Goal: Task Accomplishment & Management: Use online tool/utility

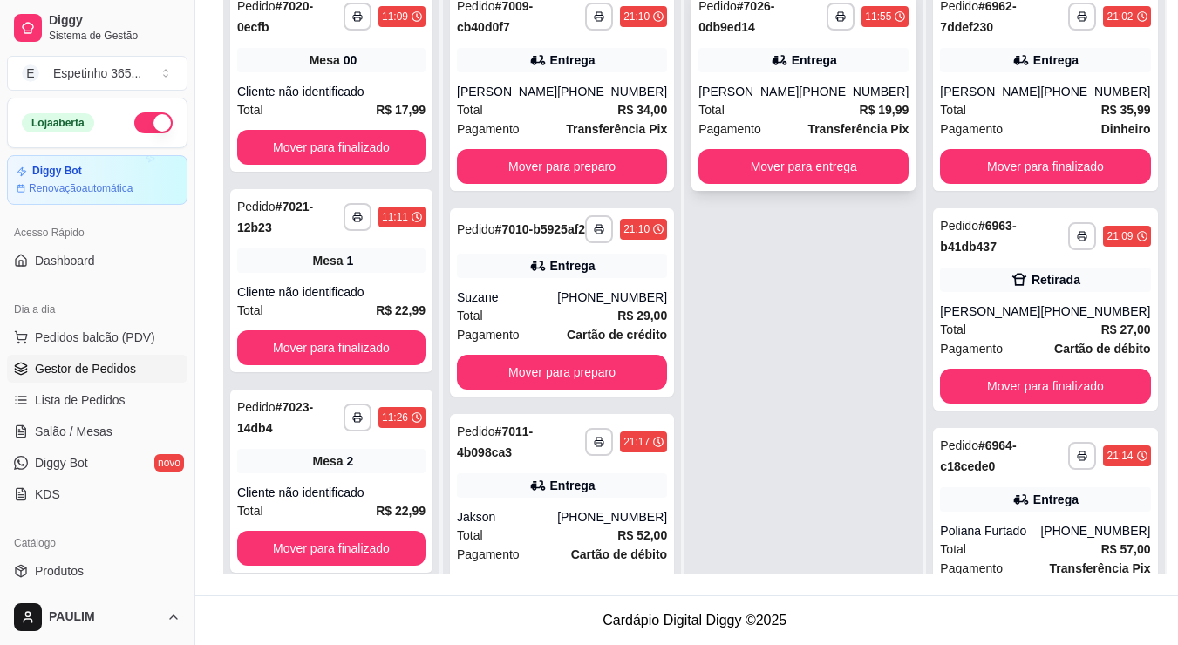
click at [784, 149] on button "Mover para entrega" at bounding box center [803, 166] width 210 height 35
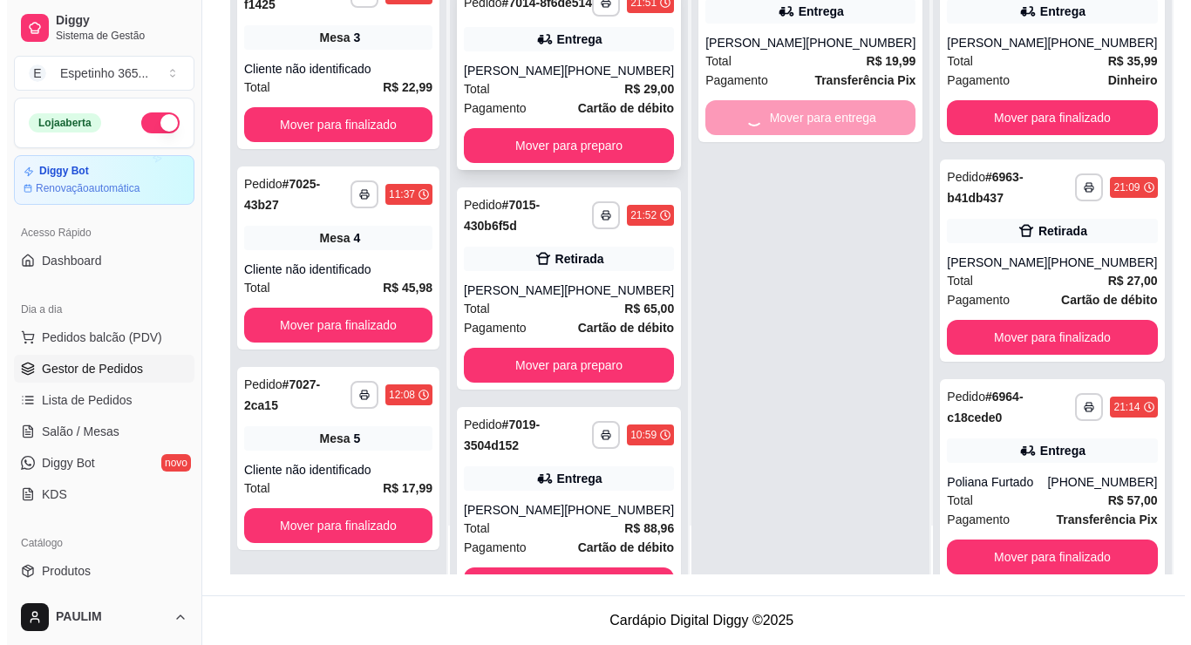
scroll to position [284, 0]
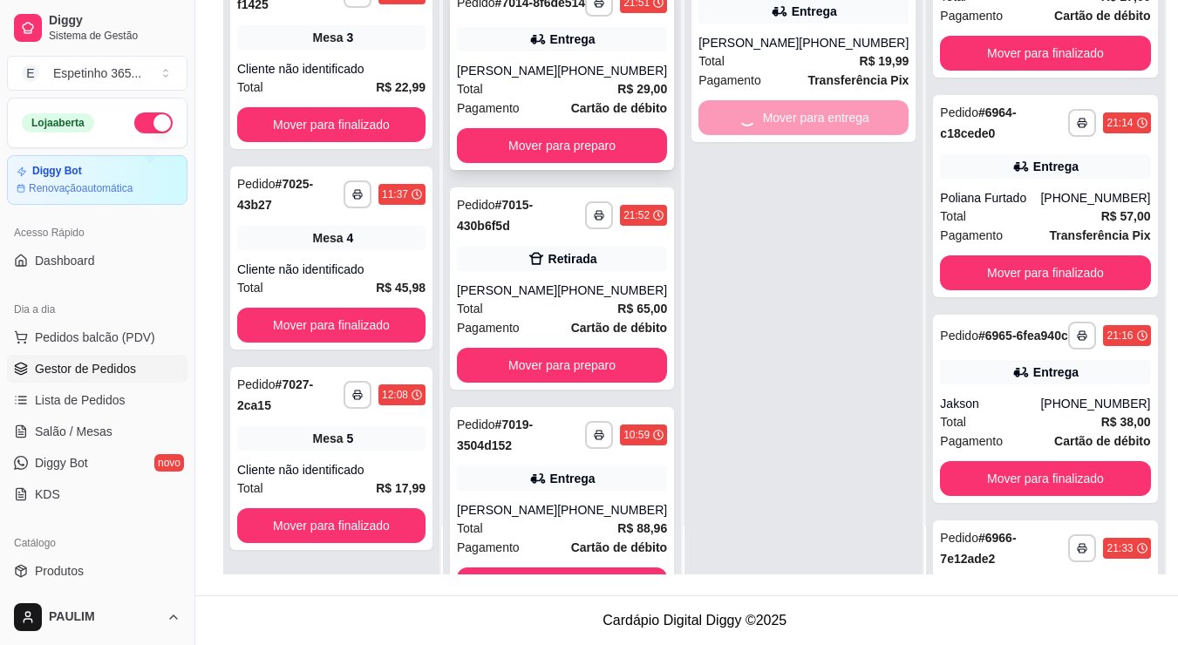
click at [567, 163] on button "Mover para preparo" at bounding box center [562, 145] width 210 height 35
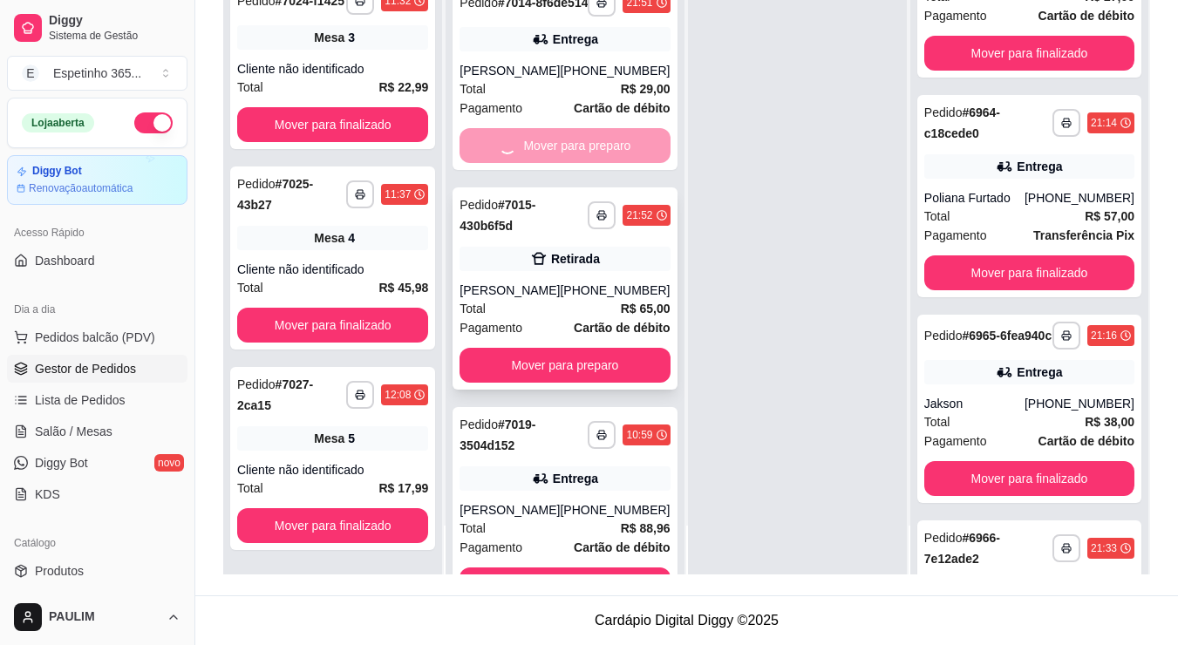
click at [567, 348] on button "Mover para preparo" at bounding box center [564, 365] width 210 height 35
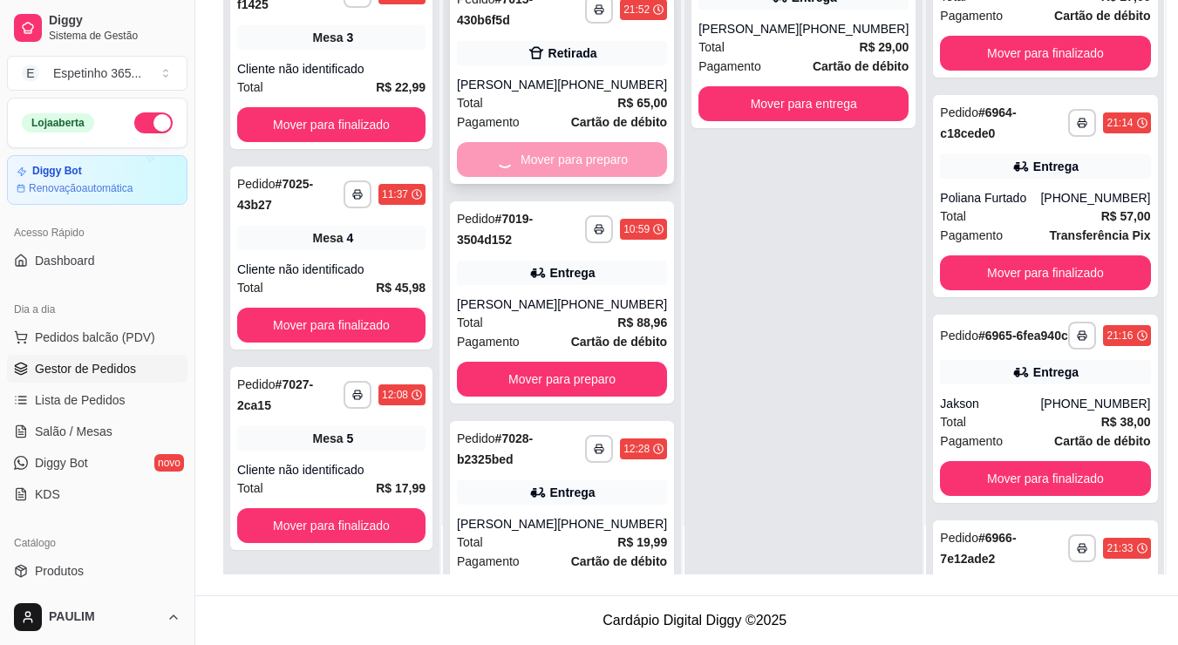
click at [558, 170] on div "Mover para preparo" at bounding box center [562, 159] width 210 height 35
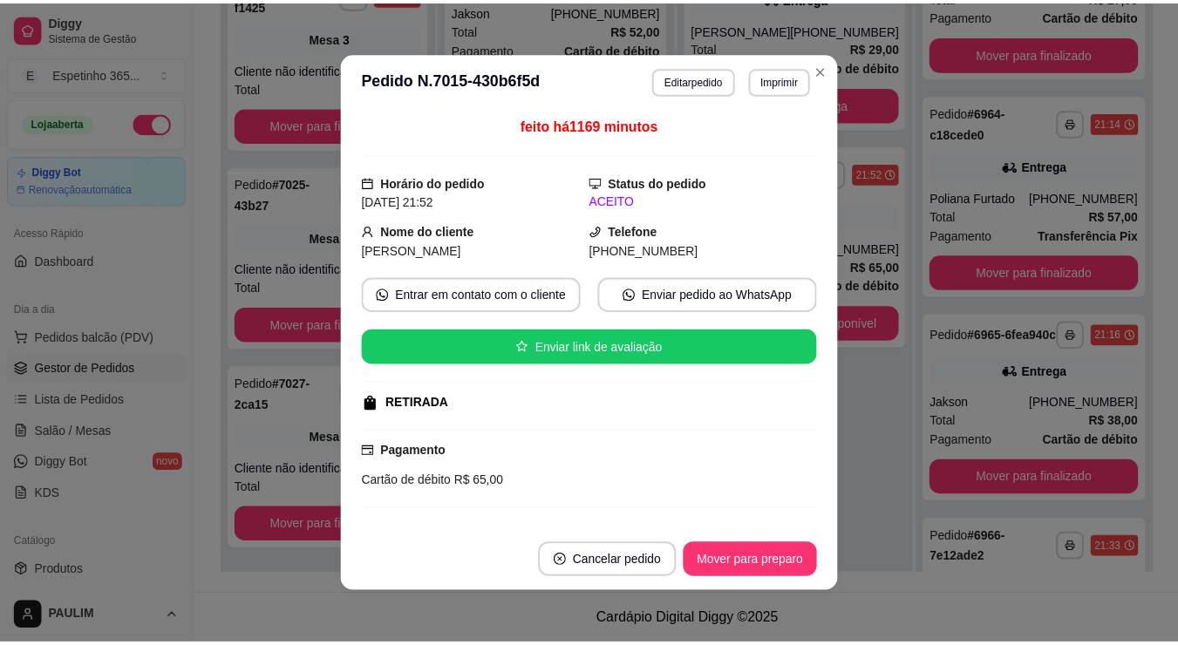
scroll to position [471, 0]
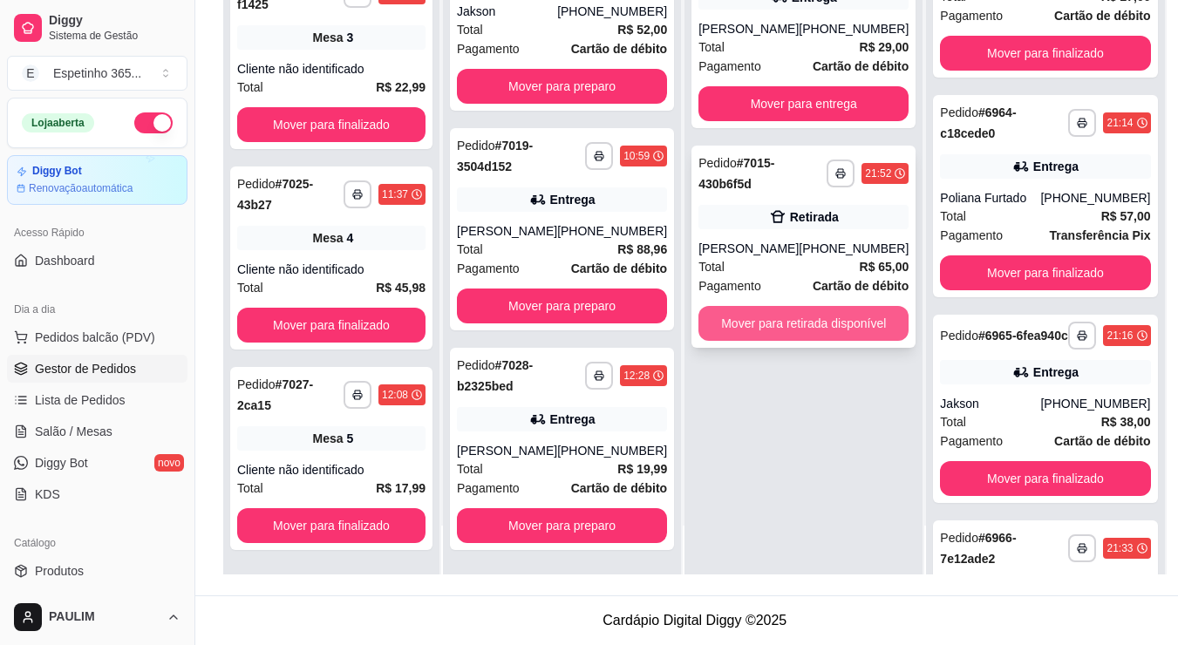
click at [865, 341] on button "Mover para retirada disponível" at bounding box center [803, 323] width 210 height 35
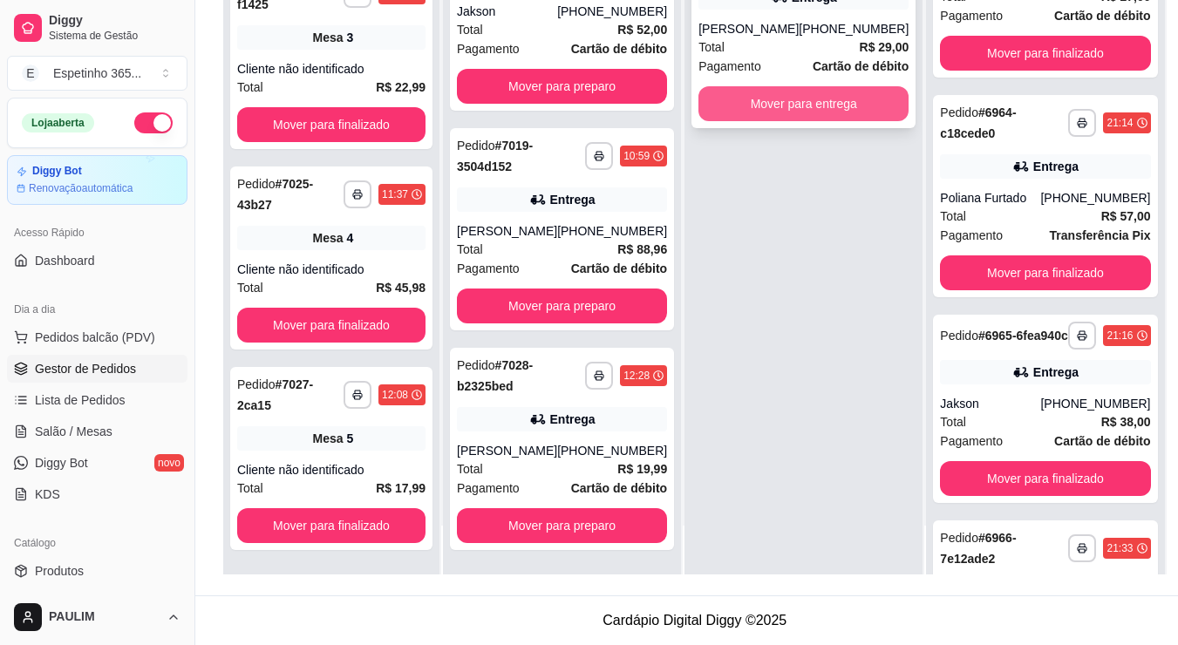
click at [804, 112] on button "Mover para entrega" at bounding box center [803, 103] width 210 height 35
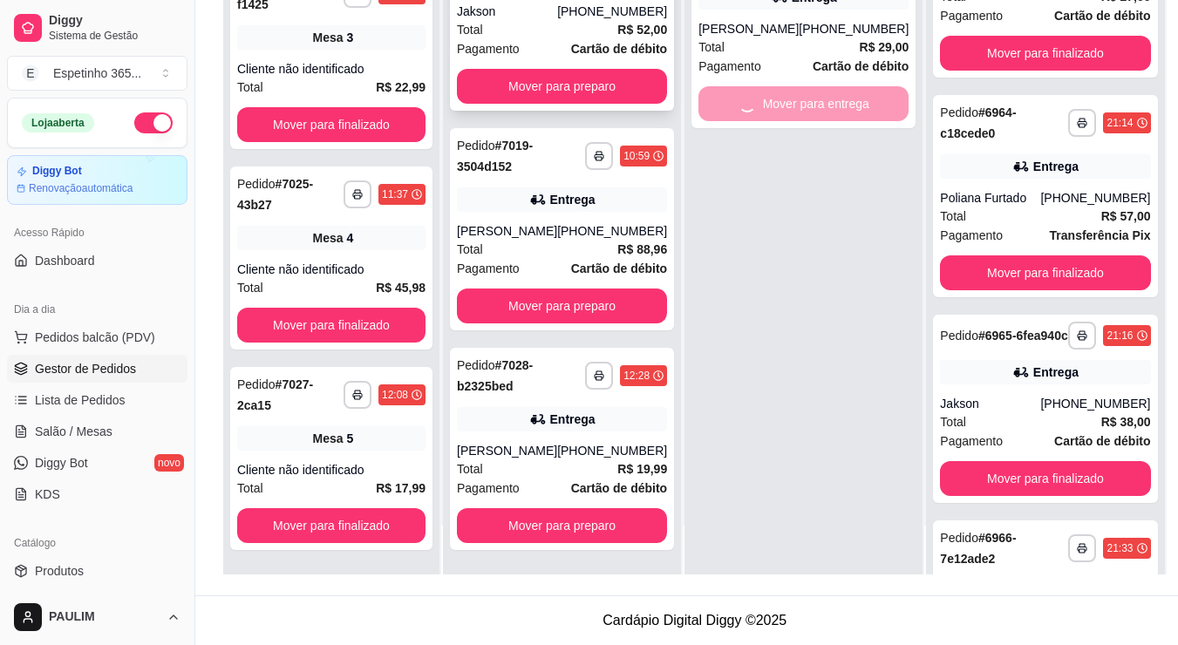
click at [592, 93] on button "Mover para preparo" at bounding box center [562, 86] width 210 height 35
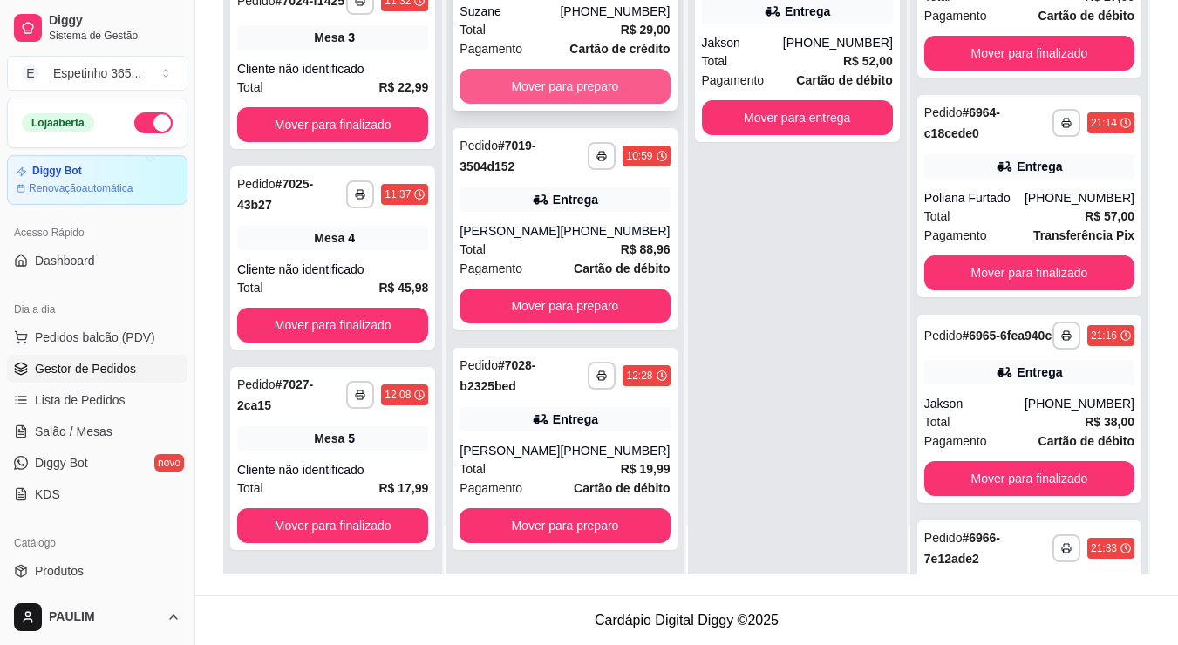
scroll to position [251, 0]
click at [568, 92] on button "Mover para preparo" at bounding box center [564, 86] width 210 height 35
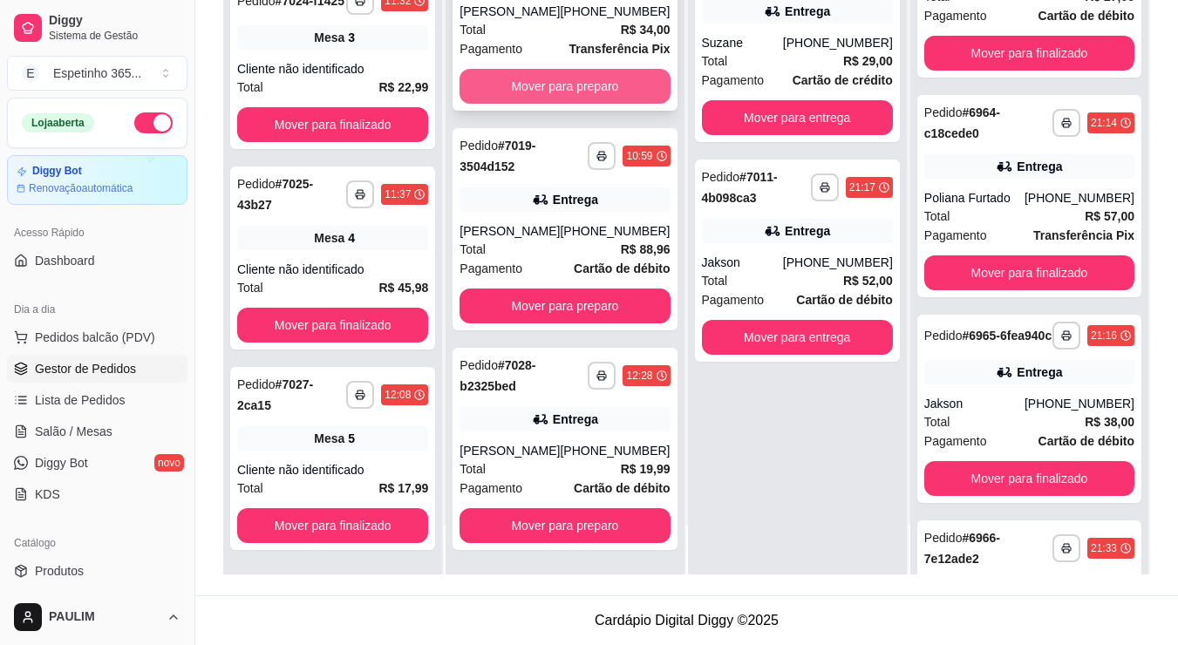
scroll to position [31, 0]
click at [568, 90] on button "Mover para preparo" at bounding box center [564, 86] width 210 height 35
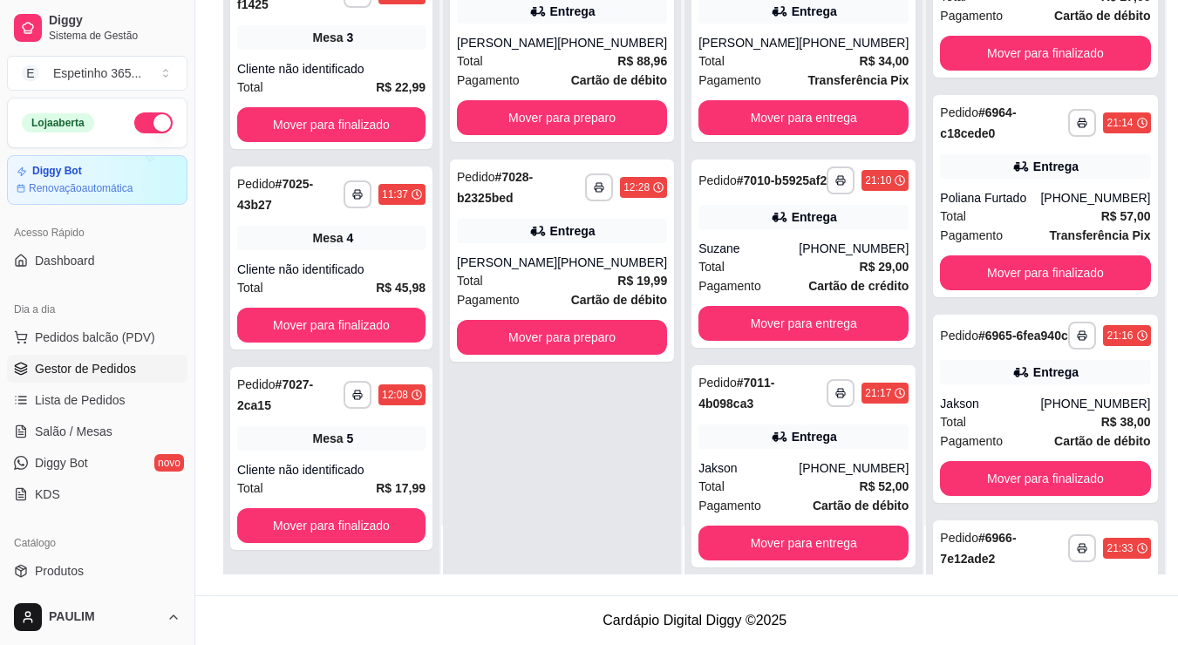
scroll to position [0, 0]
click at [580, 120] on button "Mover para preparo" at bounding box center [562, 117] width 210 height 35
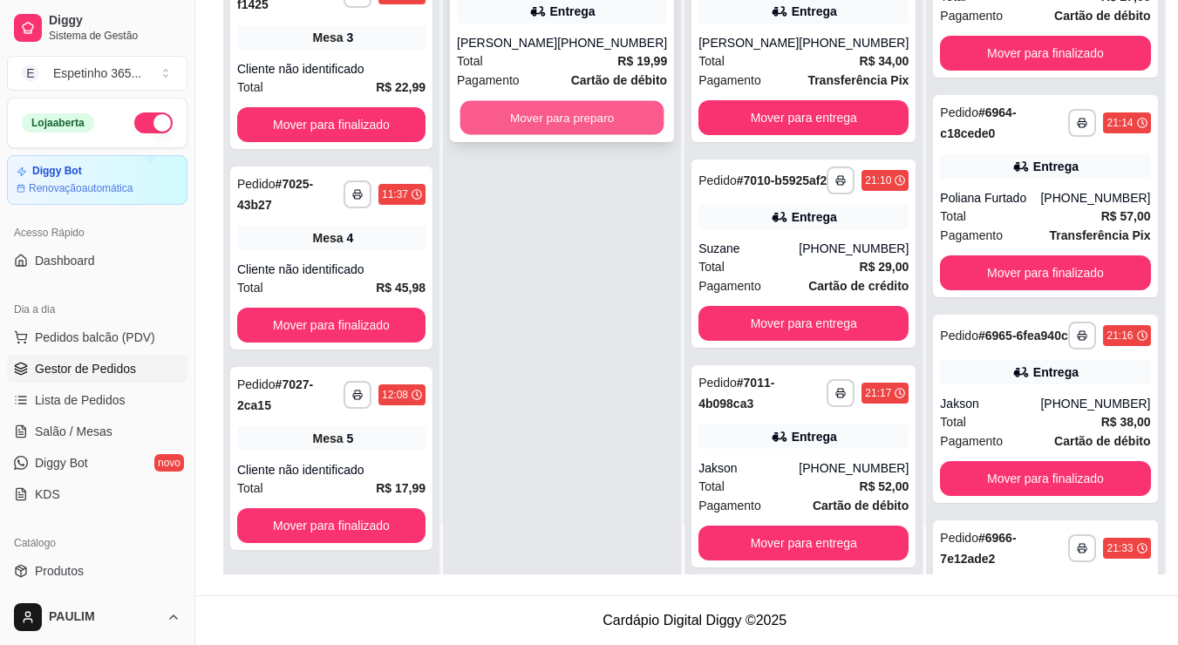
click at [601, 117] on button "Mover para preparo" at bounding box center [562, 118] width 204 height 34
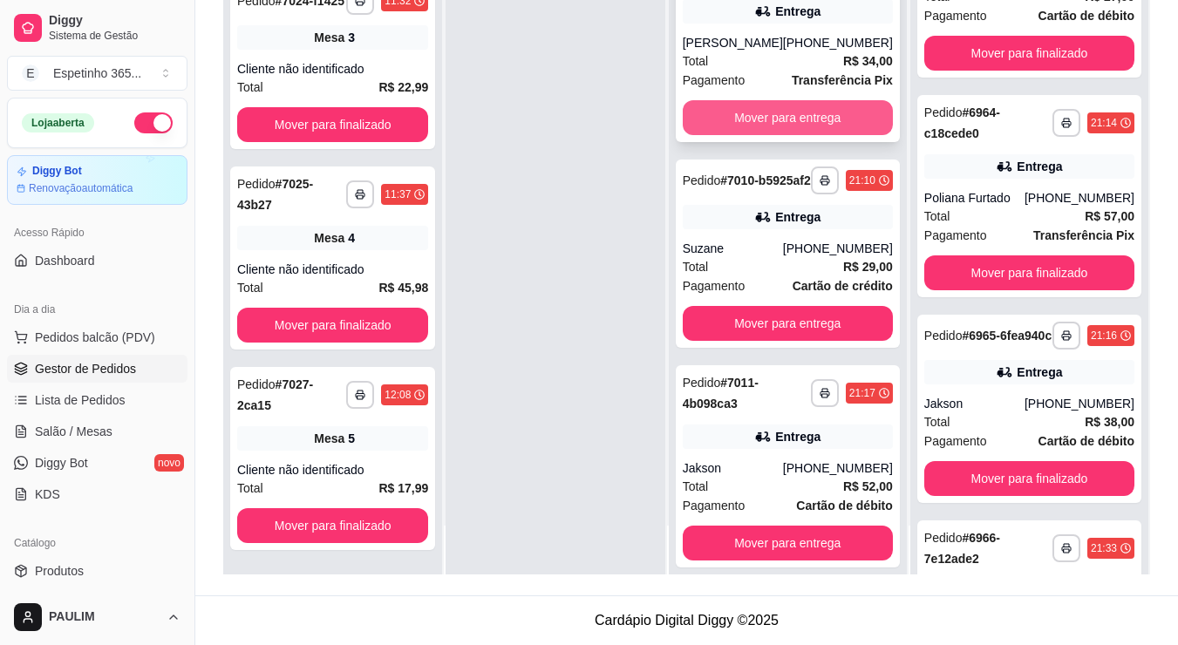
click at [799, 117] on button "Mover para entrega" at bounding box center [787, 117] width 210 height 35
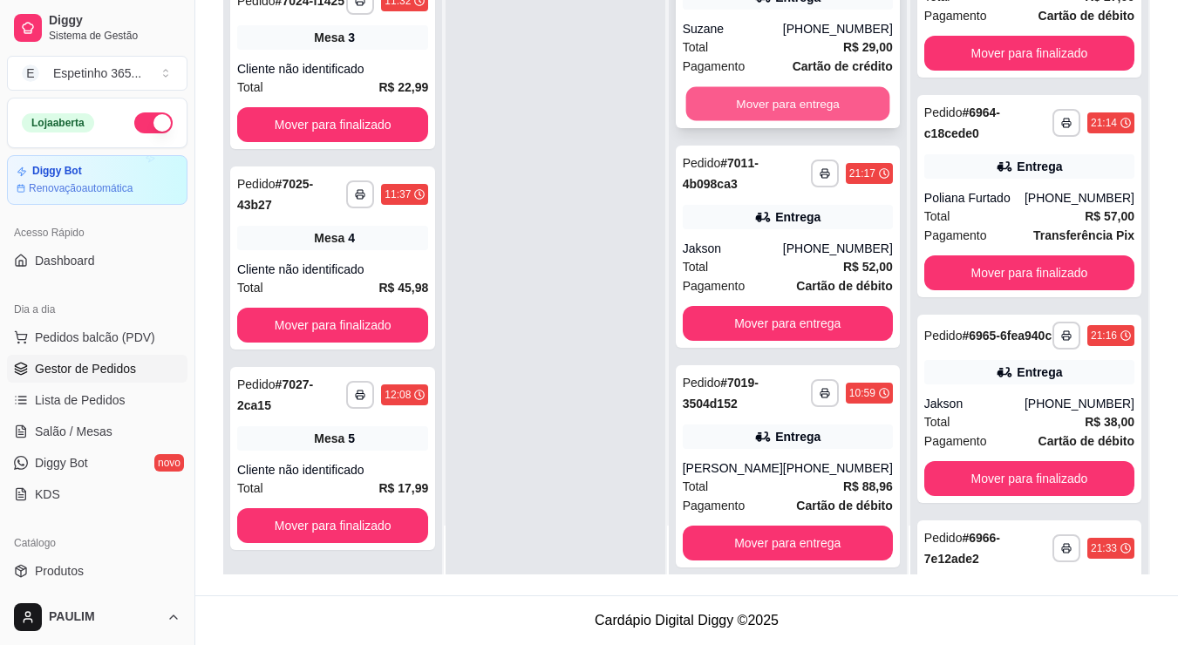
click at [771, 117] on button "Mover para entrega" at bounding box center [787, 104] width 204 height 34
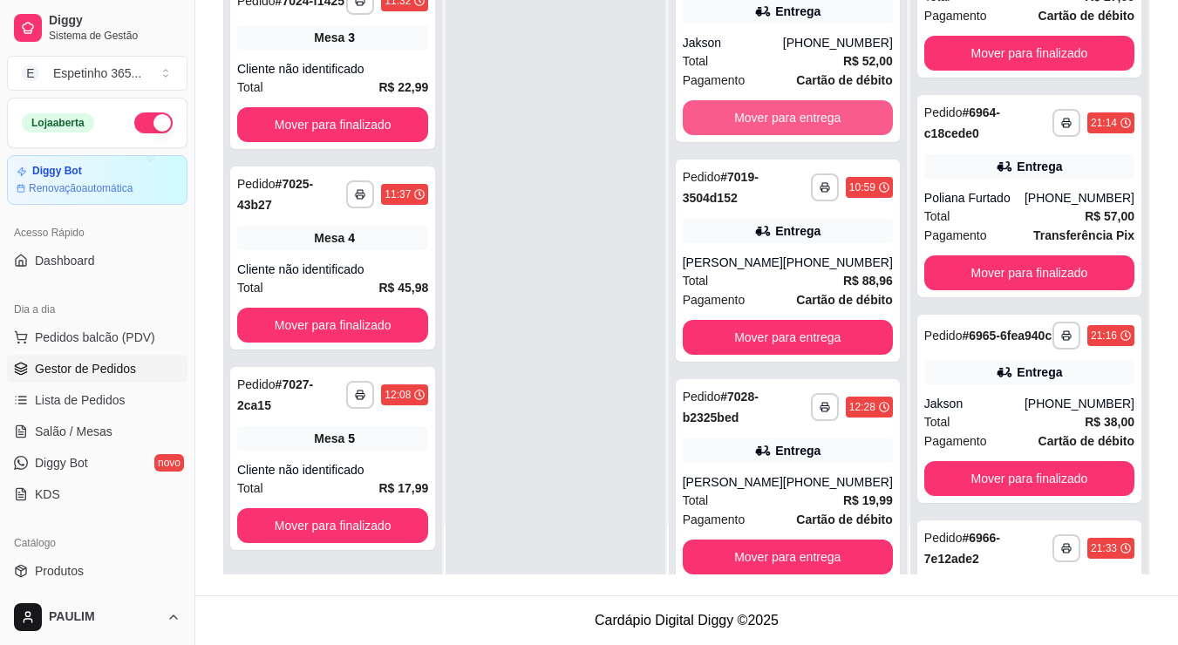
click at [771, 116] on button "Mover para entrega" at bounding box center [787, 117] width 210 height 35
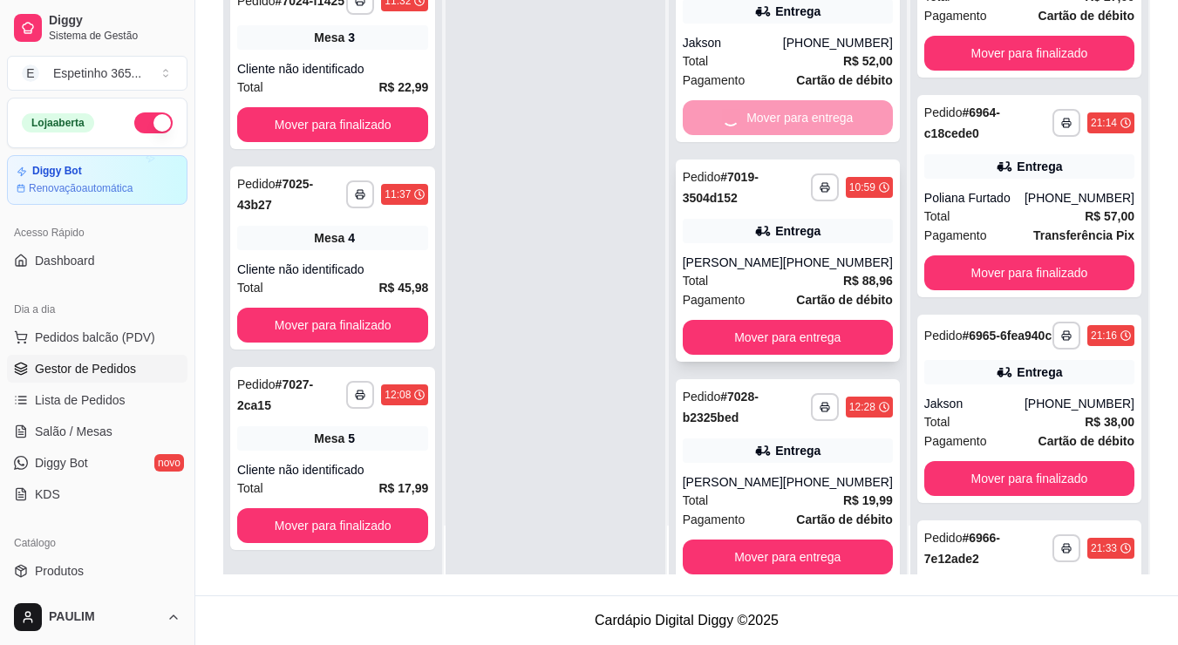
click at [771, 320] on button "Mover para entrega" at bounding box center [787, 337] width 210 height 35
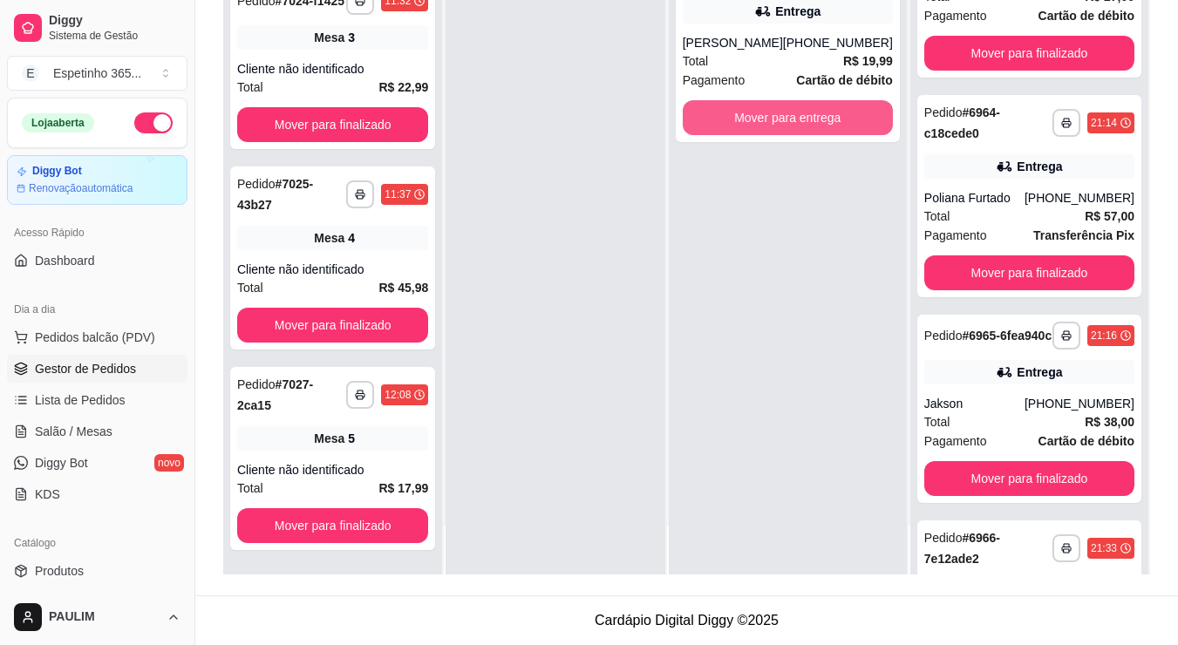
click at [771, 113] on button "Mover para entrega" at bounding box center [787, 117] width 210 height 35
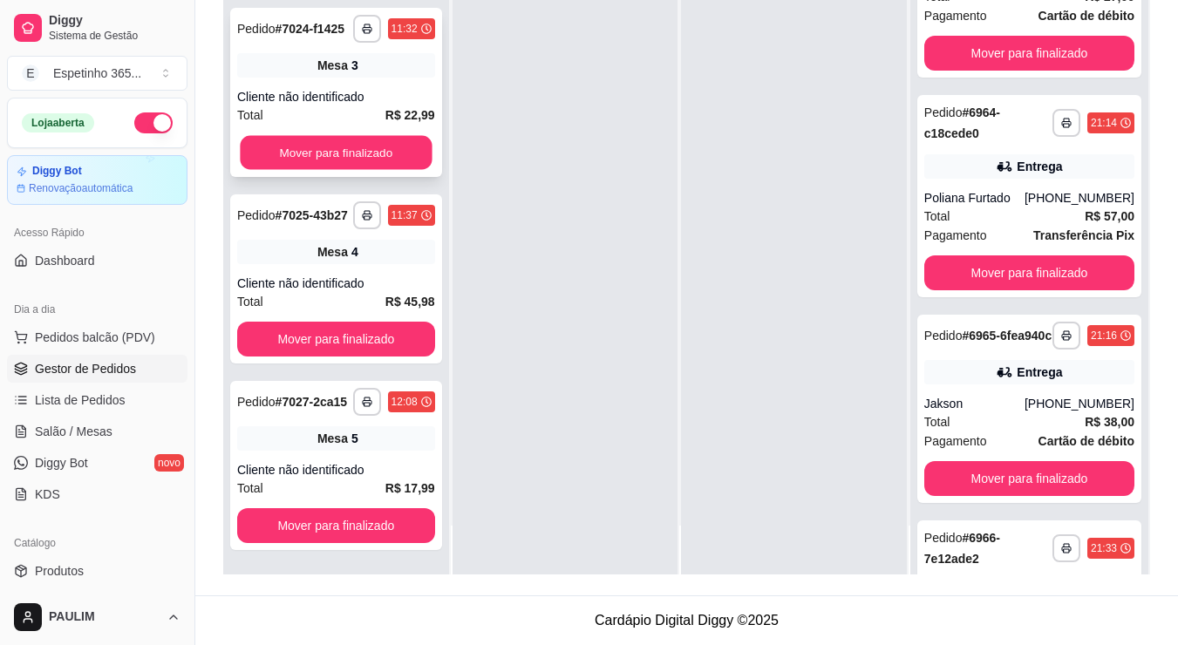
click at [395, 136] on button "Mover para finalizado" at bounding box center [336, 153] width 192 height 34
click at [395, 135] on button "Mover para finalizado" at bounding box center [336, 152] width 198 height 35
click at [387, 135] on button "Mover para finalizado" at bounding box center [336, 152] width 198 height 35
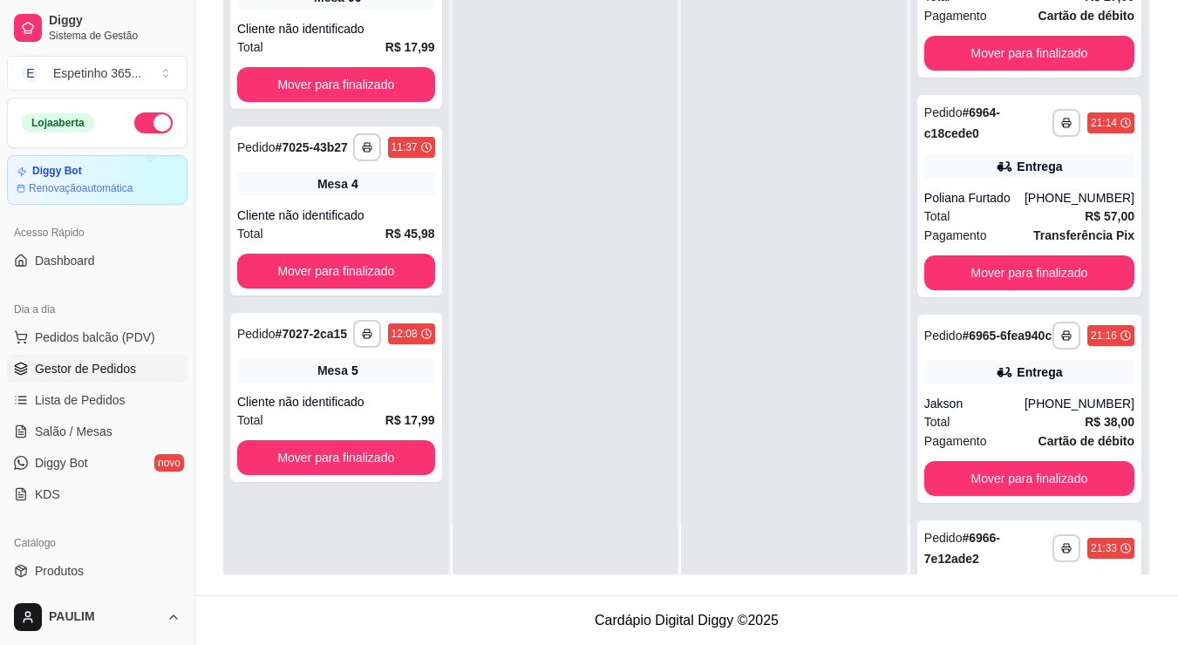
scroll to position [0, 0]
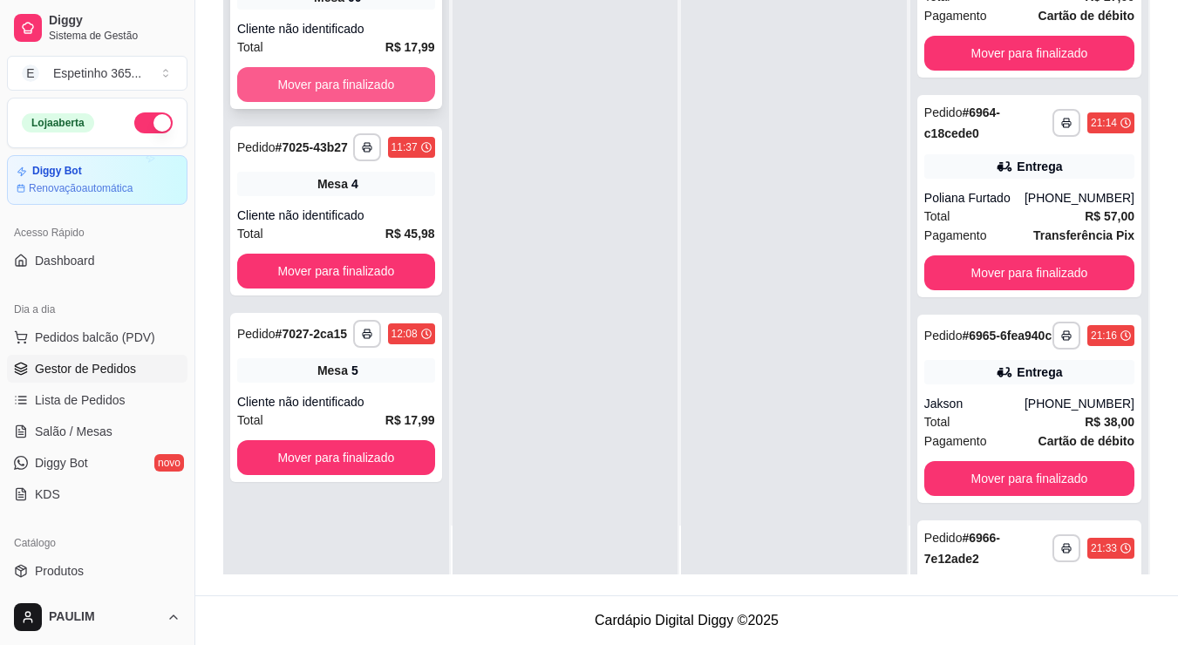
click at [411, 82] on button "Mover para finalizado" at bounding box center [336, 84] width 198 height 35
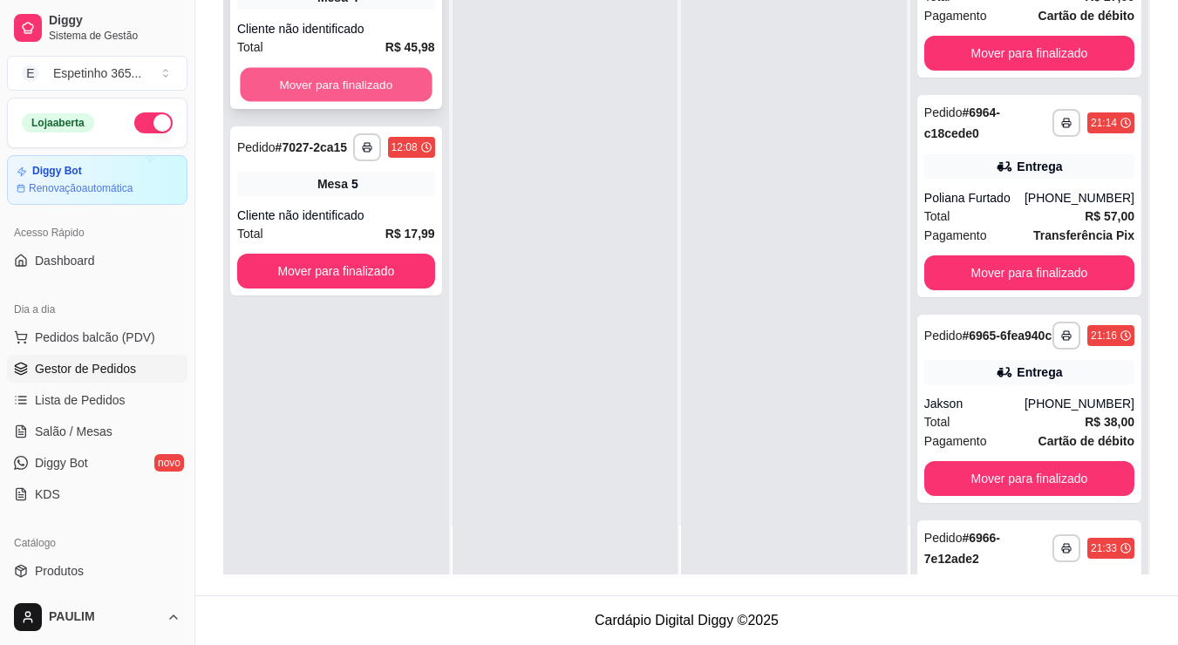
click at [397, 83] on button "Mover para finalizado" at bounding box center [336, 85] width 192 height 34
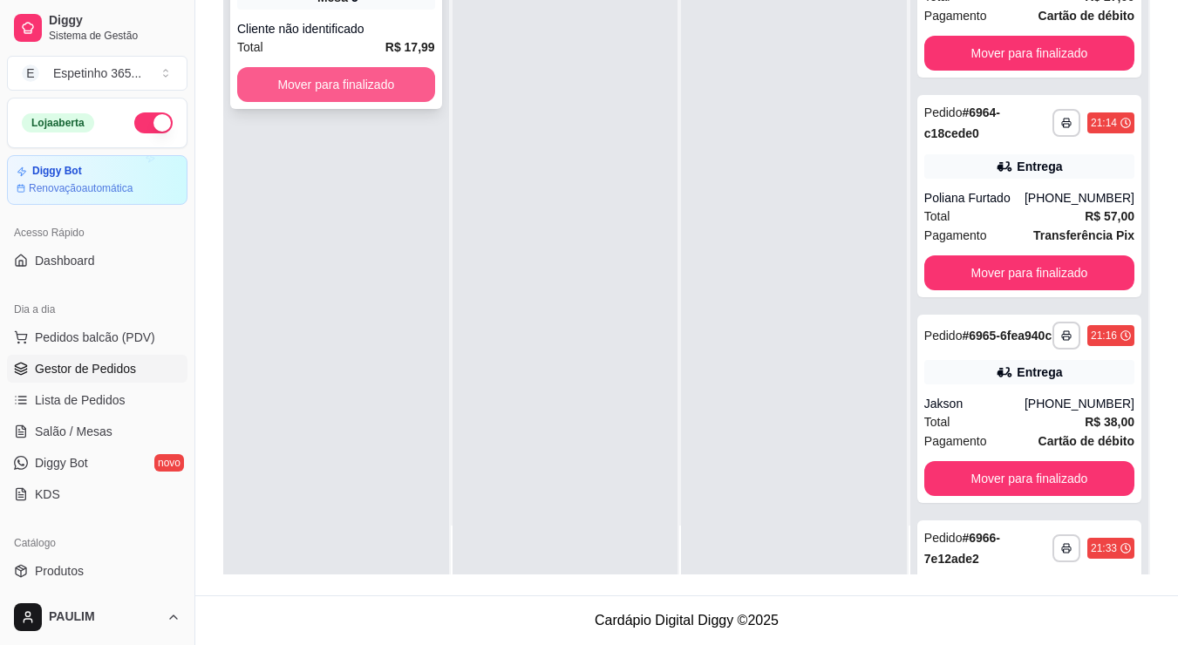
click at [422, 91] on button "Mover para finalizado" at bounding box center [336, 84] width 198 height 35
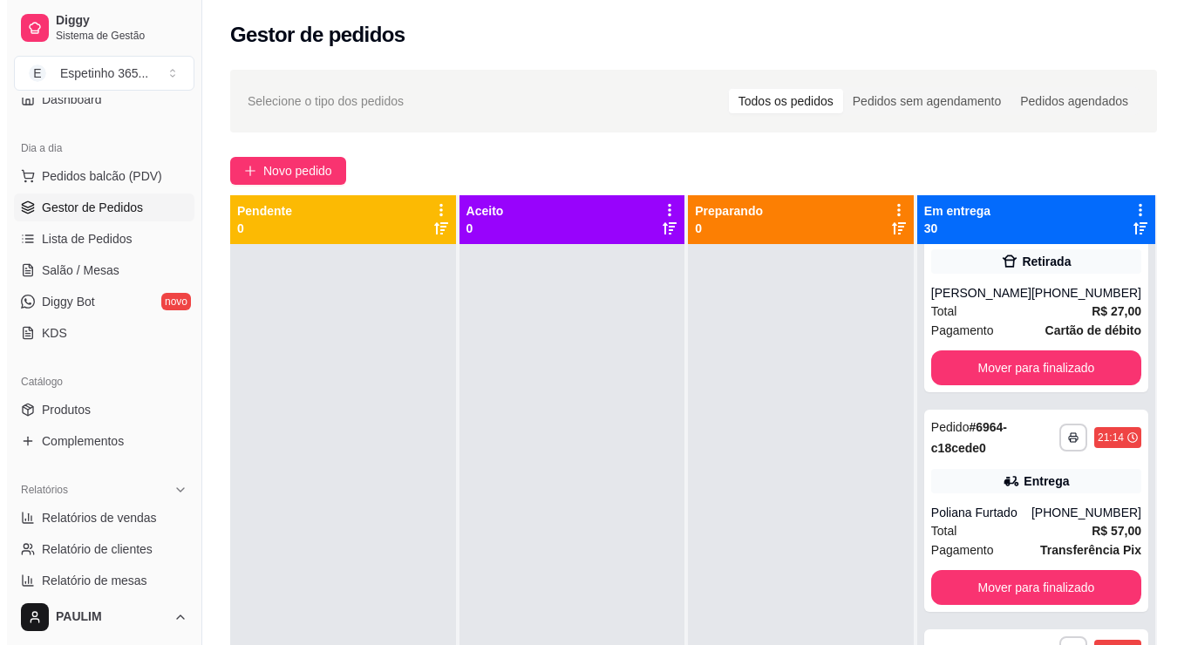
scroll to position [174, 0]
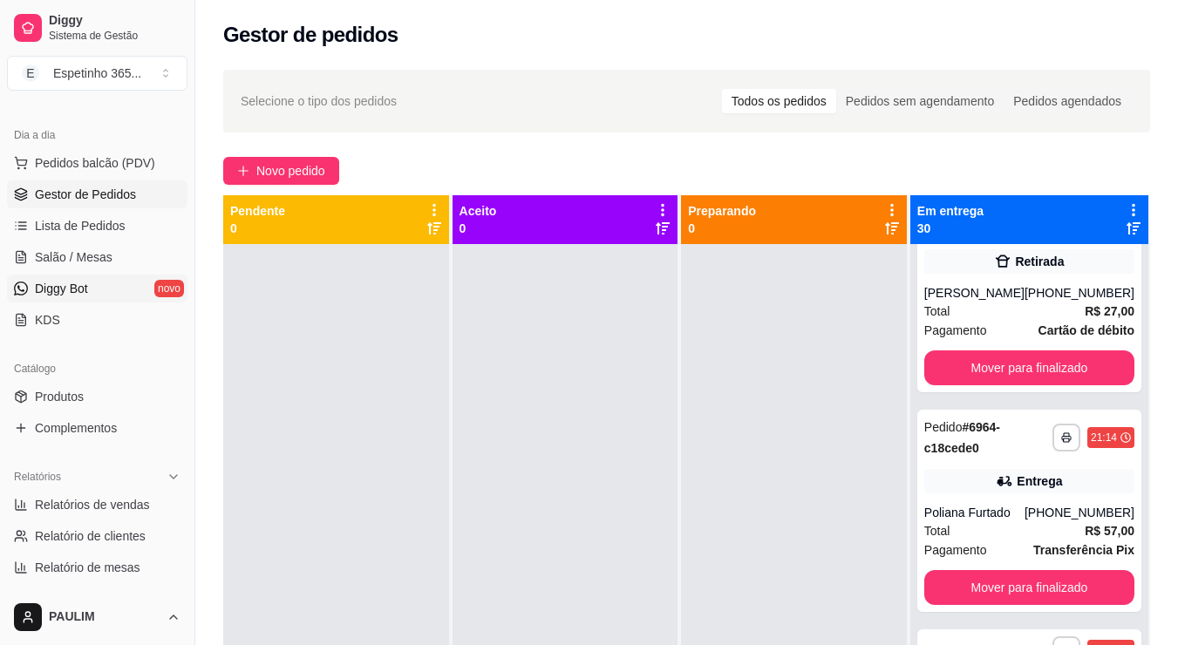
click at [83, 298] on link "Diggy Bot novo" at bounding box center [97, 289] width 180 height 28
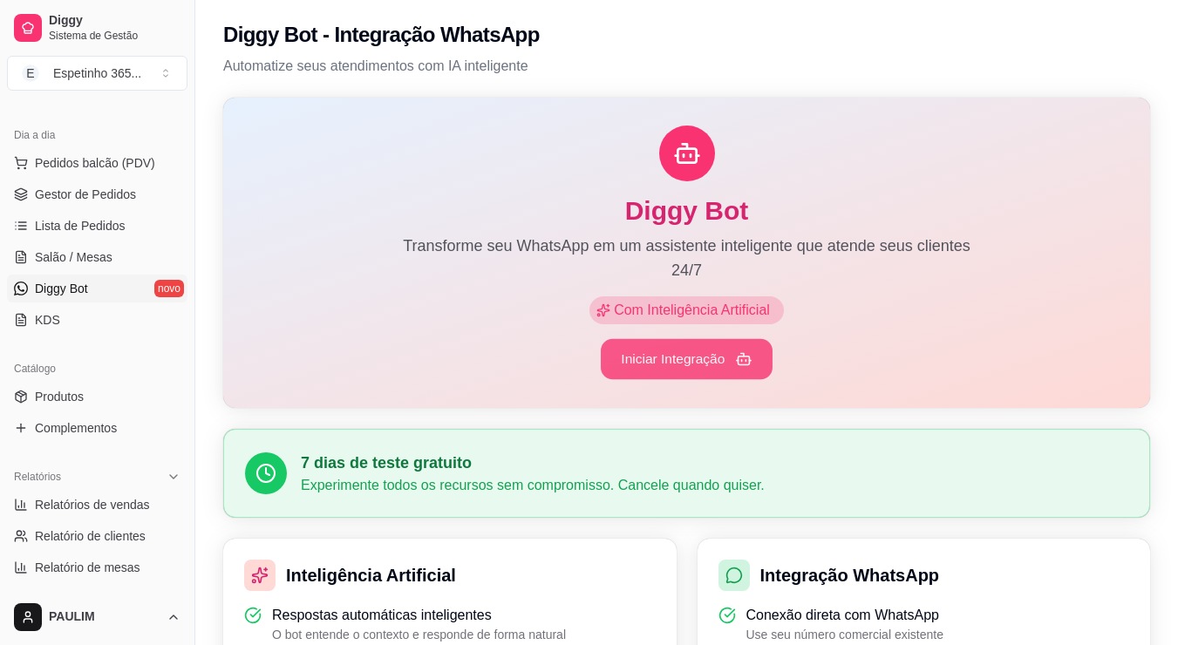
click at [684, 359] on button "Iniciar Integração" at bounding box center [687, 359] width 172 height 41
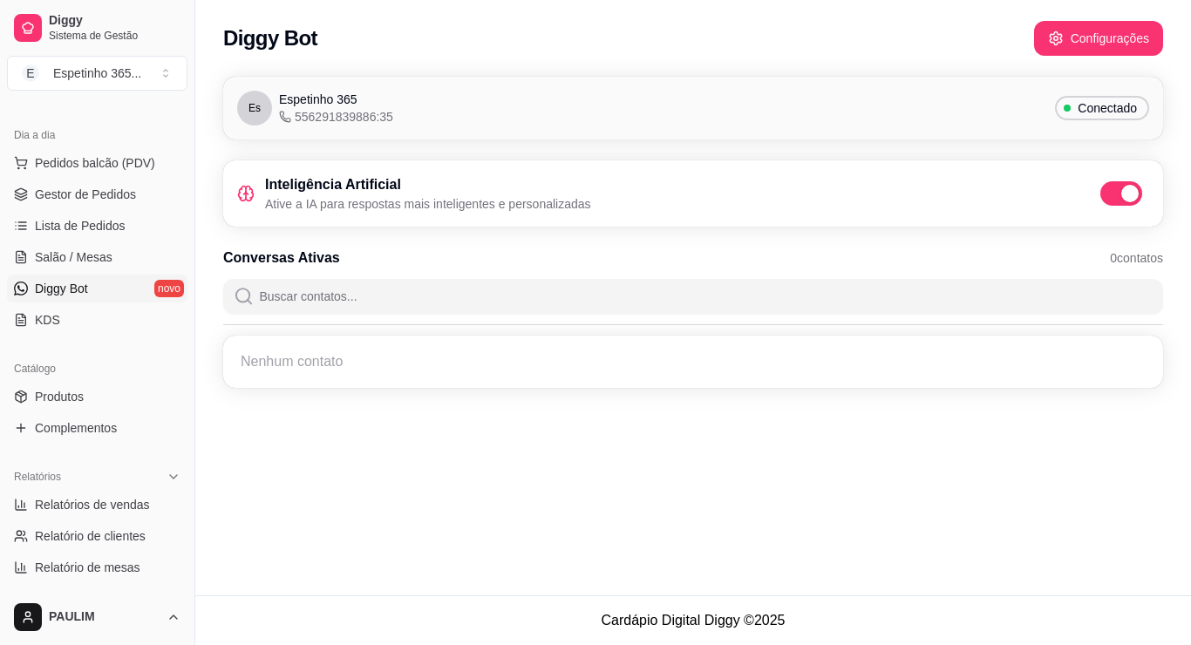
click at [132, 285] on link "Diggy Bot novo" at bounding box center [97, 289] width 180 height 28
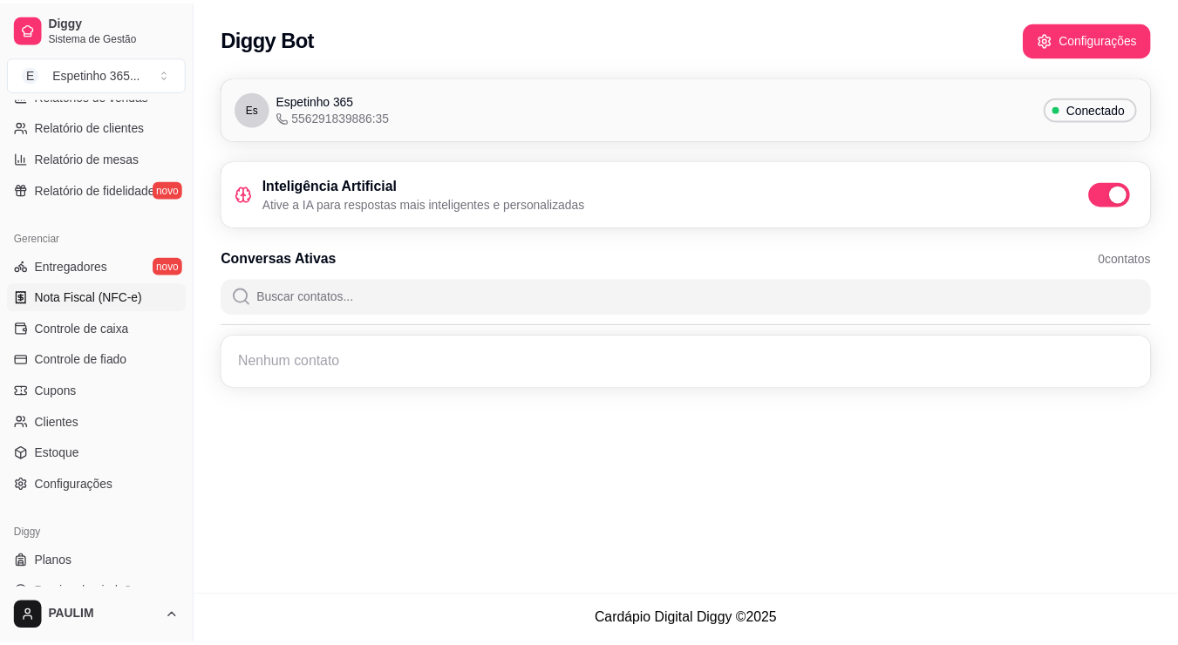
scroll to position [609, 0]
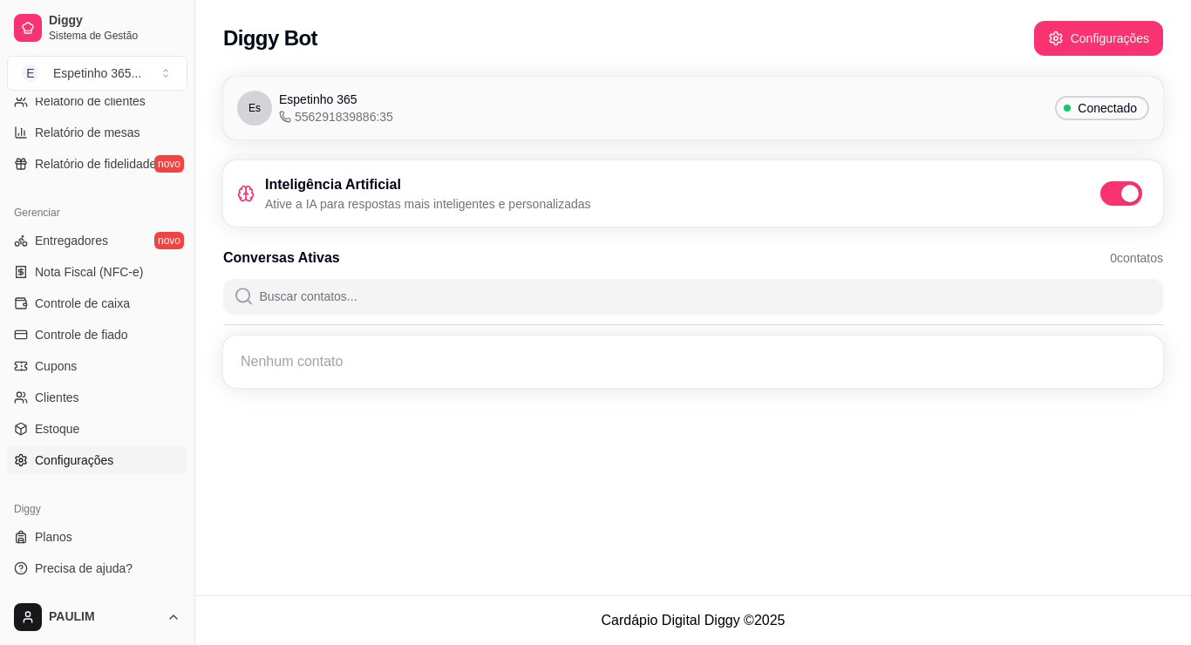
click at [118, 470] on link "Configurações" at bounding box center [97, 460] width 180 height 28
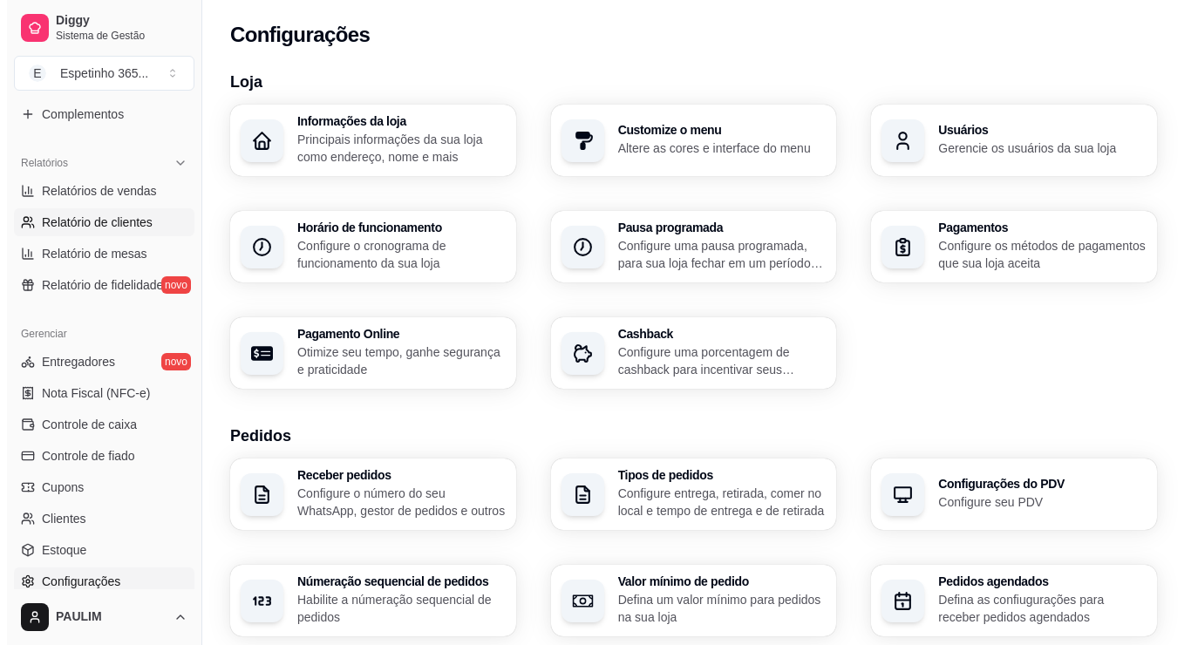
scroll to position [261, 0]
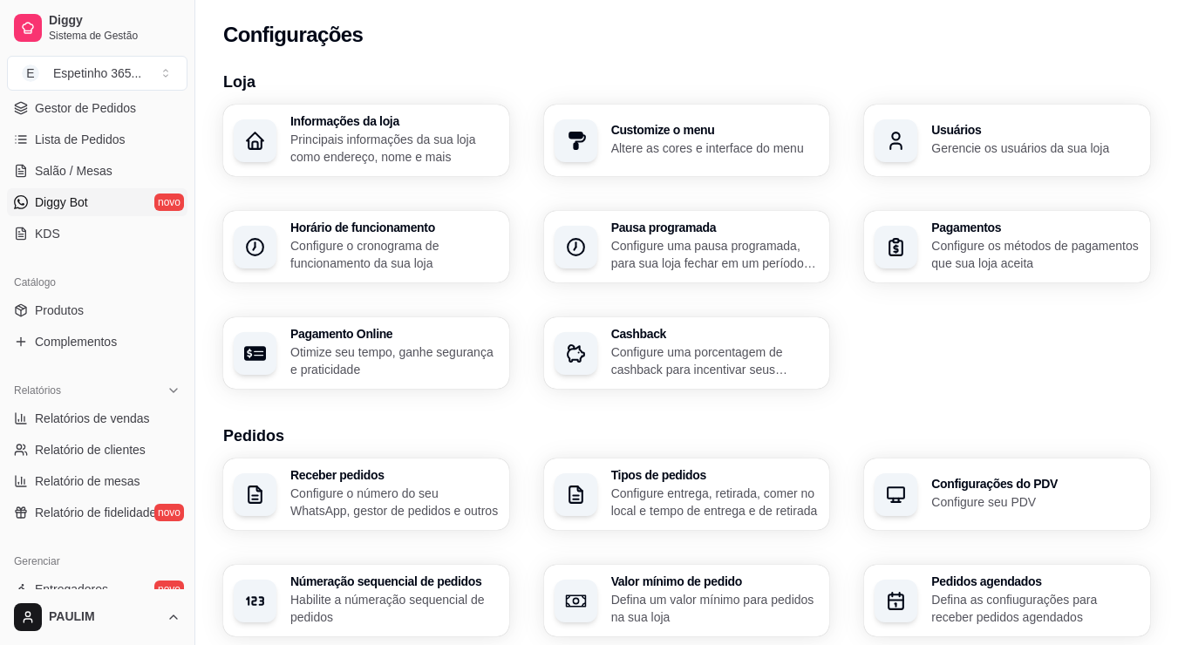
click at [156, 198] on link "Diggy Bot novo" at bounding box center [97, 202] width 180 height 28
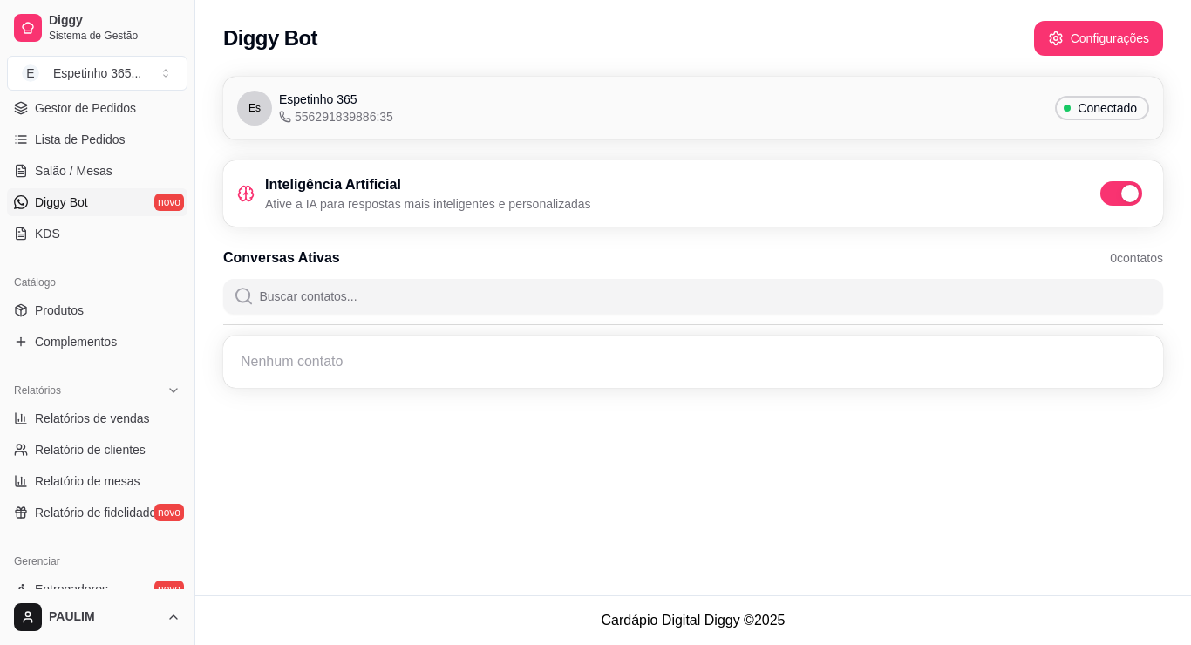
click at [833, 161] on div "Inteligência Artificial Ative a IA para respostas mais inteligentes e personali…" at bounding box center [693, 193] width 940 height 66
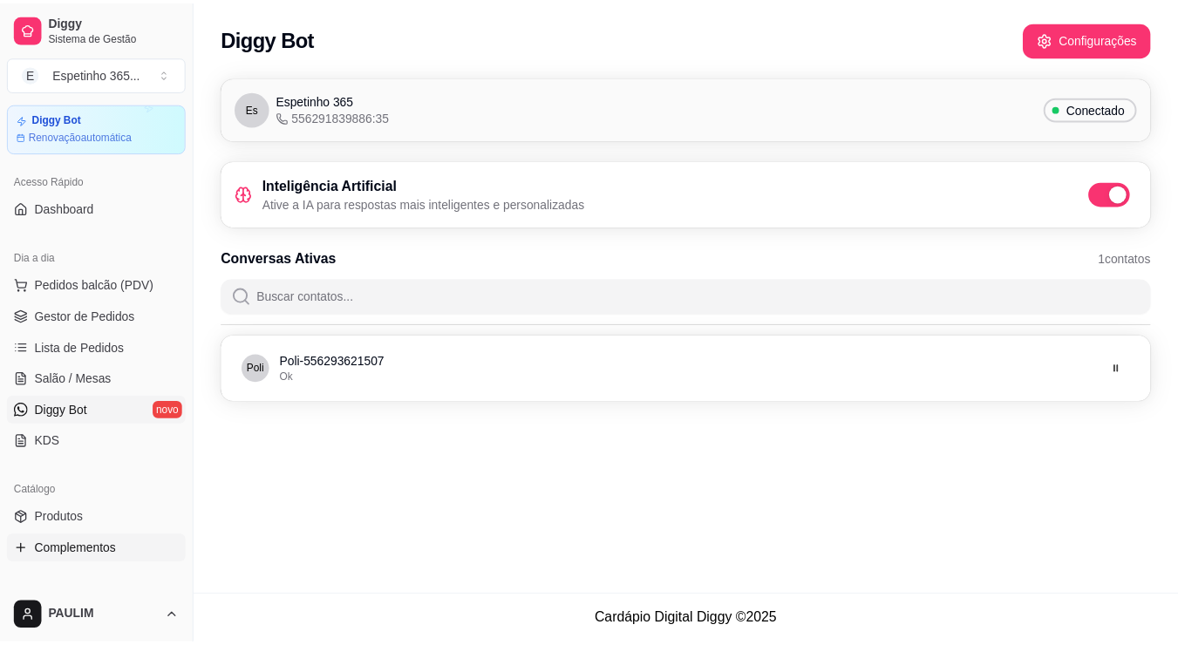
scroll to position [174, 0]
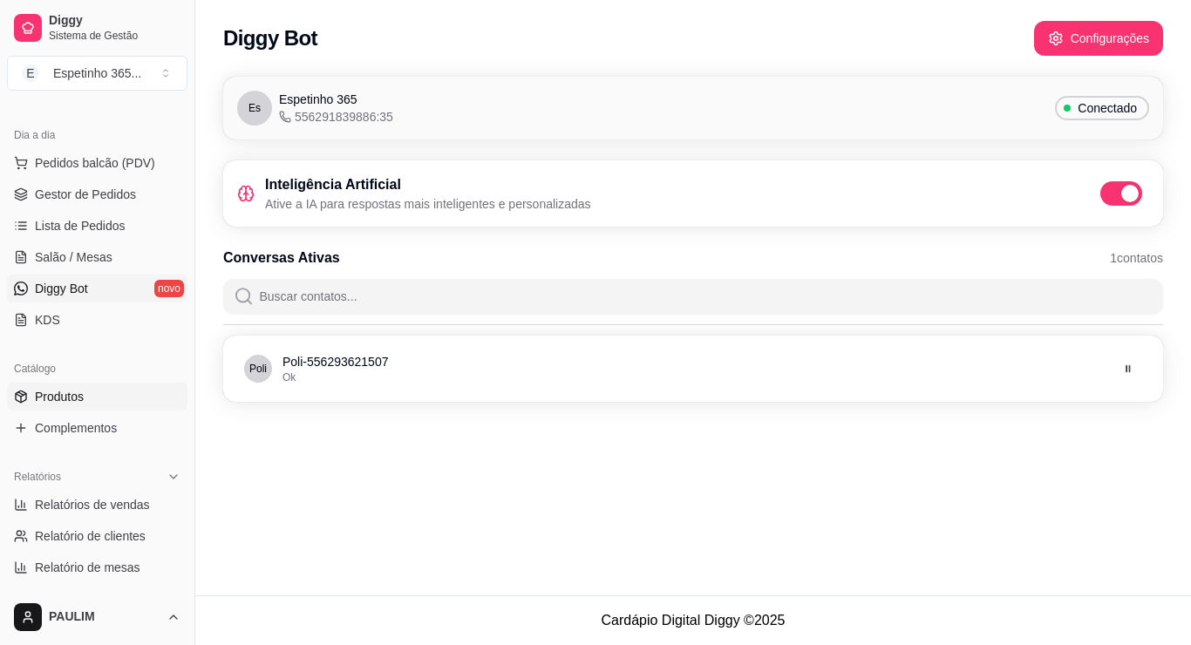
click at [86, 398] on link "Produtos" at bounding box center [97, 397] width 180 height 28
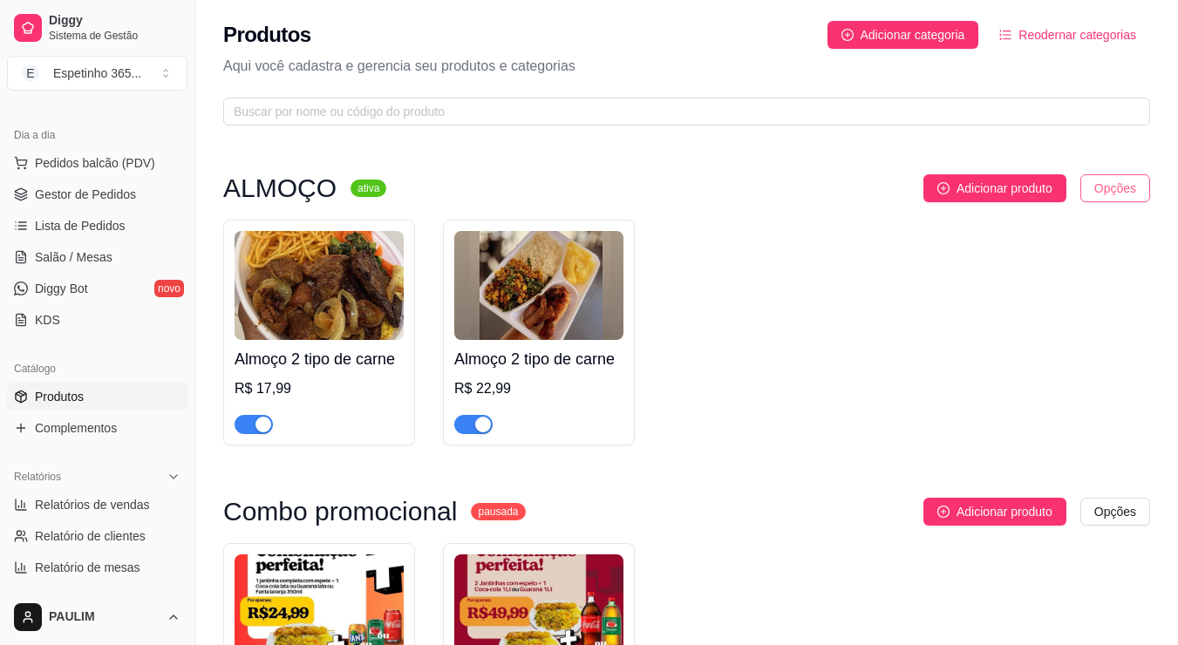
click at [1120, 188] on html "Diggy Sistema de Gestão E Espetinho 365 ... Loja aberta Diggy Bot Renovação aut…" at bounding box center [589, 322] width 1178 height 645
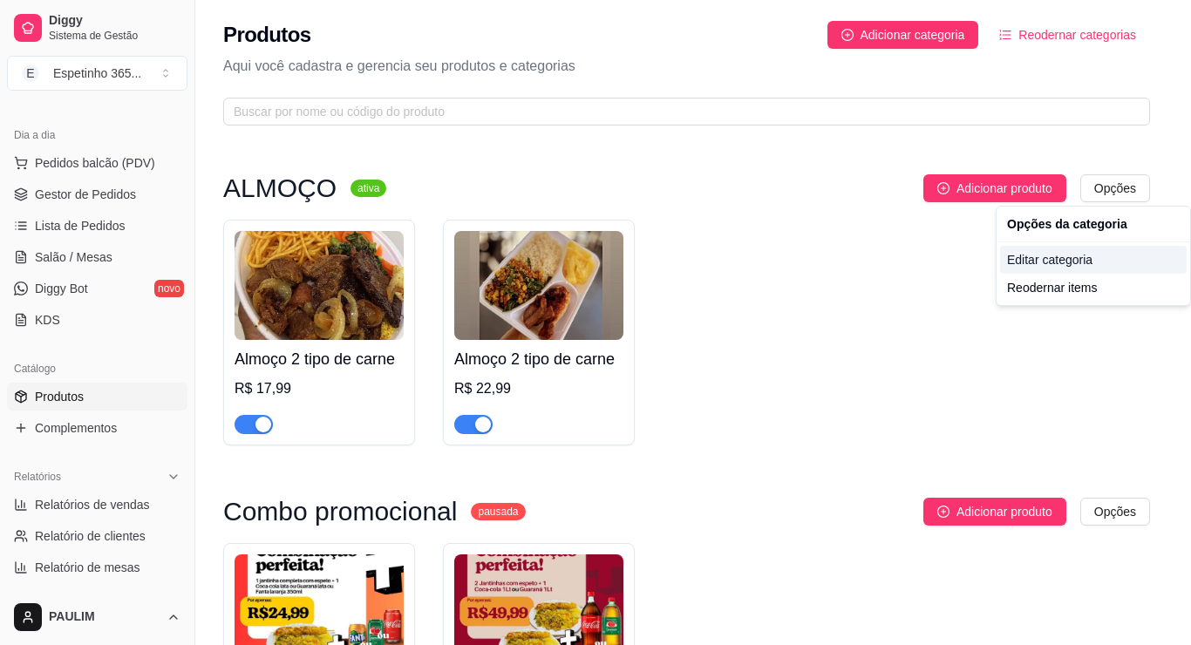
click at [1053, 251] on div "Editar categoria" at bounding box center [1093, 260] width 187 height 28
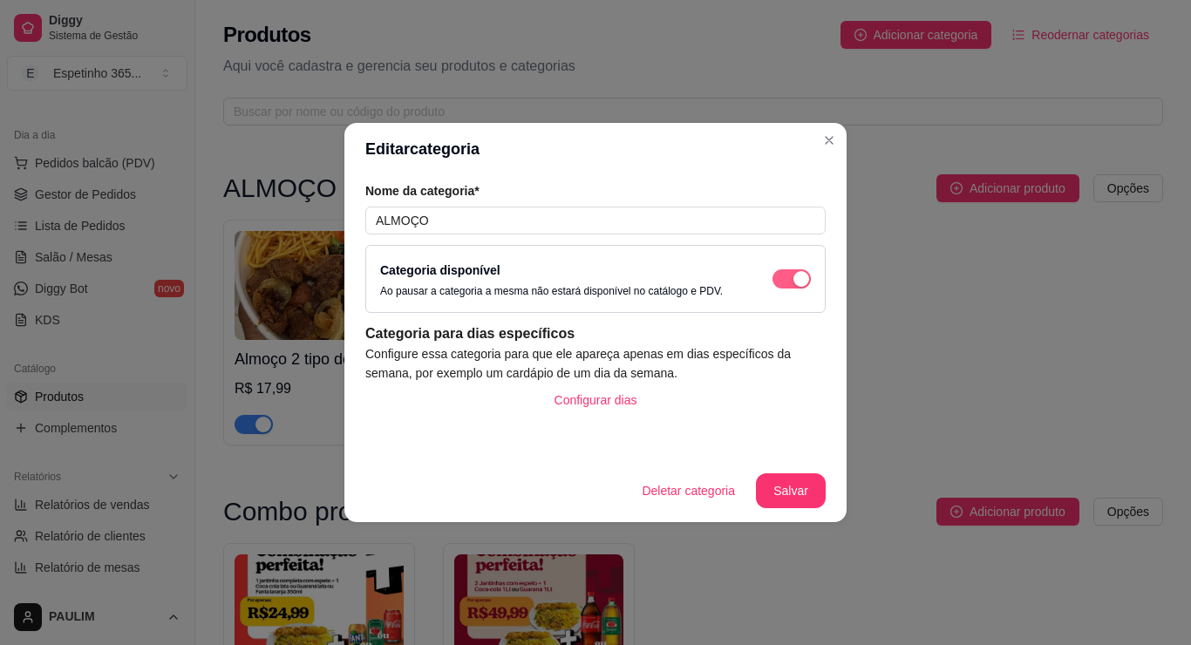
click at [777, 276] on span "button" at bounding box center [791, 278] width 38 height 19
click at [791, 497] on button "Salvar" at bounding box center [791, 490] width 70 height 35
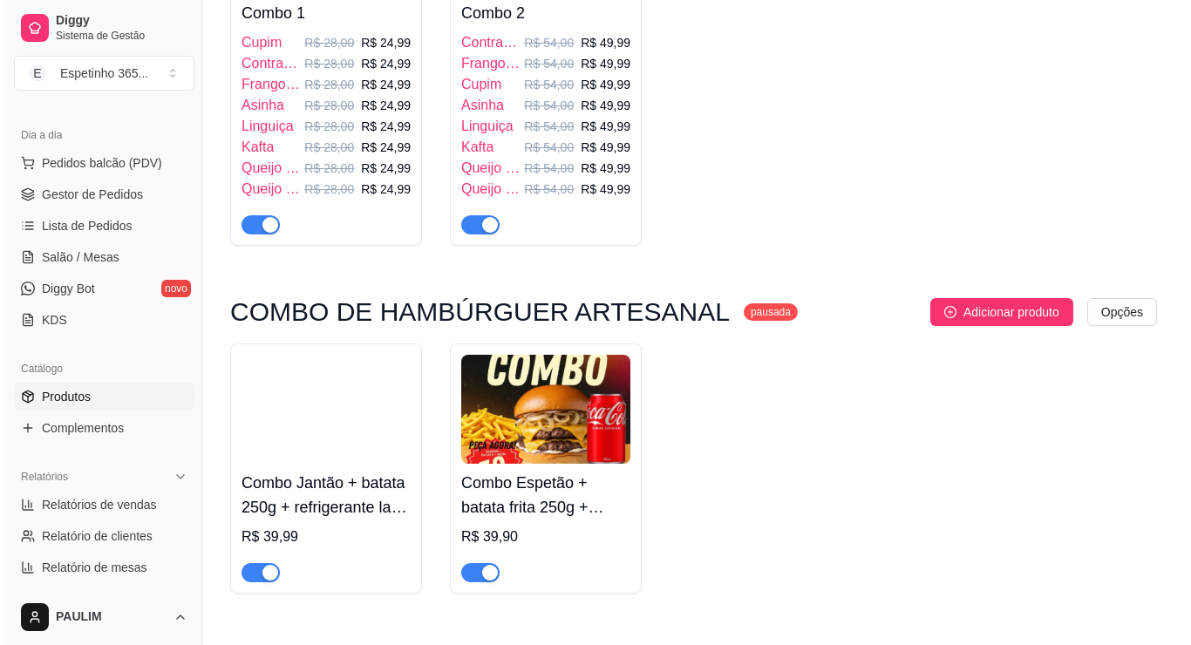
scroll to position [697, 0]
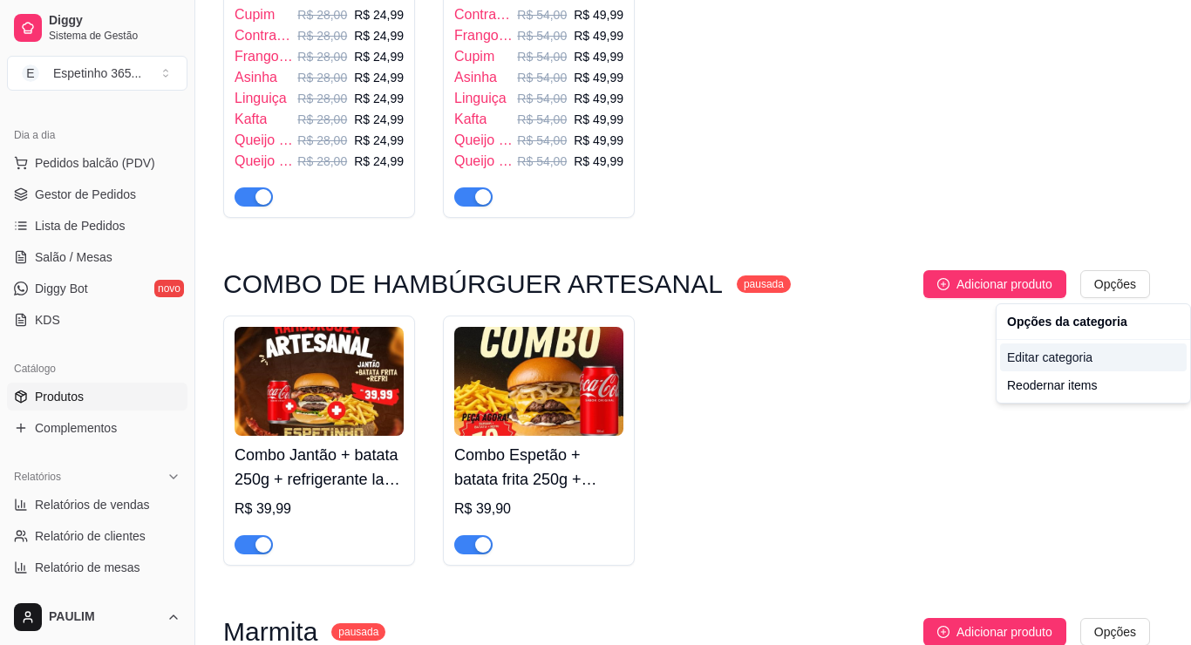
click at [1016, 367] on div "Editar categoria" at bounding box center [1093, 357] width 187 height 28
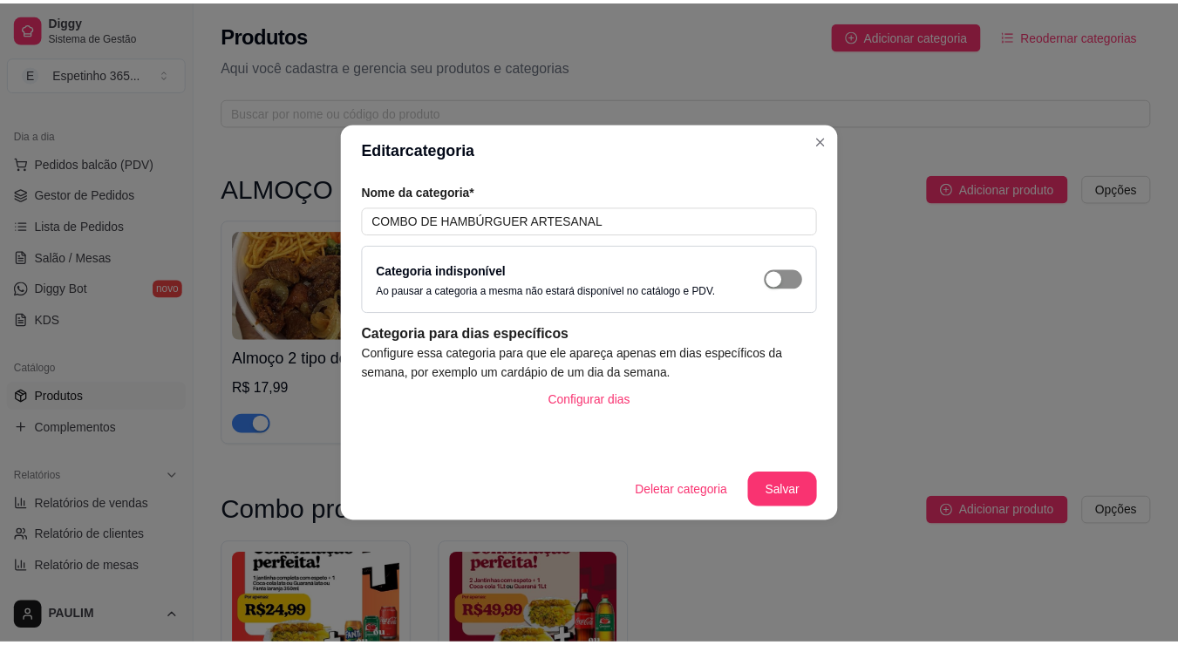
scroll to position [661, 0]
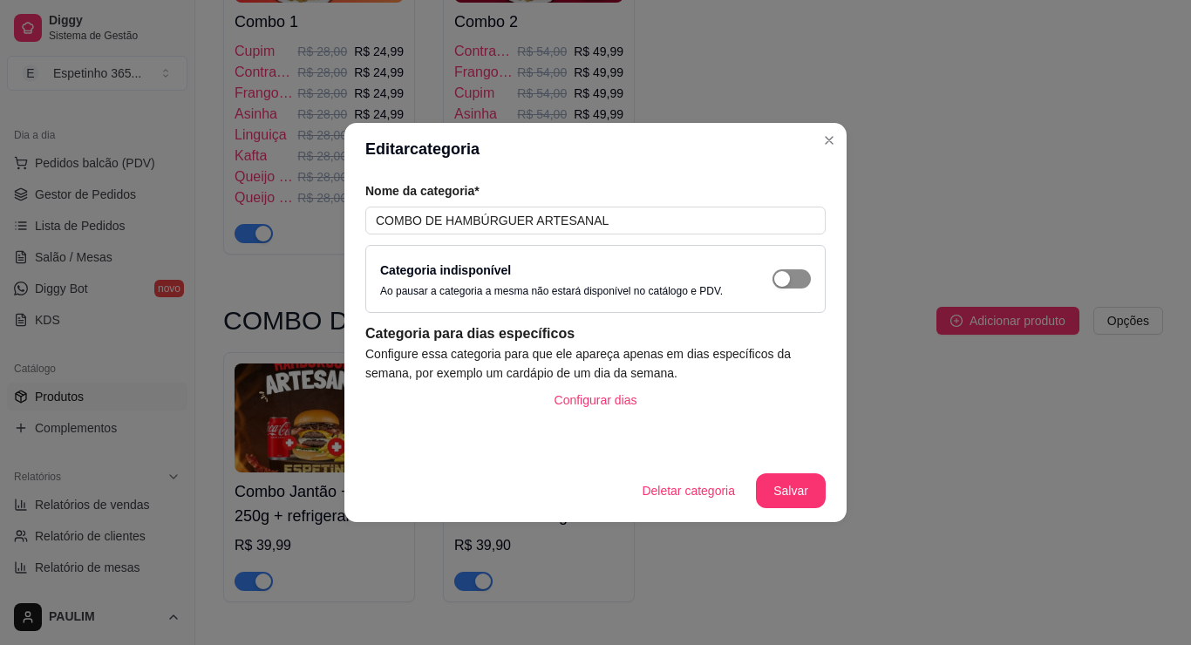
click at [793, 277] on span "button" at bounding box center [791, 278] width 38 height 19
click at [803, 493] on button "Salvar" at bounding box center [791, 491] width 68 height 34
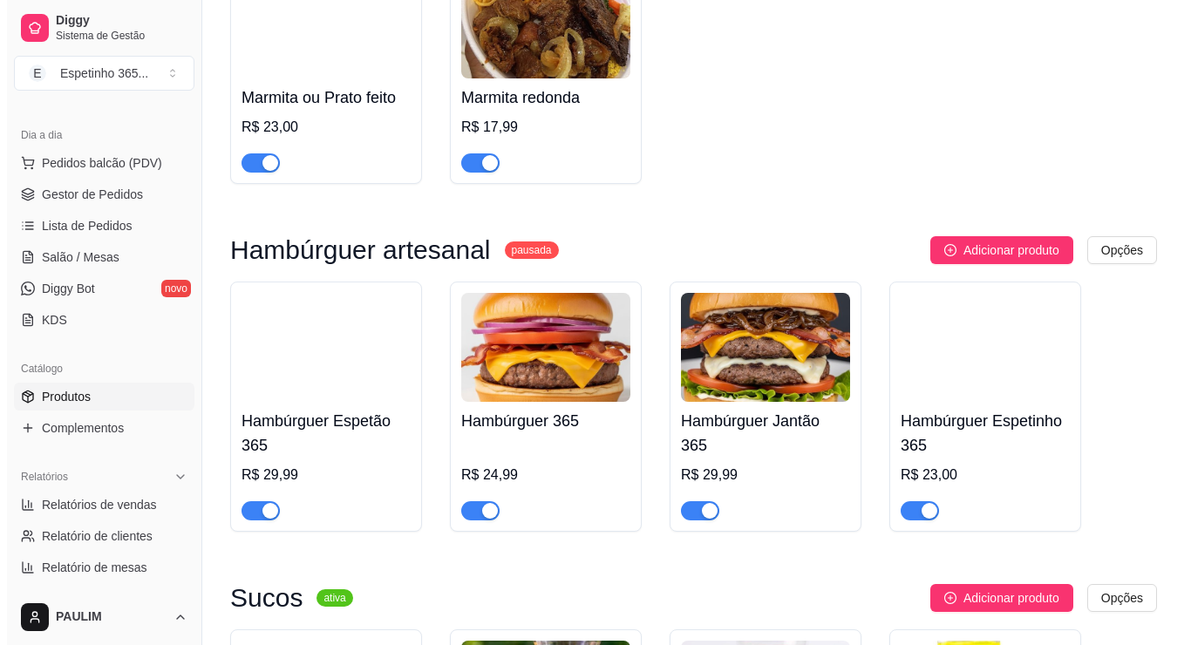
scroll to position [1445, 0]
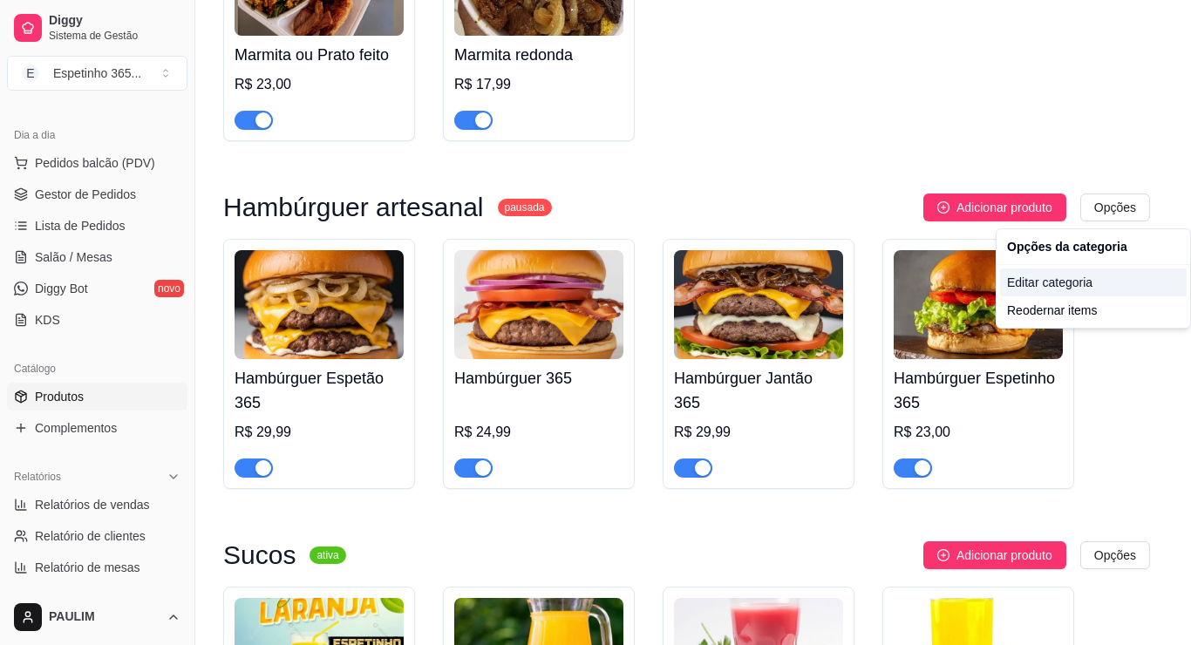
click at [1025, 274] on div "Editar categoria" at bounding box center [1093, 282] width 187 height 28
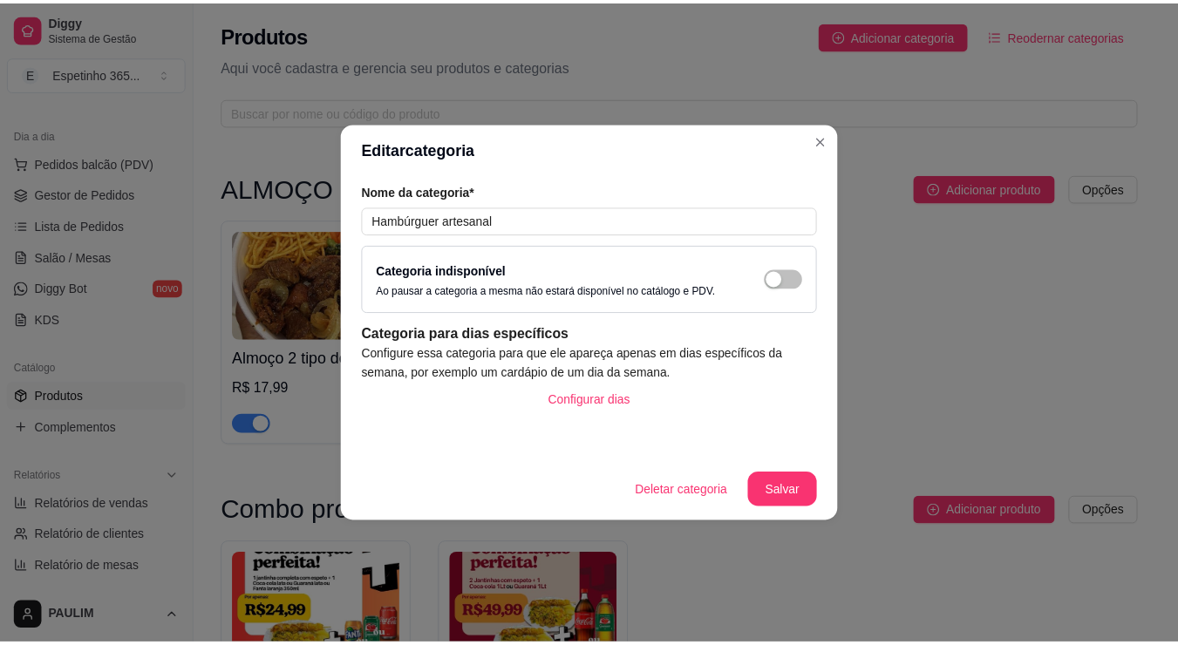
scroll to position [1334, 0]
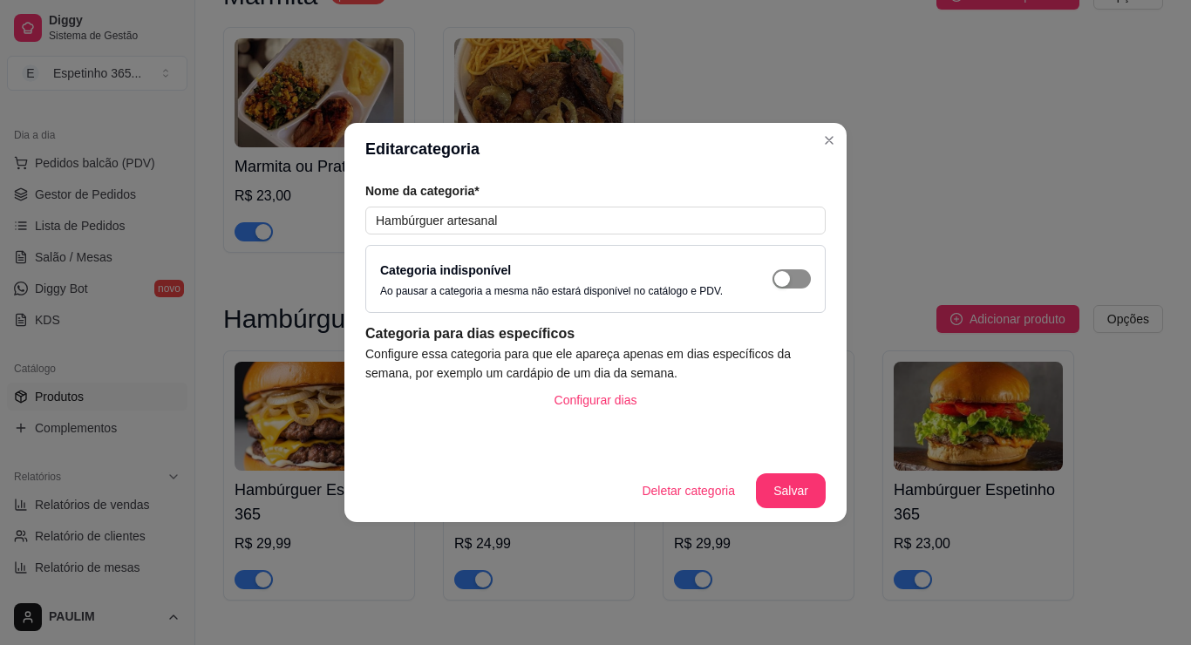
drag, startPoint x: 788, startPoint y: 272, endPoint x: 799, endPoint y: 287, distance: 18.7
click at [790, 272] on button "button" at bounding box center [791, 278] width 38 height 19
click at [804, 502] on button "Salvar" at bounding box center [791, 491] width 68 height 34
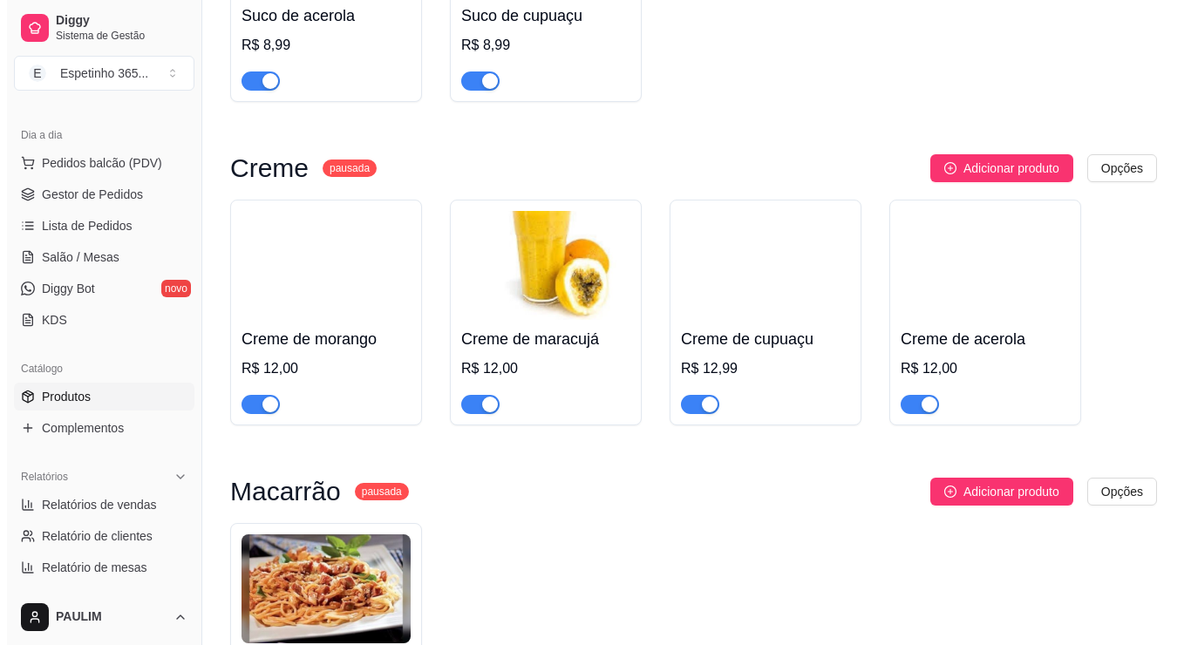
scroll to position [2467, 0]
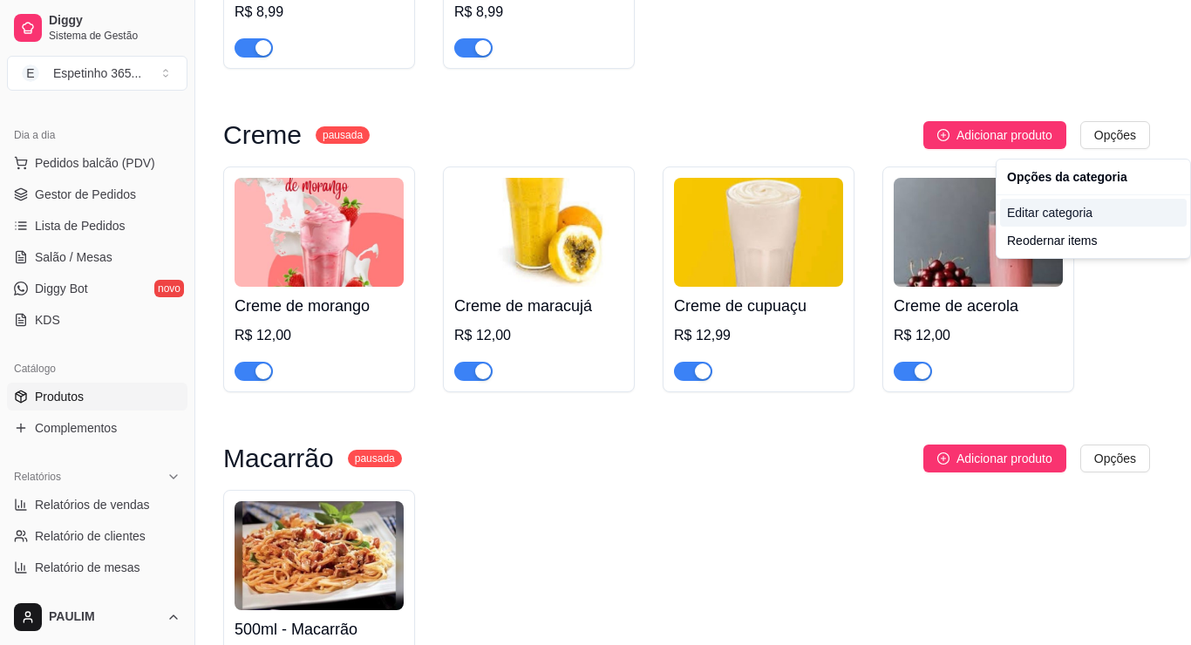
click at [1083, 214] on div "Editar categoria" at bounding box center [1093, 213] width 187 height 28
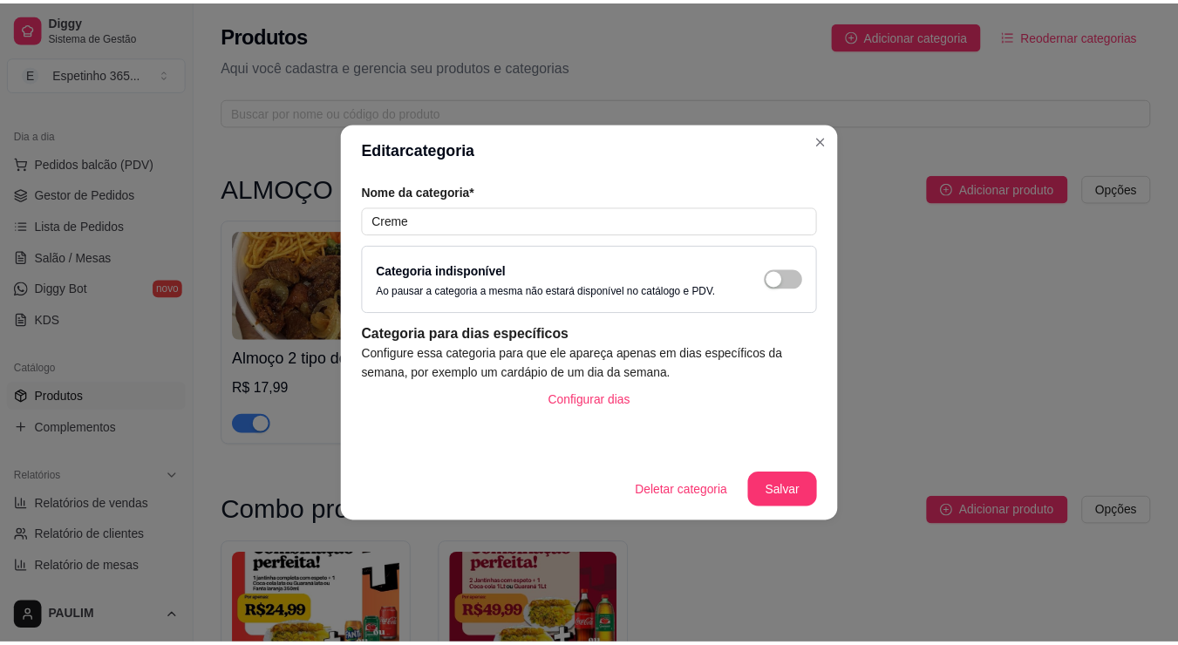
scroll to position [2285, 0]
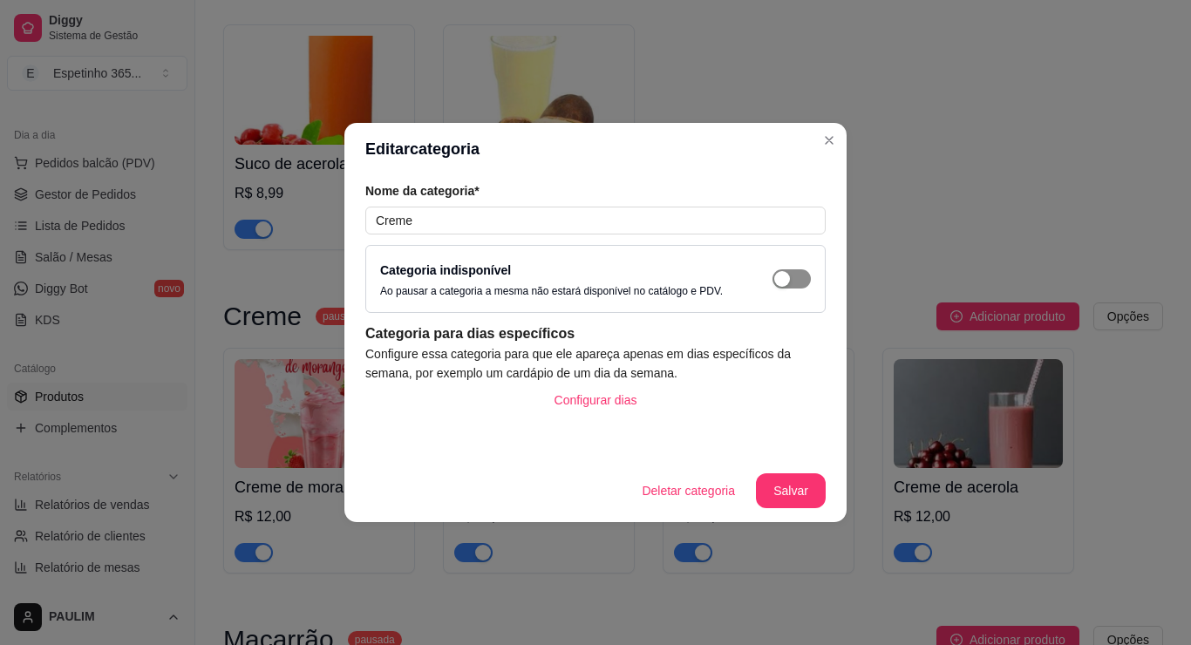
click at [801, 286] on span "button" at bounding box center [791, 278] width 38 height 19
click at [804, 487] on button "Salvar" at bounding box center [791, 490] width 70 height 35
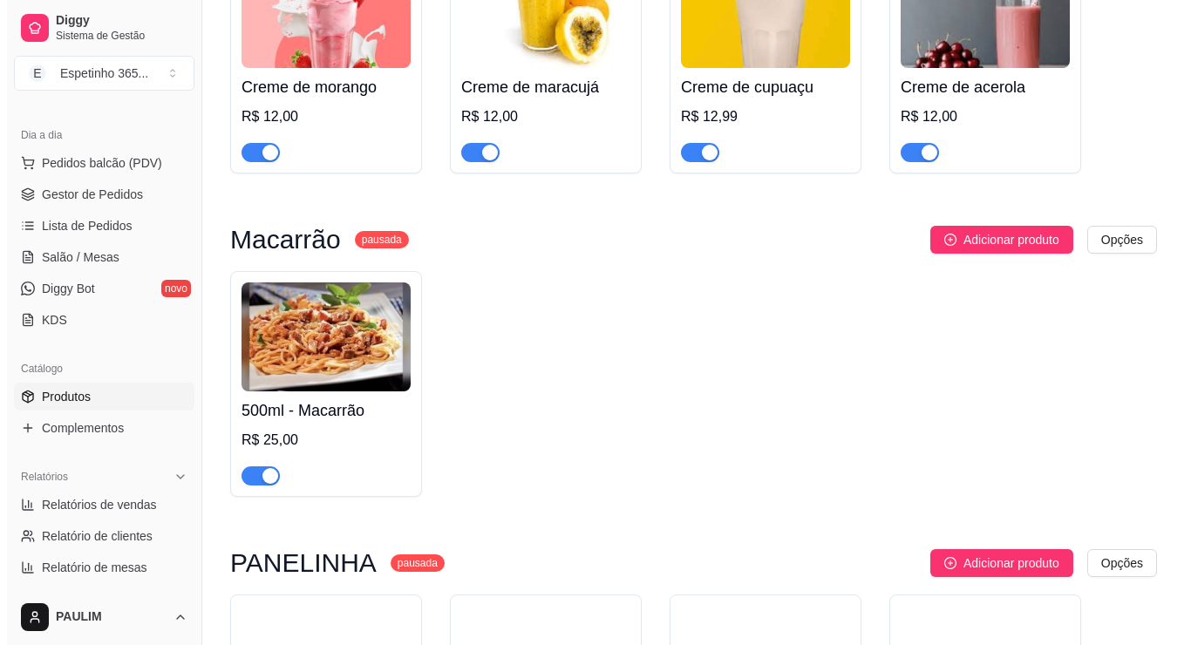
scroll to position [2721, 0]
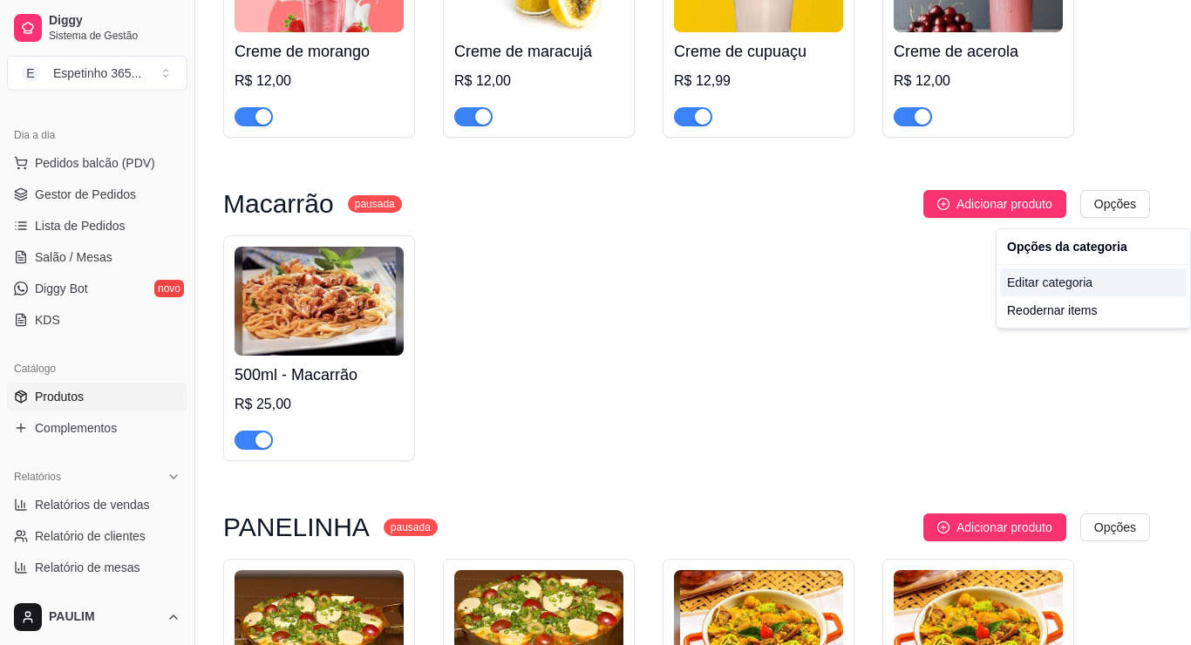
click at [1052, 277] on div "Editar categoria" at bounding box center [1093, 282] width 187 height 28
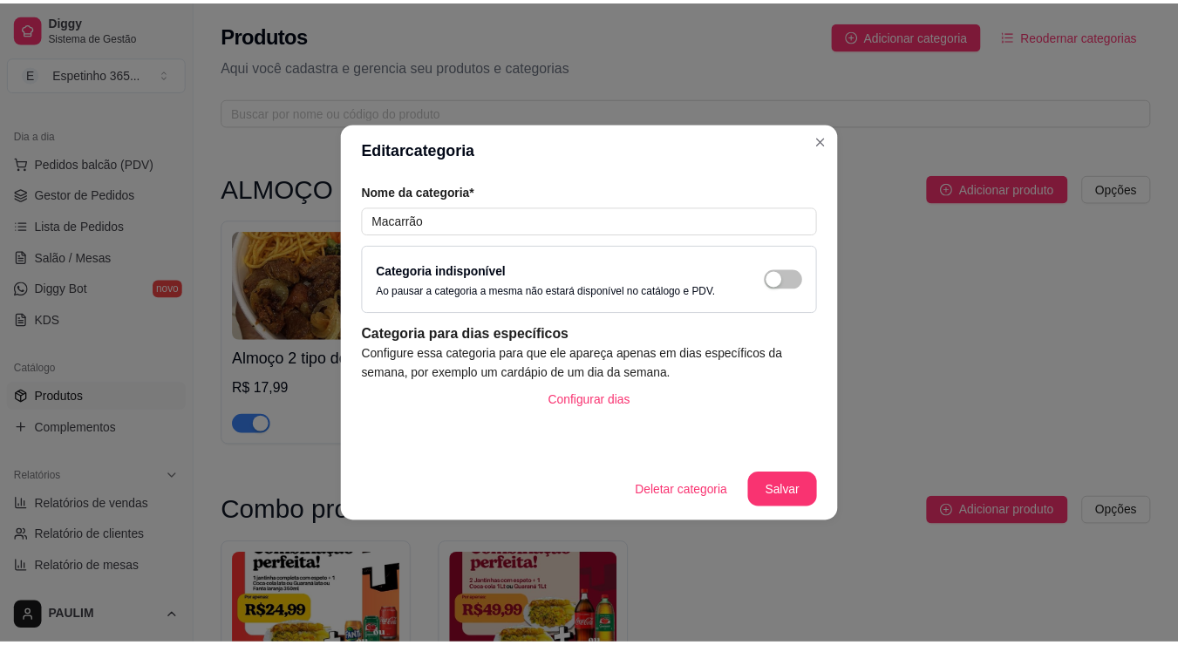
scroll to position [2610, 0]
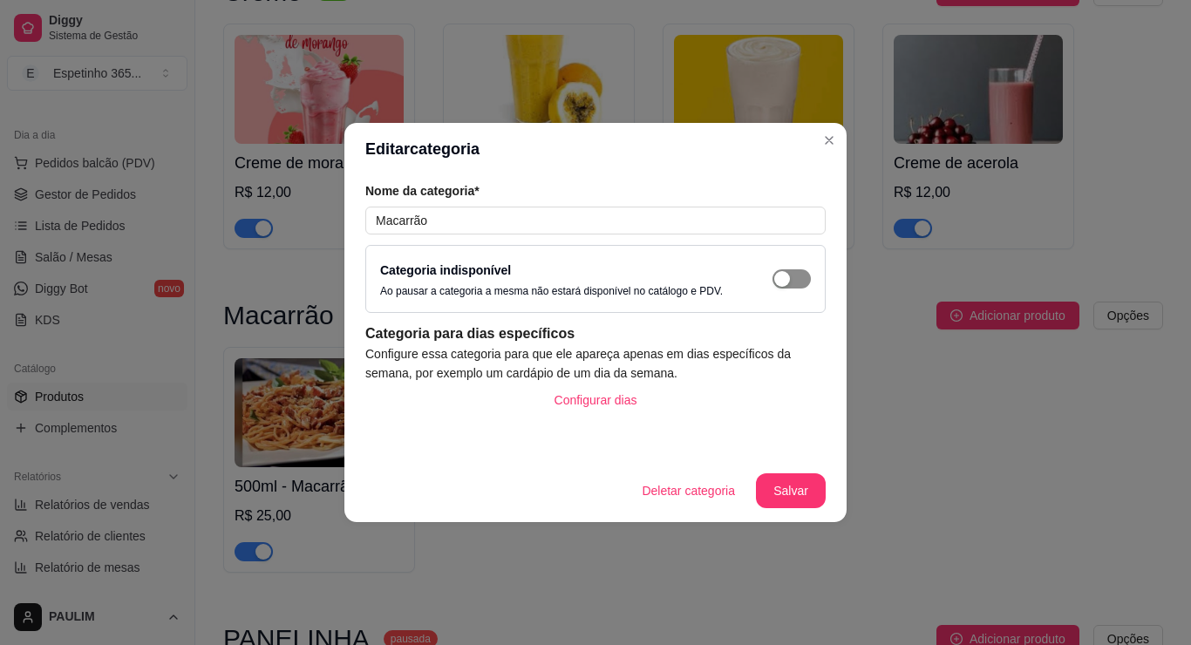
click at [791, 275] on button "button" at bounding box center [791, 278] width 38 height 19
click at [801, 485] on button "Salvar" at bounding box center [791, 491] width 68 height 34
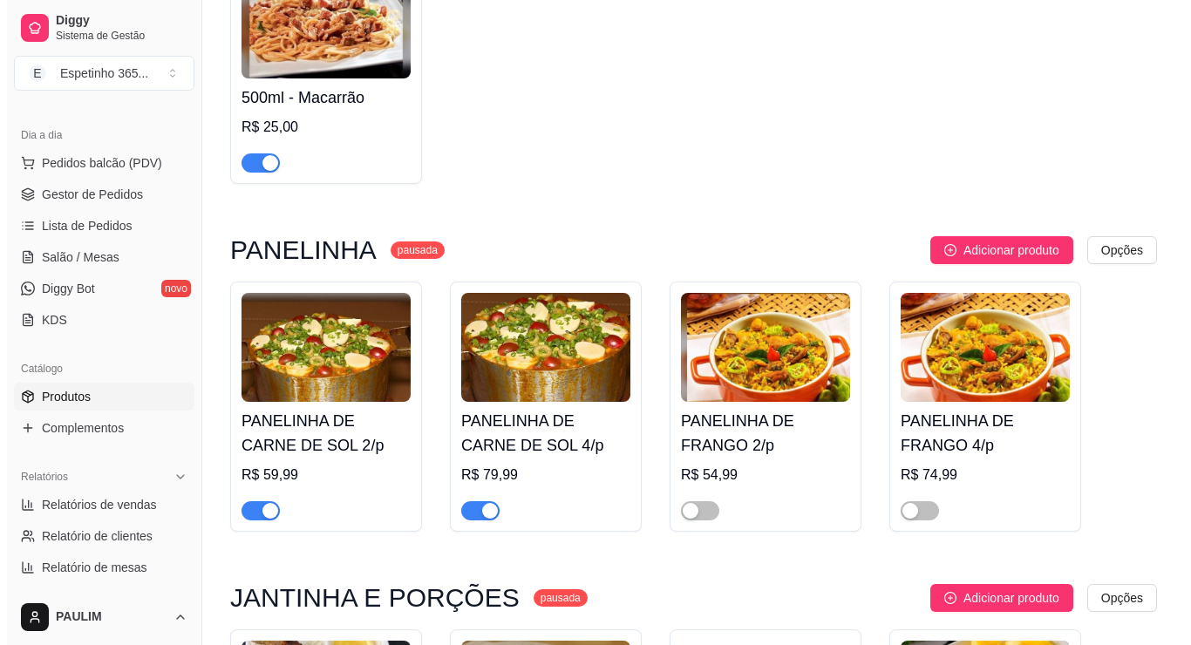
scroll to position [3045, 0]
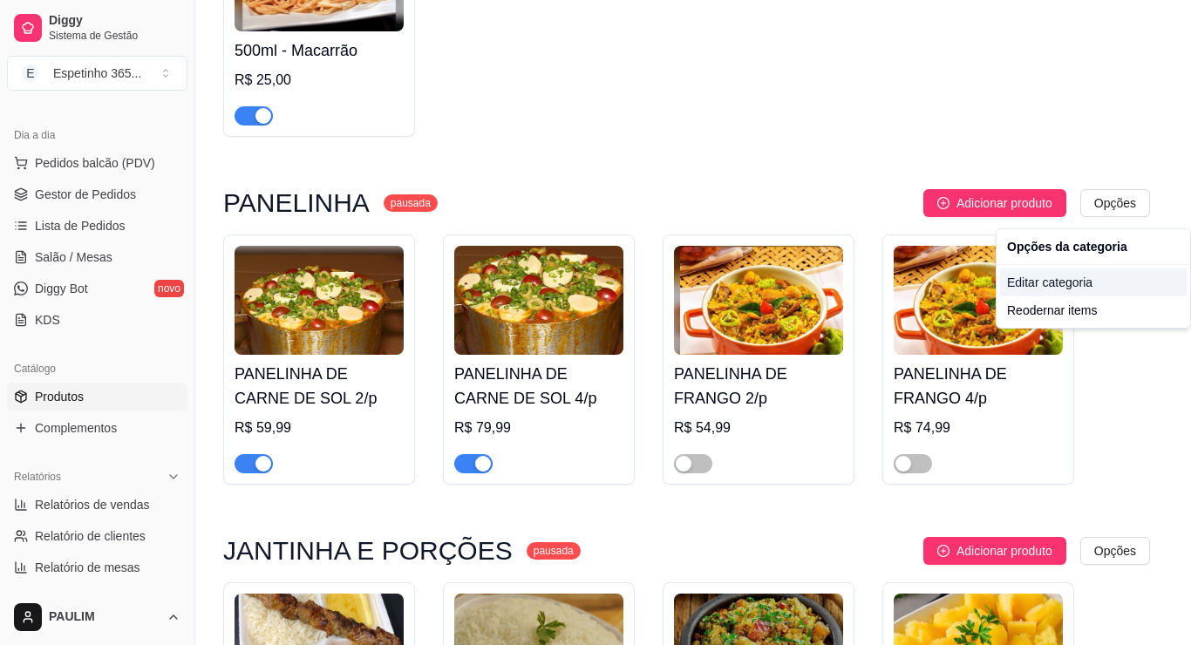
click at [1086, 291] on div "Editar categoria" at bounding box center [1093, 282] width 187 height 28
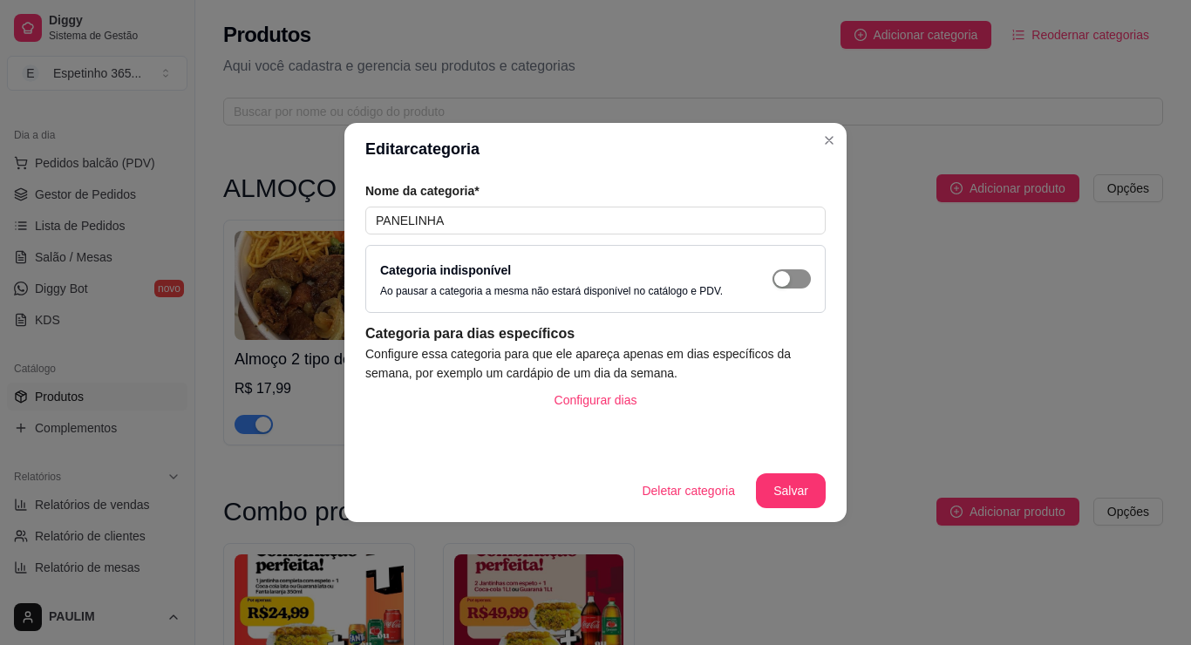
scroll to position [2934, 0]
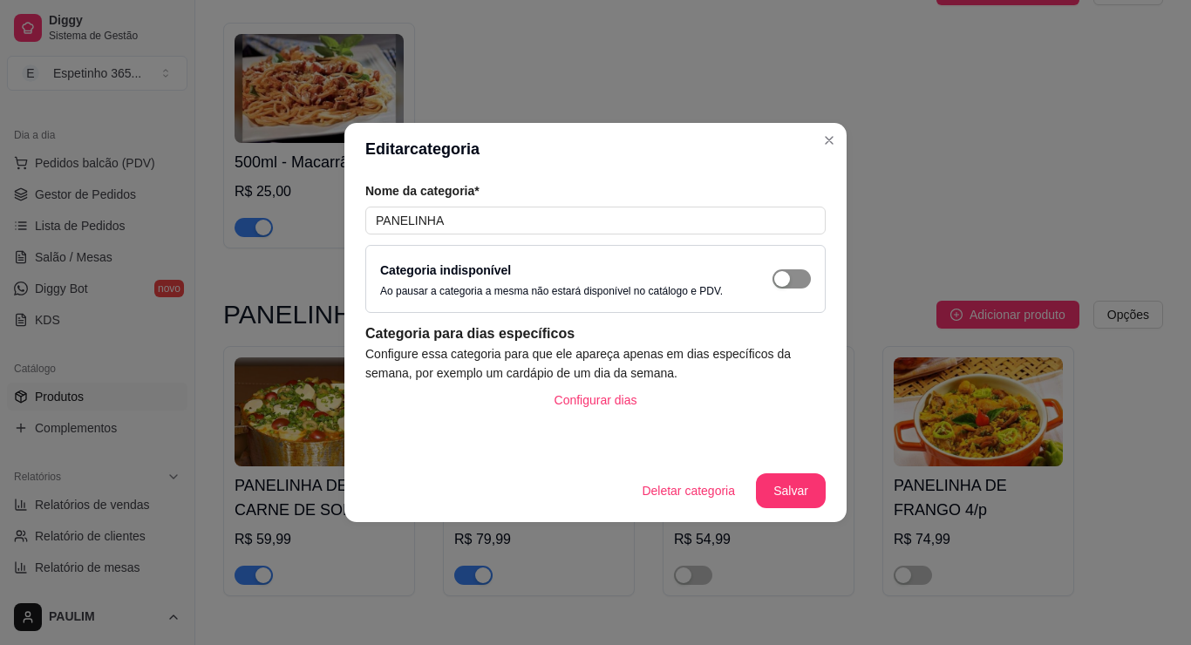
click at [780, 282] on div "button" at bounding box center [782, 279] width 16 height 16
click at [786, 479] on button "Salvar" at bounding box center [791, 490] width 70 height 35
click at [787, 499] on button "Salvar" at bounding box center [791, 490] width 70 height 35
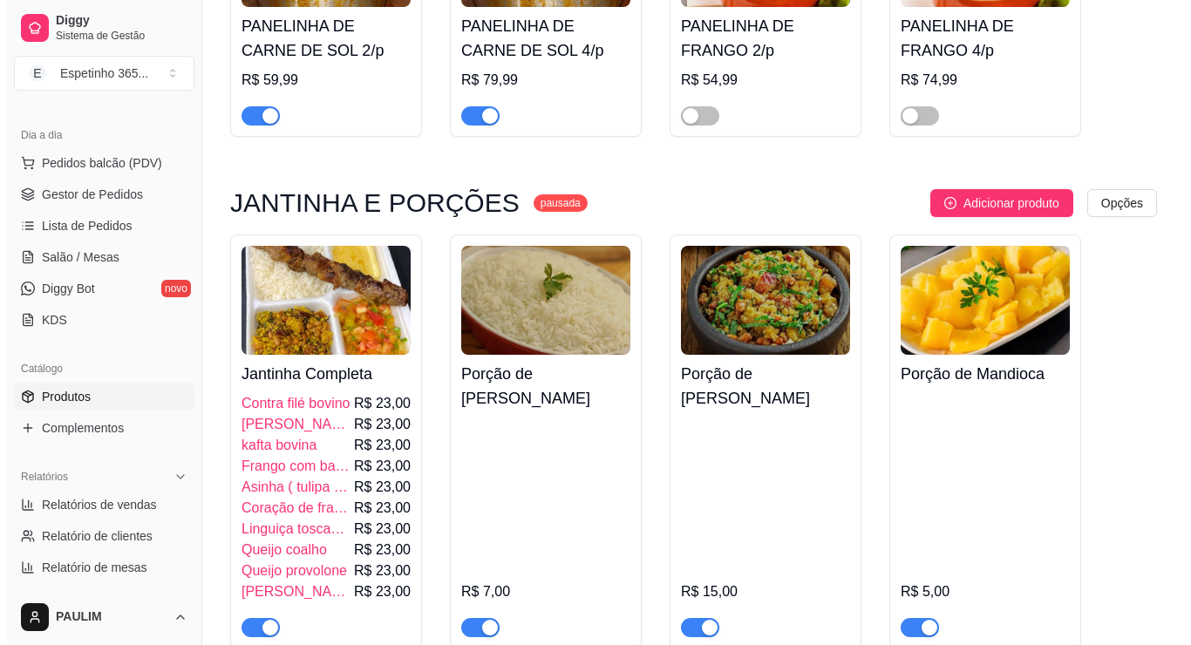
scroll to position [3457, 0]
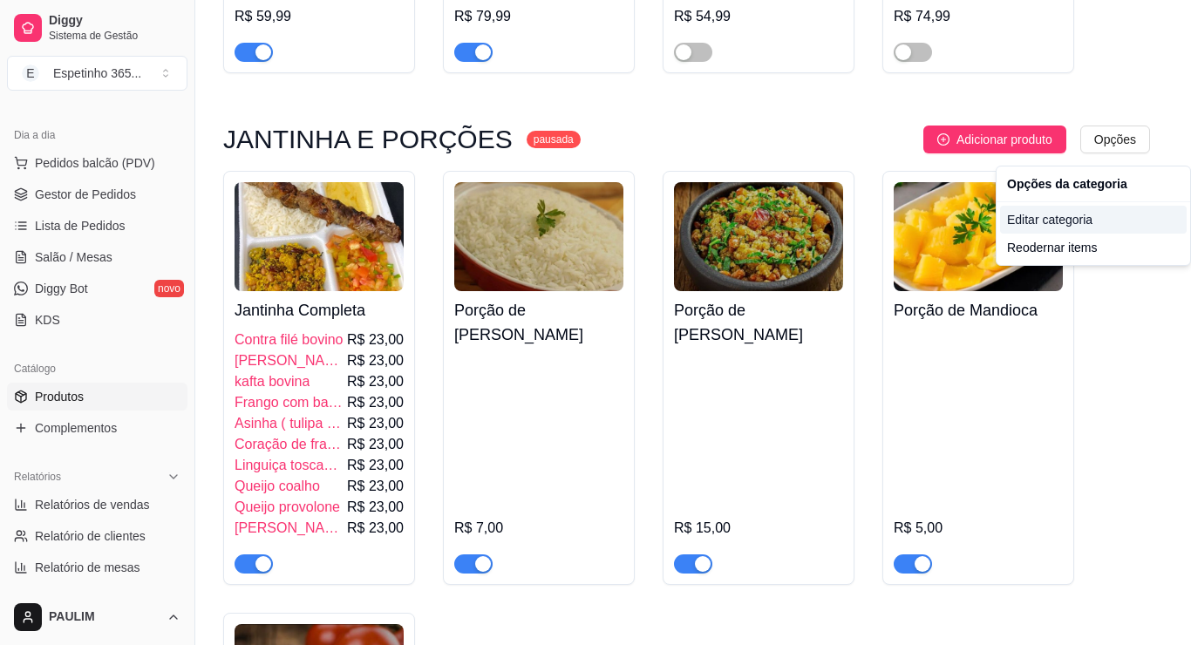
click at [1033, 229] on div "Editar categoria" at bounding box center [1093, 220] width 187 height 28
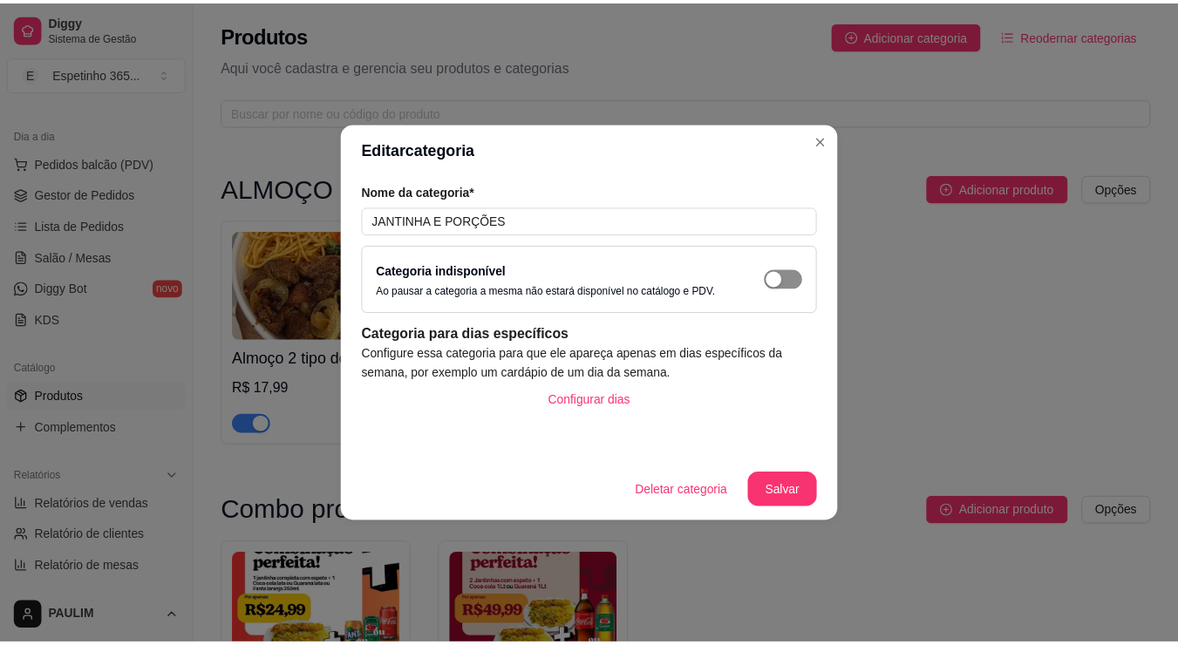
scroll to position [3282, 0]
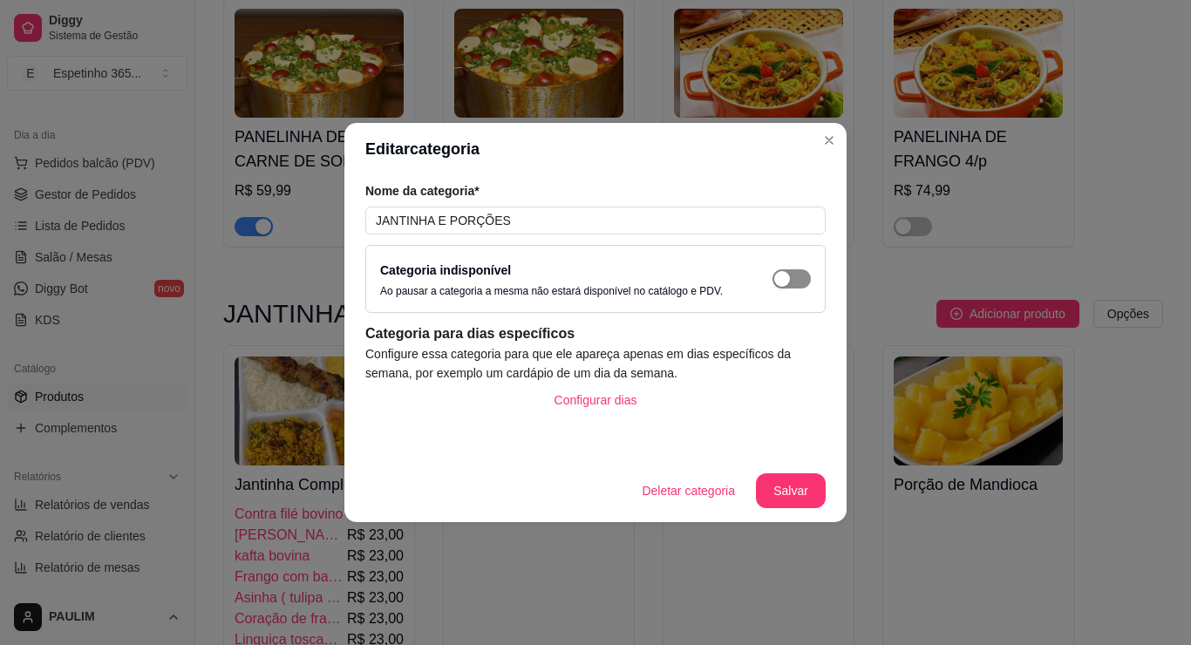
click at [806, 279] on span "button" at bounding box center [791, 278] width 38 height 19
click at [796, 492] on button "Salvar" at bounding box center [791, 491] width 68 height 34
click at [794, 489] on button "Salvar" at bounding box center [791, 491] width 68 height 34
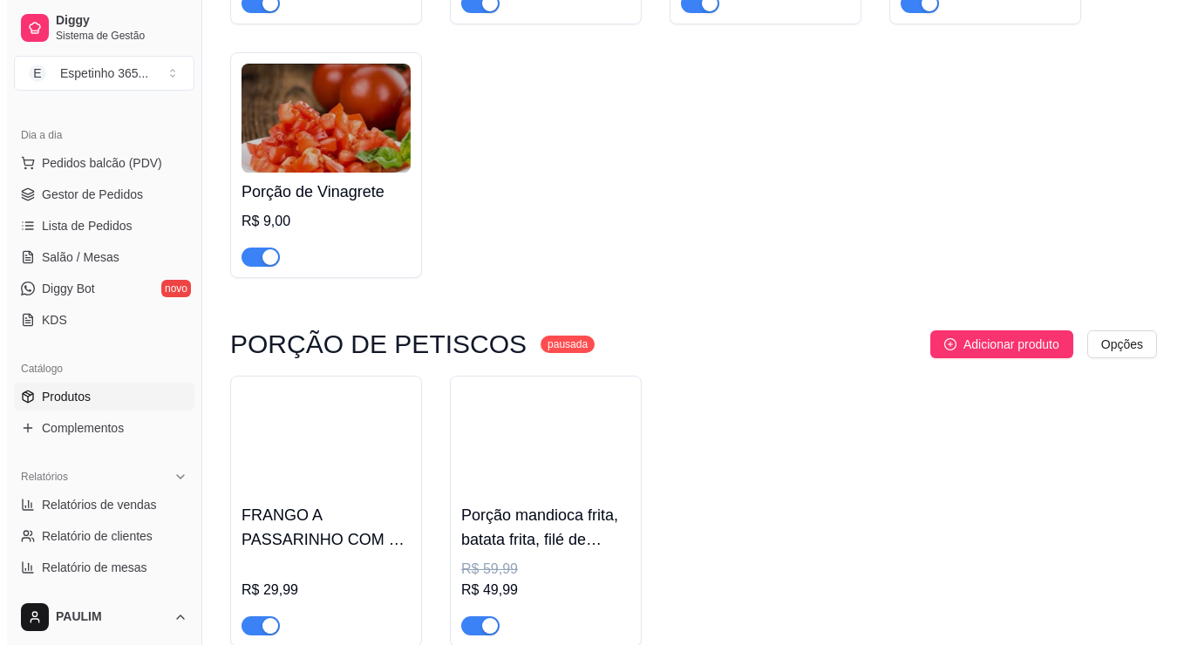
scroll to position [4067, 0]
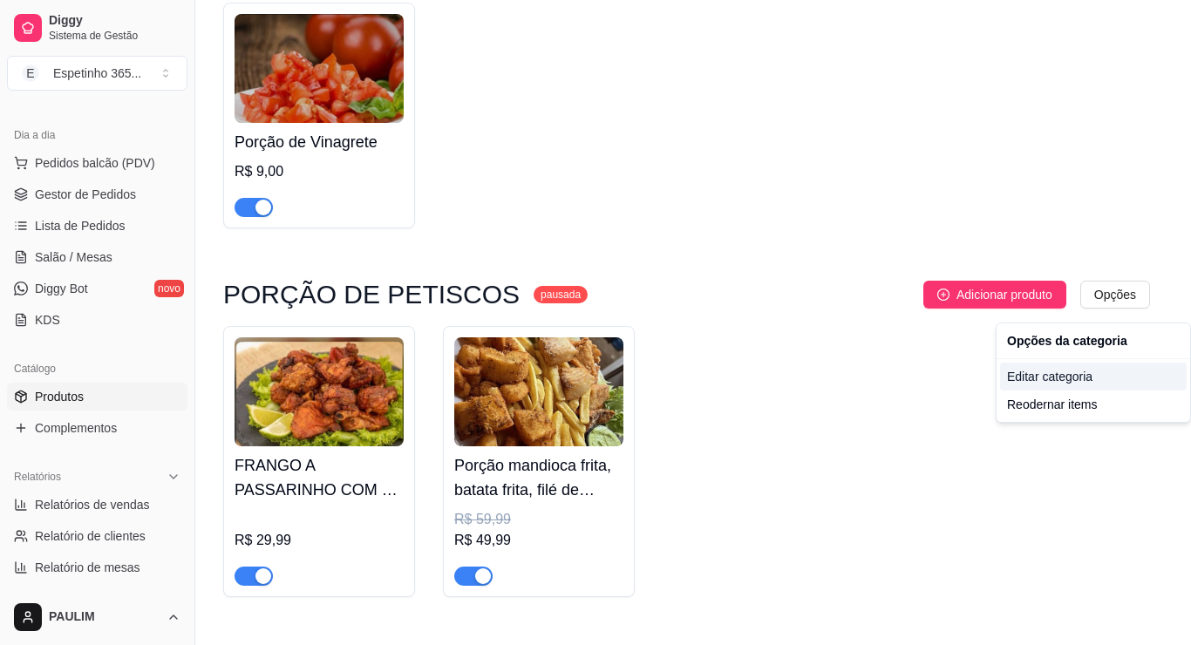
click at [1022, 376] on div "Editar categoria" at bounding box center [1093, 377] width 187 height 28
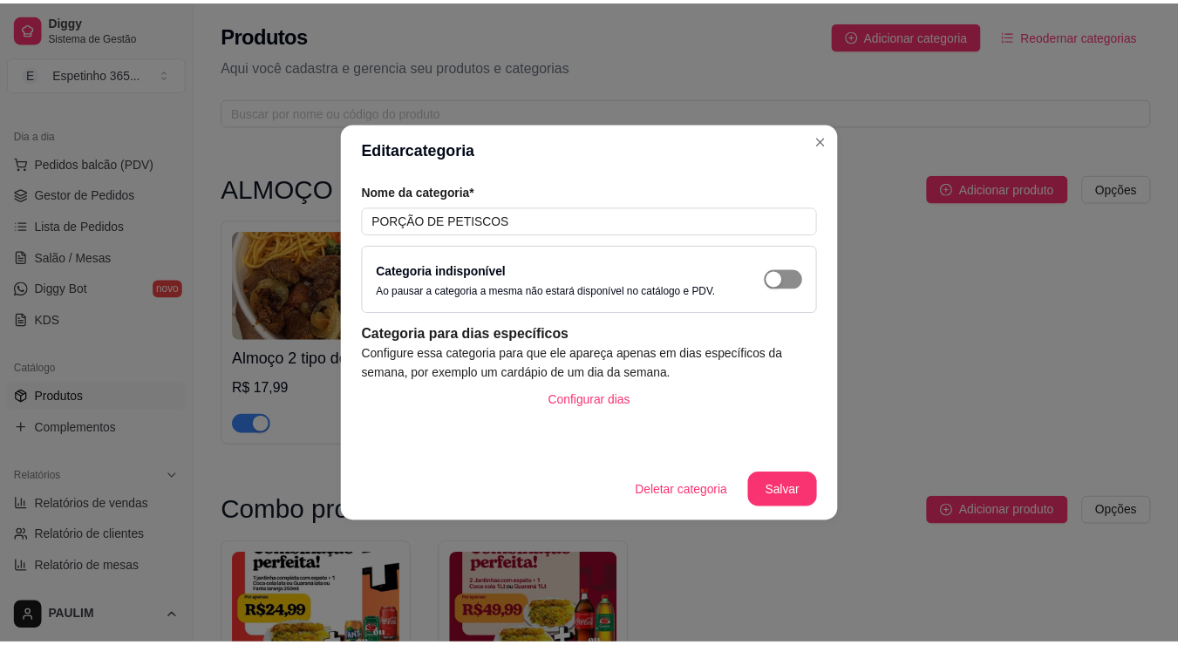
scroll to position [4050, 0]
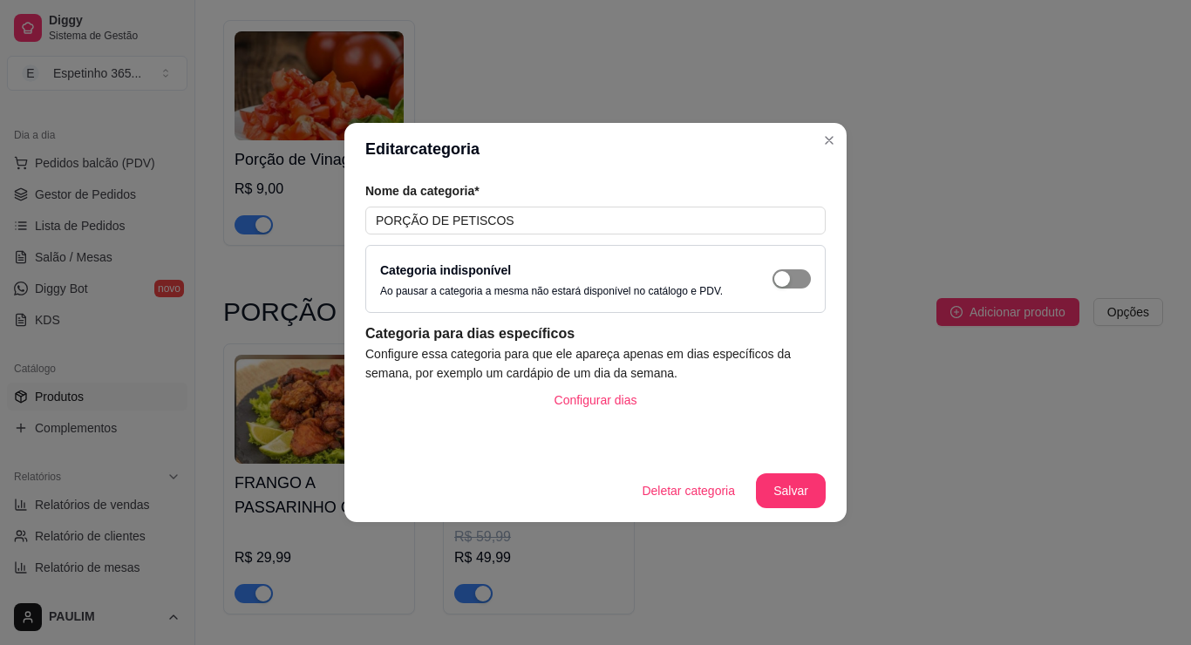
click at [784, 276] on div "button" at bounding box center [782, 279] width 16 height 16
click at [790, 492] on button "Salvar" at bounding box center [791, 490] width 70 height 35
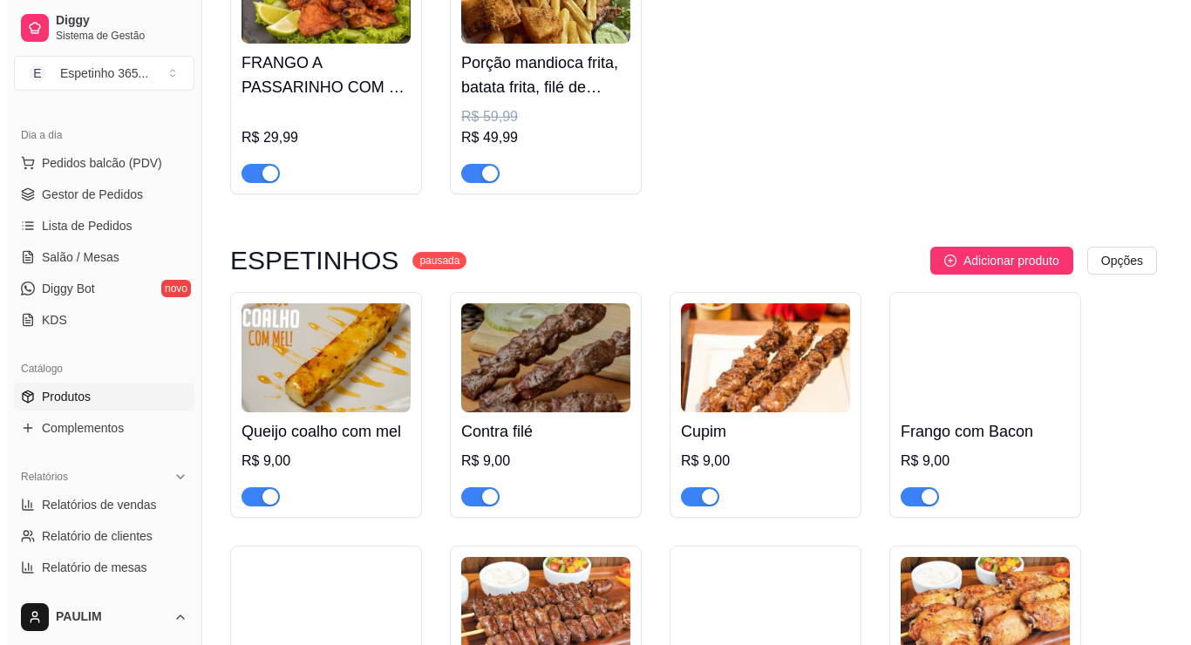
scroll to position [4485, 0]
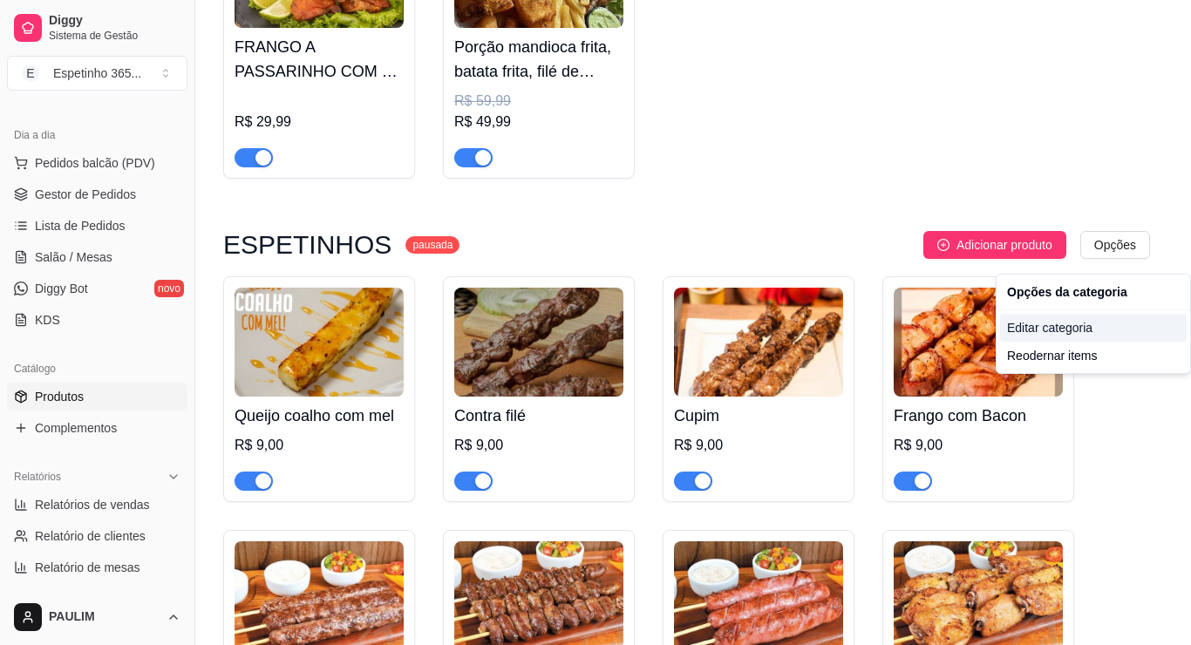
click at [1049, 322] on div "Editar categoria" at bounding box center [1093, 328] width 187 height 28
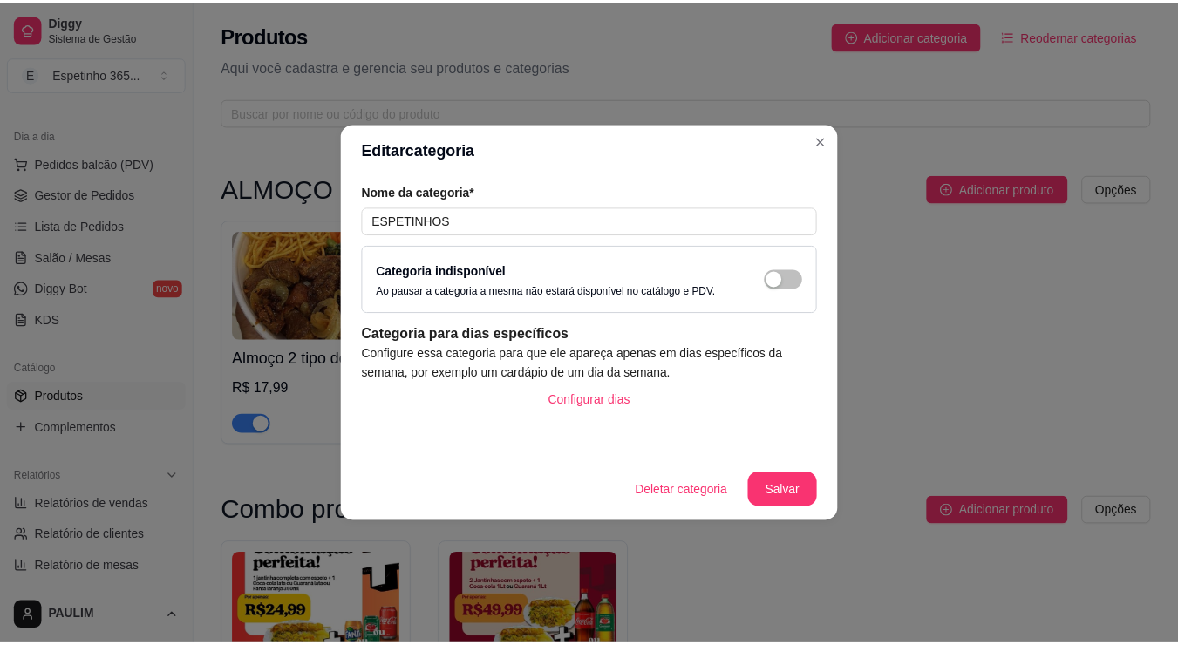
scroll to position [4419, 0]
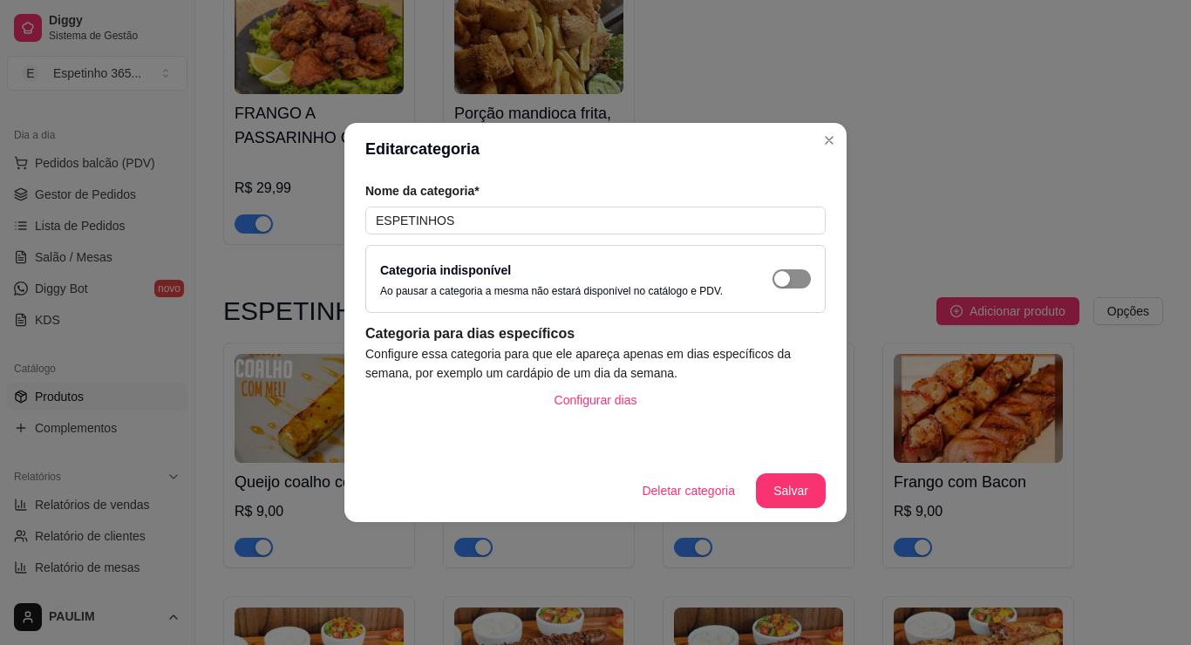
click at [789, 271] on div "button" at bounding box center [782, 279] width 16 height 16
click at [799, 482] on button "Salvar" at bounding box center [791, 490] width 70 height 35
click at [811, 492] on button "Salvar" at bounding box center [791, 490] width 70 height 35
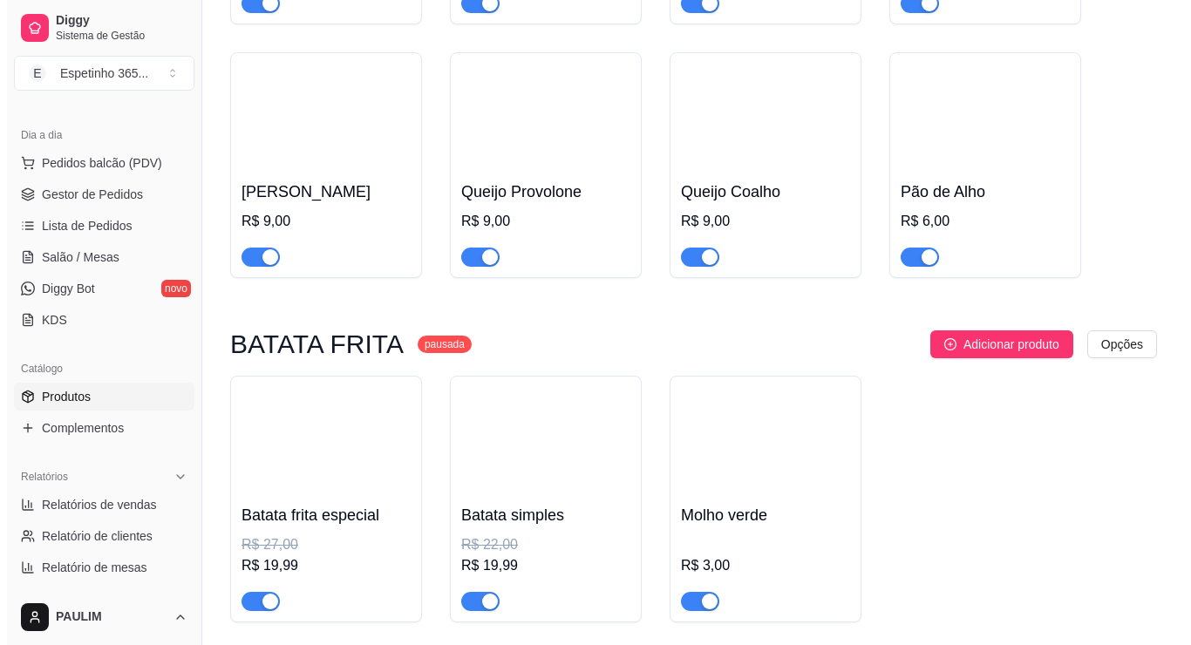
scroll to position [5465, 0]
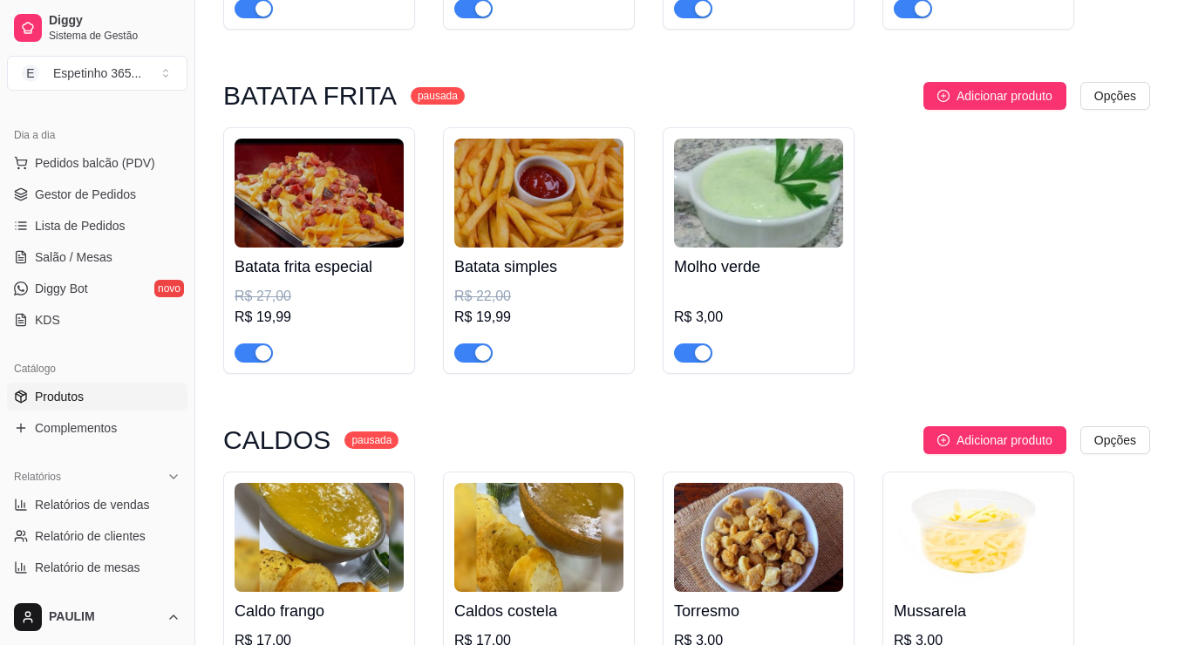
click at [1130, 125] on div "BATATA FRITA pausada Adicionar produto Opções Batata frita especial R$ 27,00 R$…" at bounding box center [686, 228] width 927 height 292
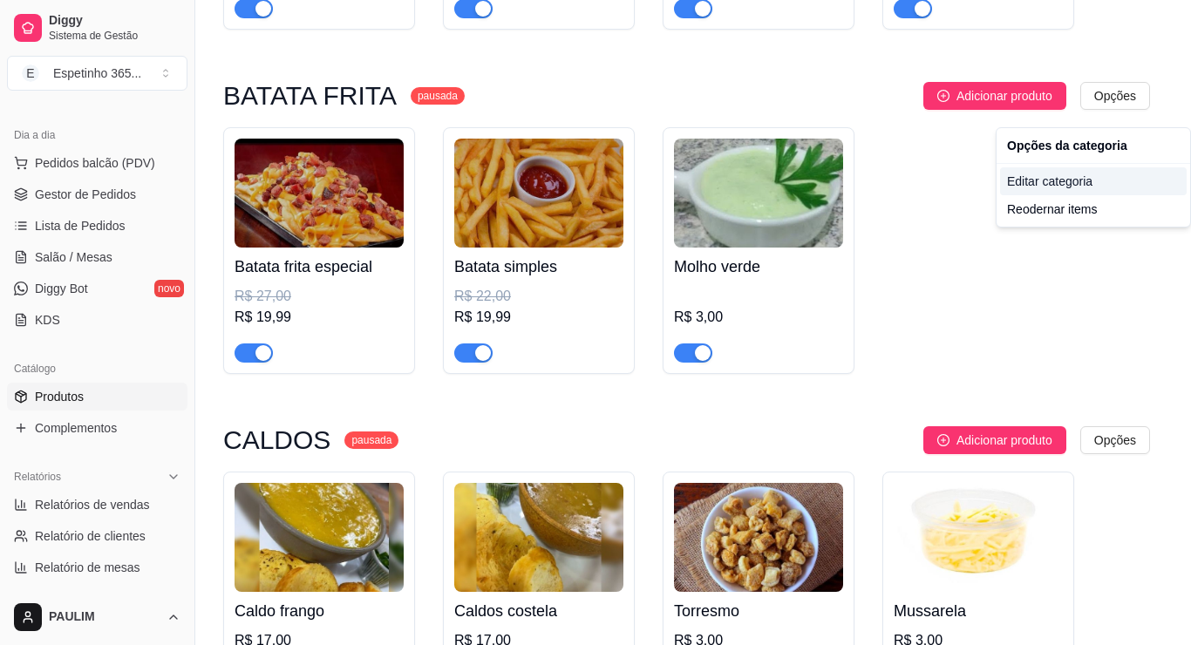
click at [1023, 189] on div "Editar categoria" at bounding box center [1093, 181] width 187 height 28
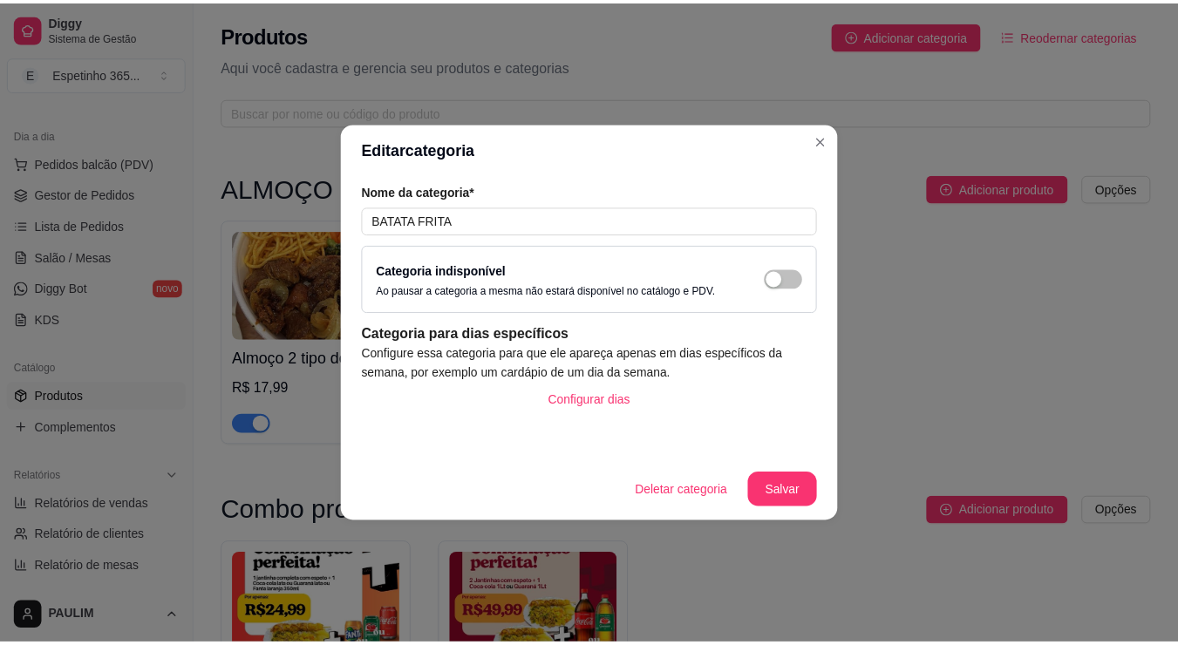
scroll to position [5252, 0]
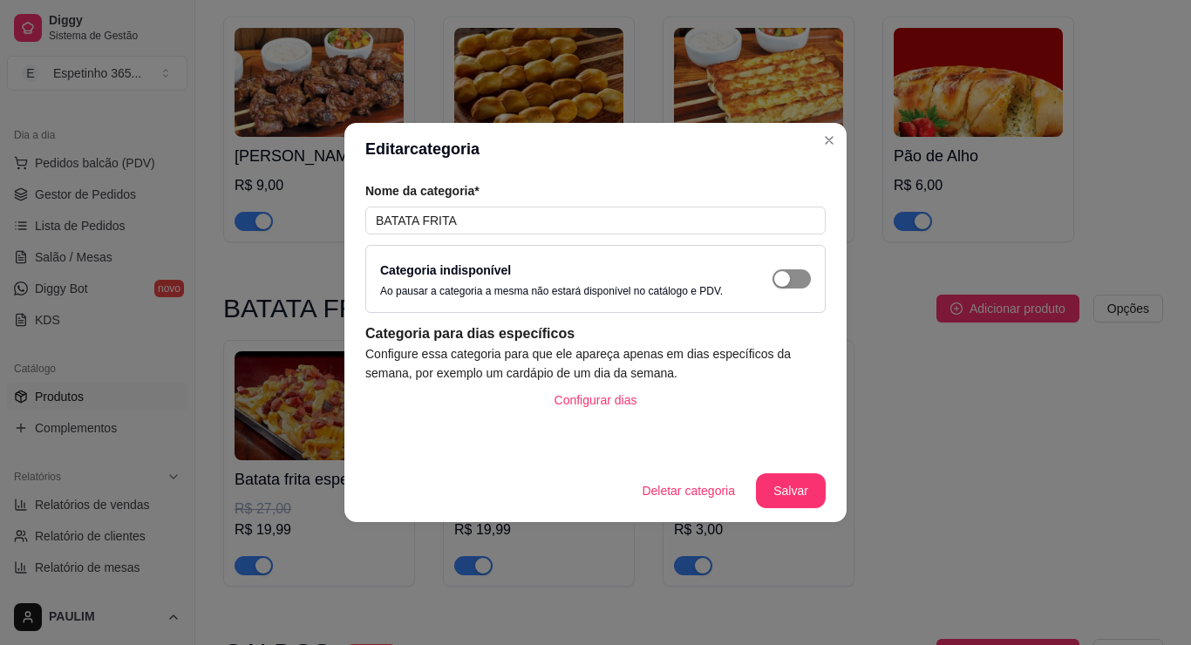
click at [797, 282] on span "button" at bounding box center [791, 278] width 38 height 19
click at [782, 480] on button "Salvar" at bounding box center [791, 491] width 68 height 34
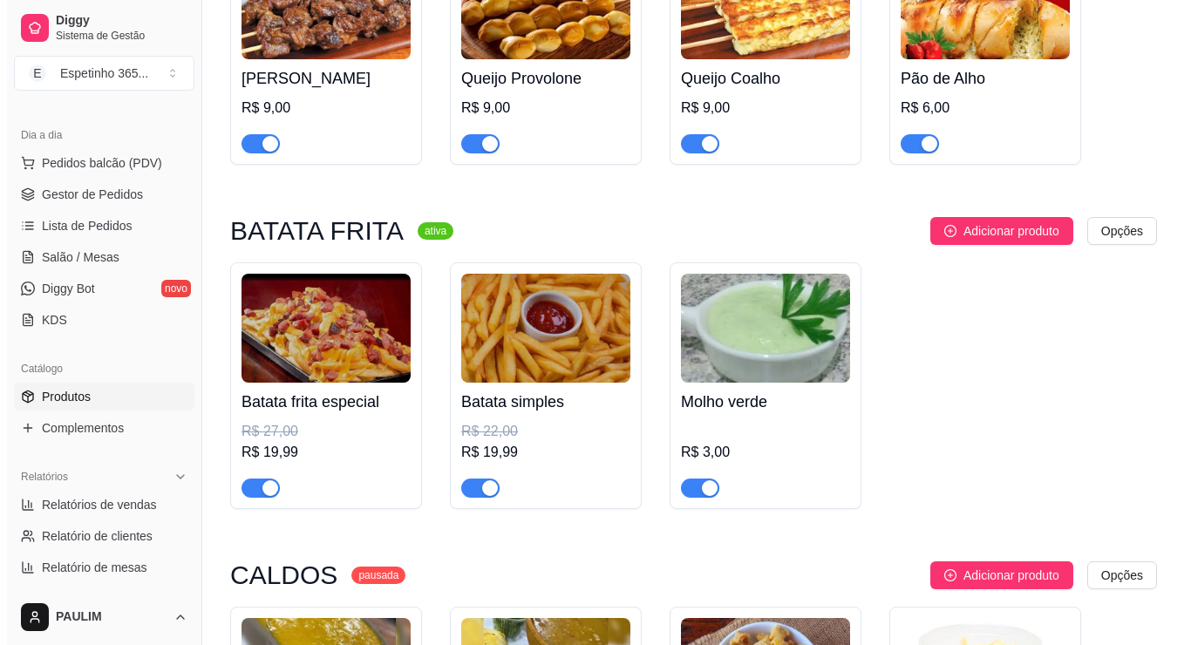
scroll to position [5601, 0]
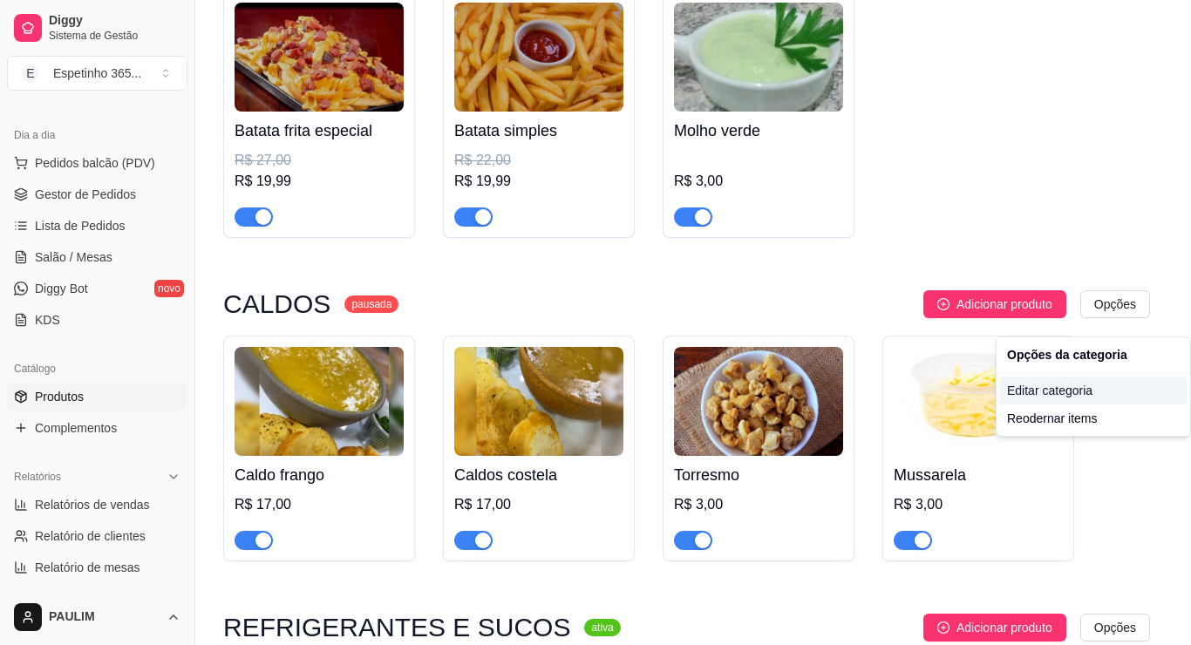
click at [1050, 387] on div "Editar categoria" at bounding box center [1093, 391] width 187 height 28
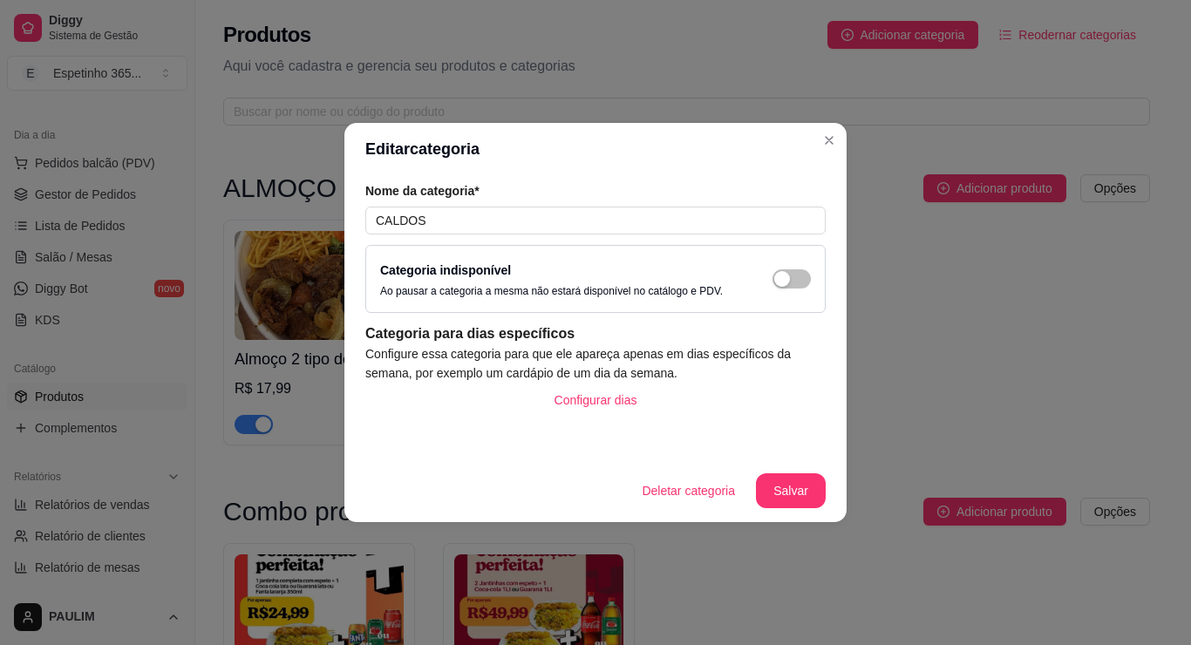
scroll to position [0, 0]
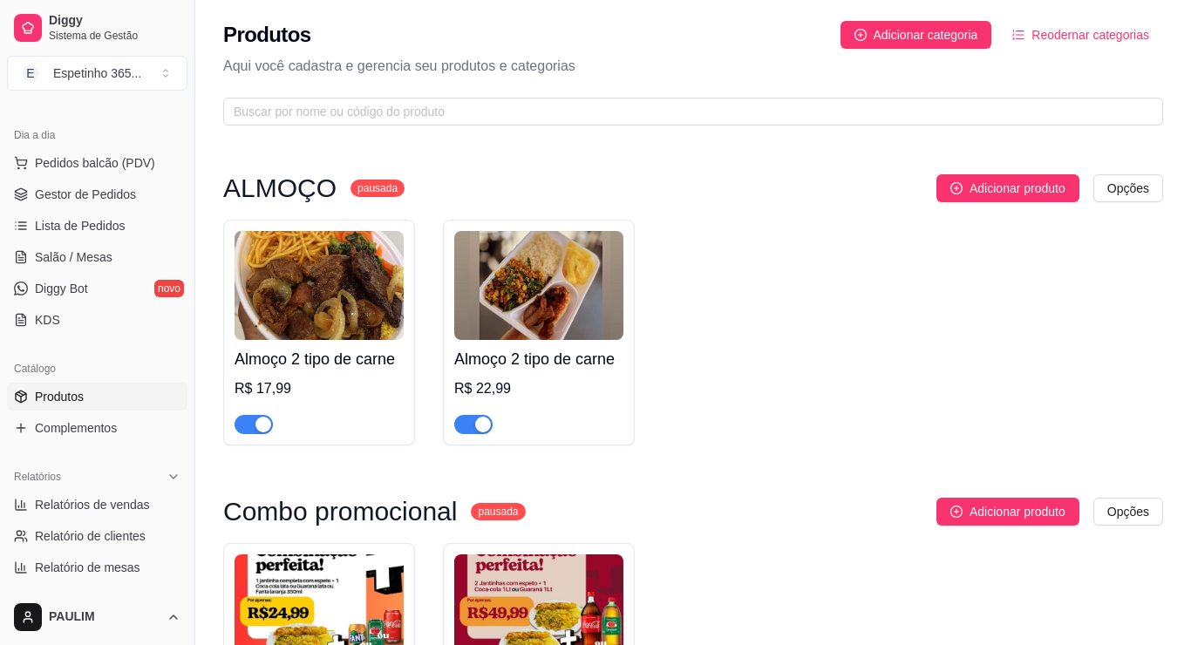
click at [794, 275] on span "button" at bounding box center [791, 278] width 38 height 19
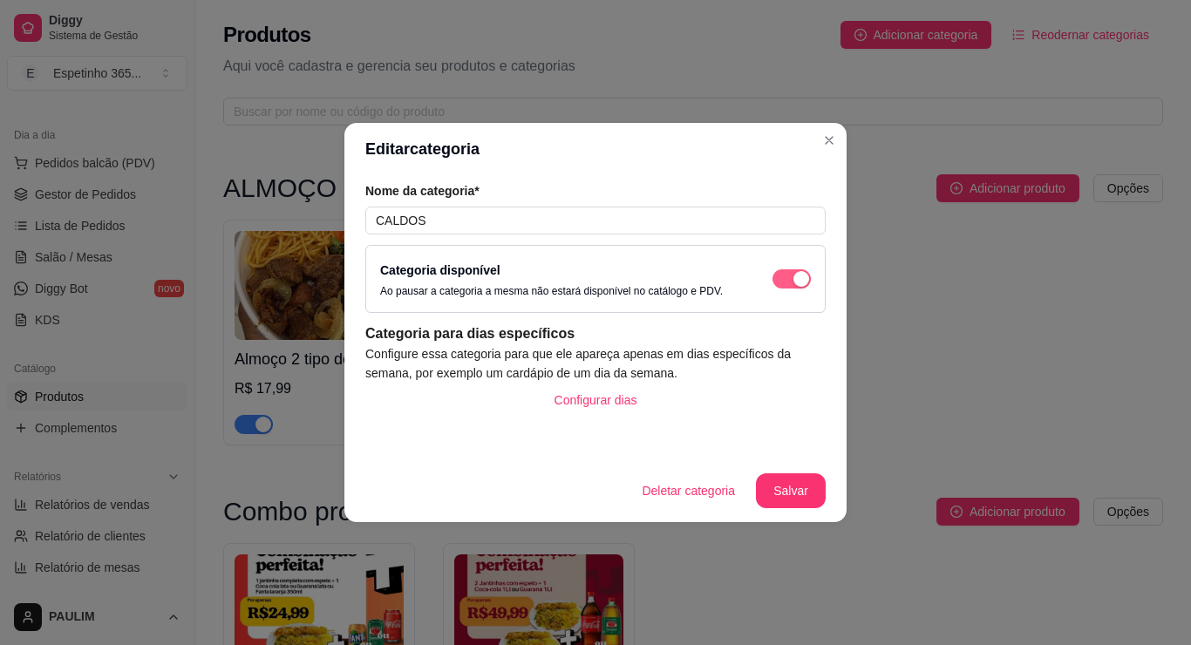
scroll to position [5597, 0]
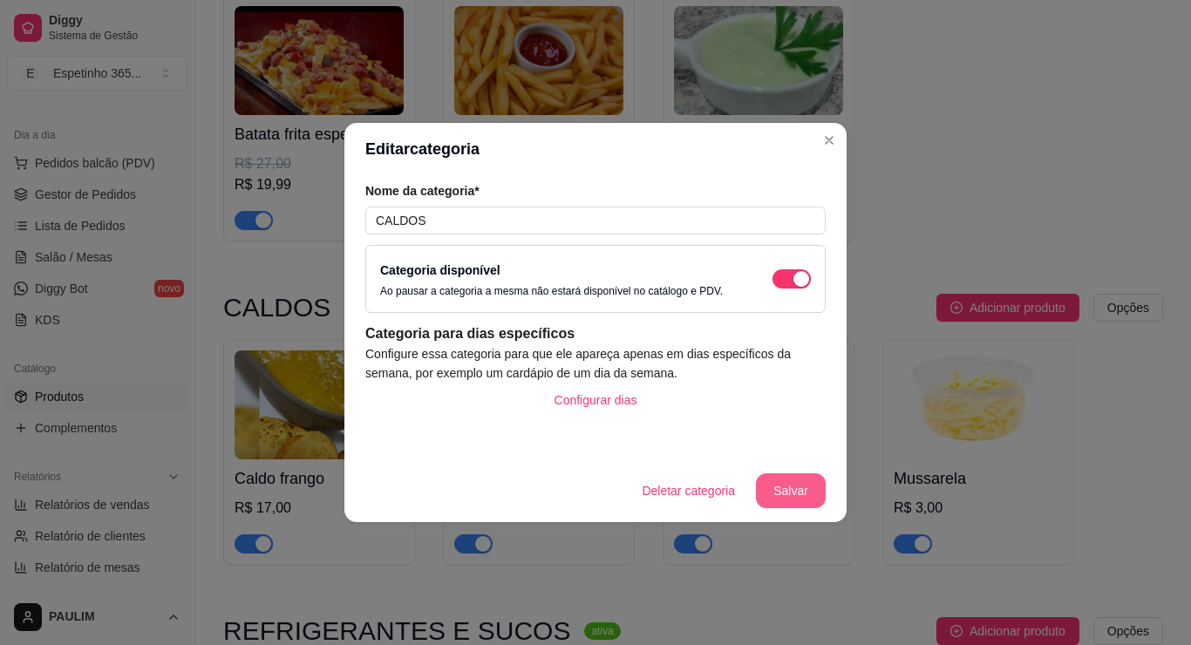
click at [804, 497] on button "Salvar" at bounding box center [791, 490] width 70 height 35
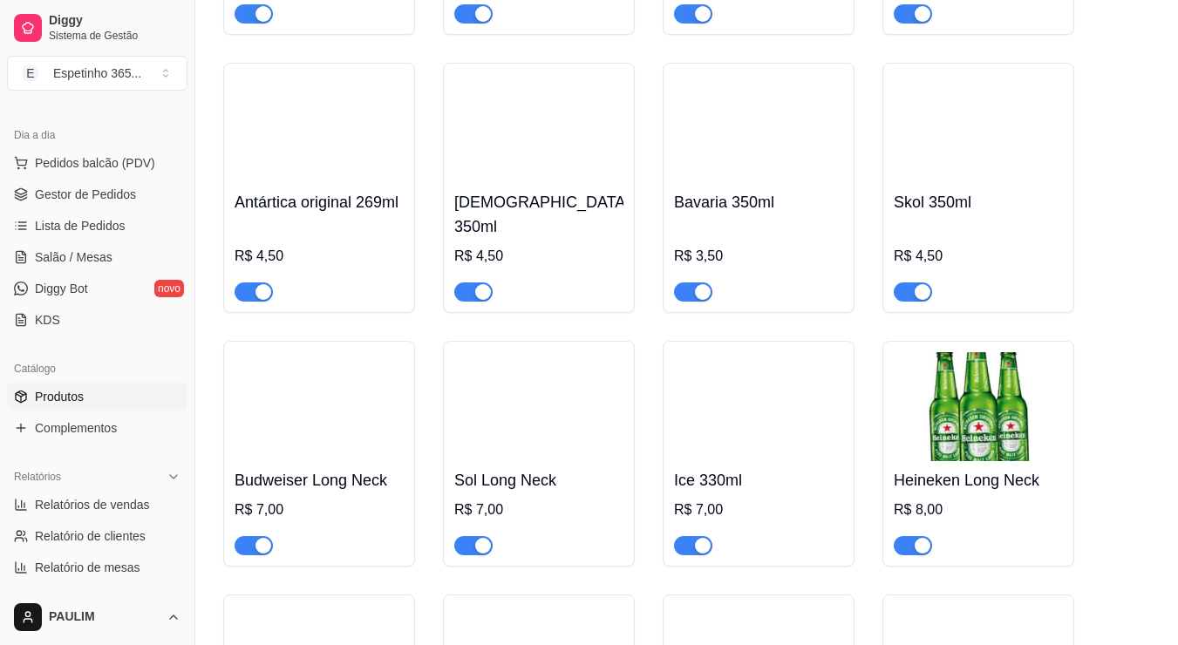
scroll to position [7864, 0]
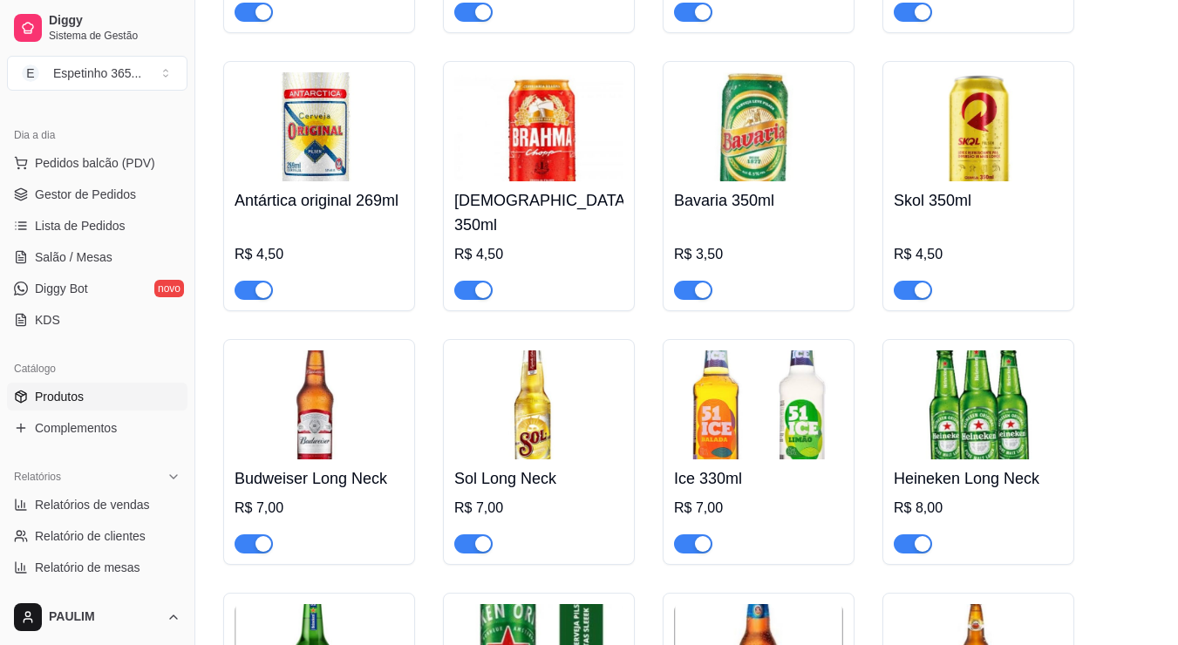
click at [64, 209] on ul "Pedidos balcão (PDV) Gestor de Pedidos Lista de Pedidos Salão / Mesas Diggy Bot…" at bounding box center [97, 241] width 180 height 185
click at [94, 191] on span "Gestor de Pedidos" at bounding box center [85, 194] width 101 height 17
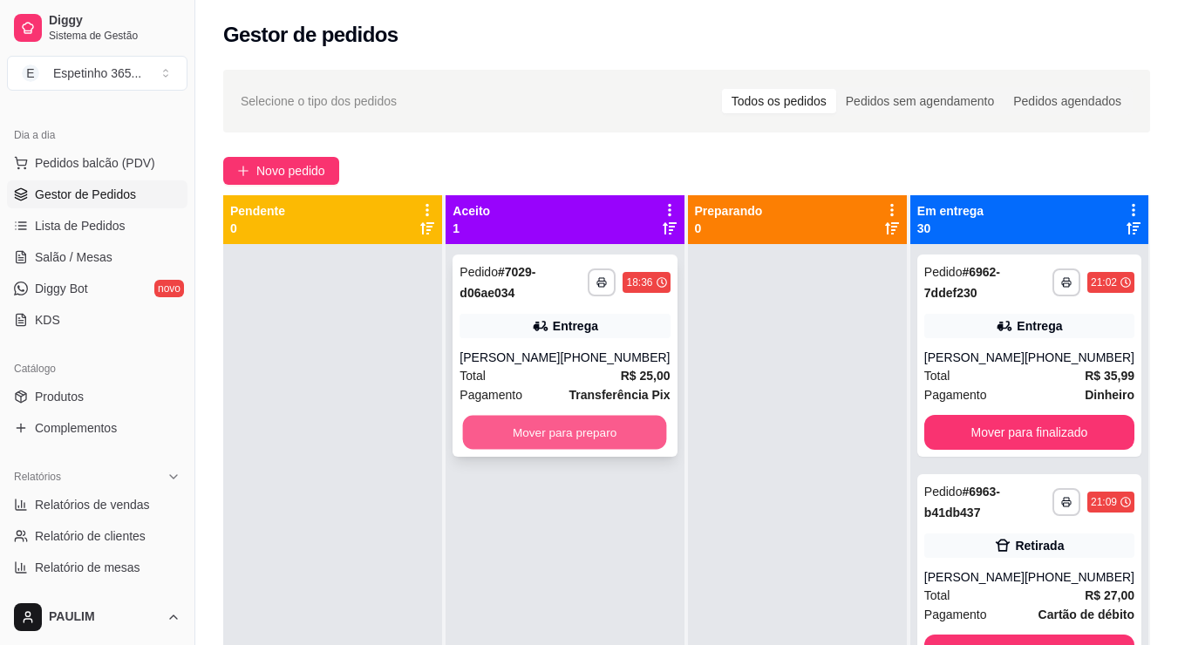
click at [626, 424] on button "Mover para preparo" at bounding box center [565, 433] width 204 height 34
click at [626, 424] on div "Mover para preparo" at bounding box center [564, 432] width 210 height 35
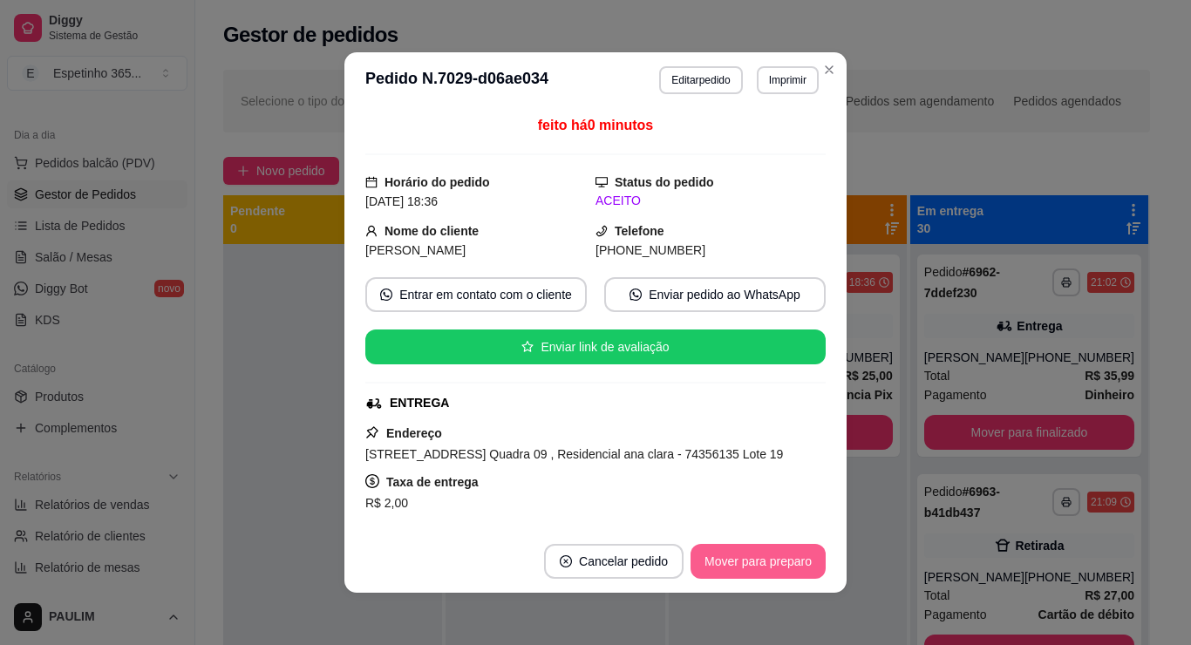
click at [781, 553] on button "Mover para preparo" at bounding box center [757, 561] width 135 height 35
click at [777, 555] on button "Mover para entrega" at bounding box center [758, 561] width 134 height 35
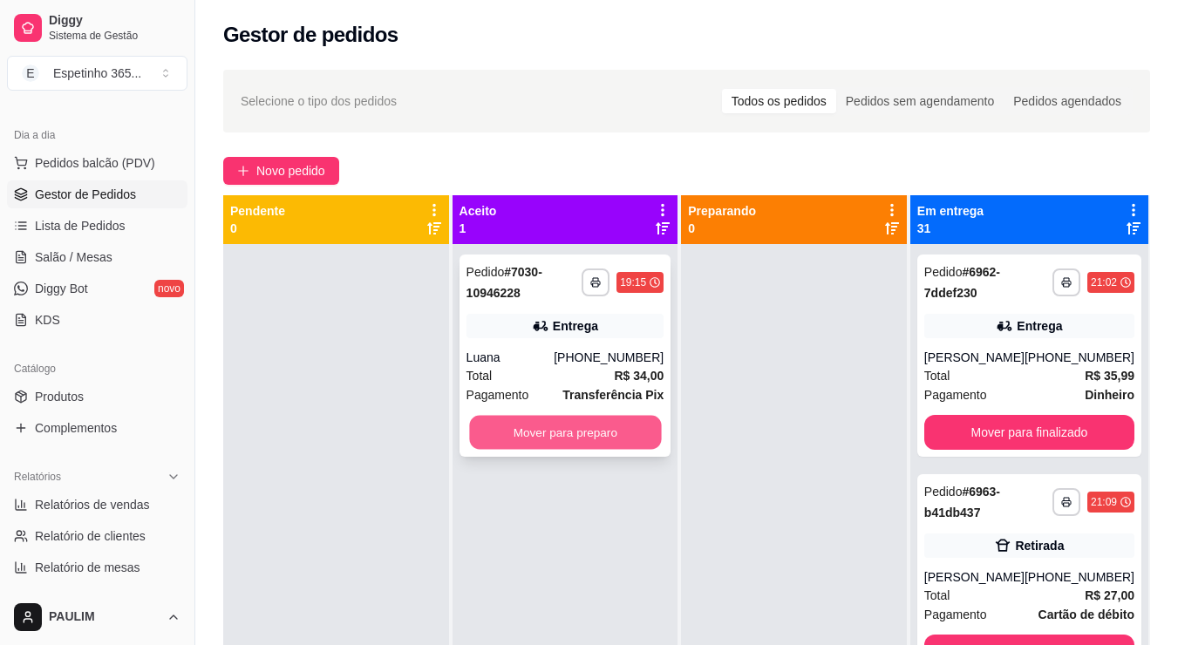
click at [629, 426] on button "Mover para preparo" at bounding box center [565, 433] width 192 height 34
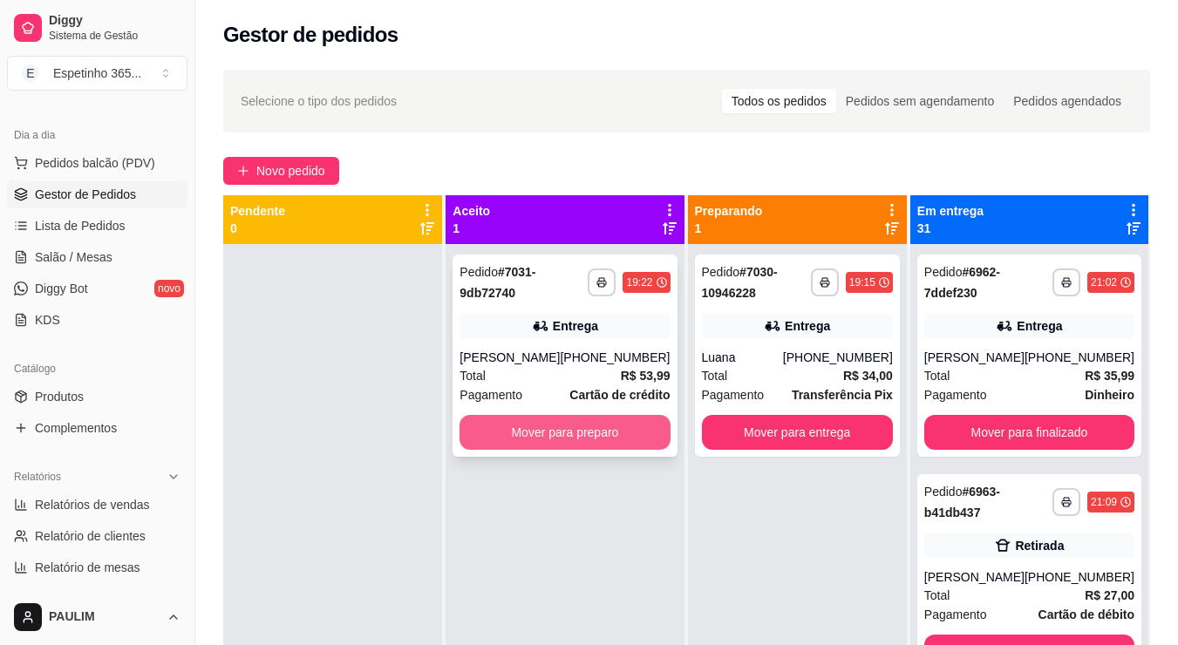
click at [573, 450] on button "Mover para preparo" at bounding box center [564, 432] width 210 height 35
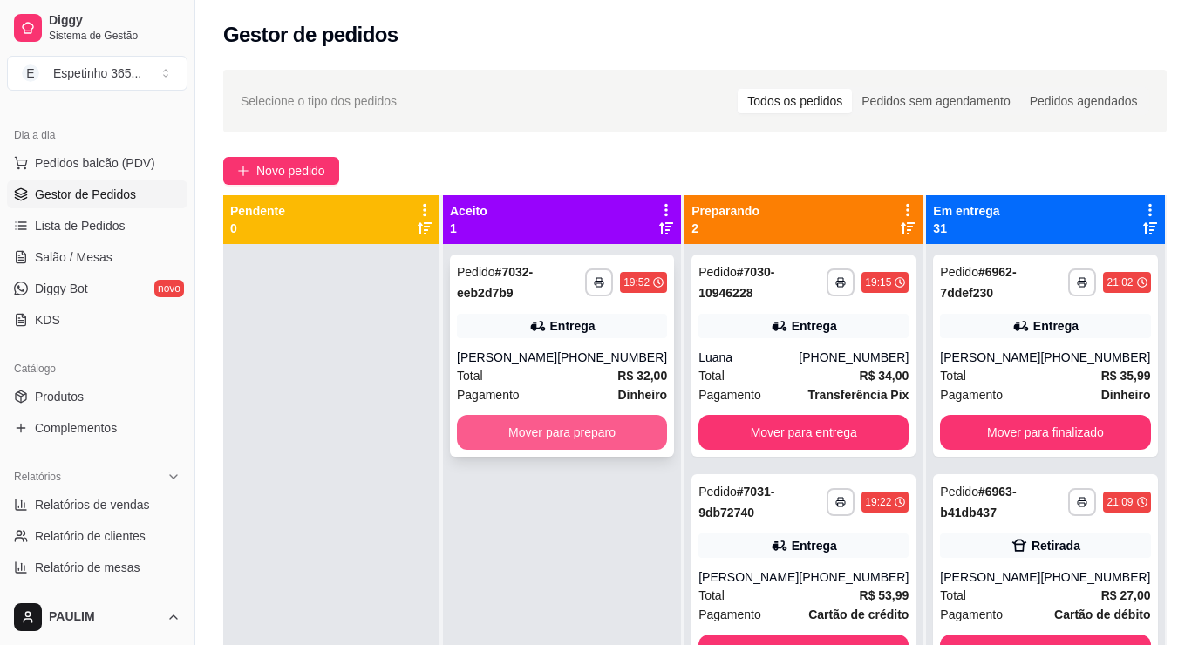
click at [584, 426] on button "Mover para preparo" at bounding box center [562, 432] width 210 height 35
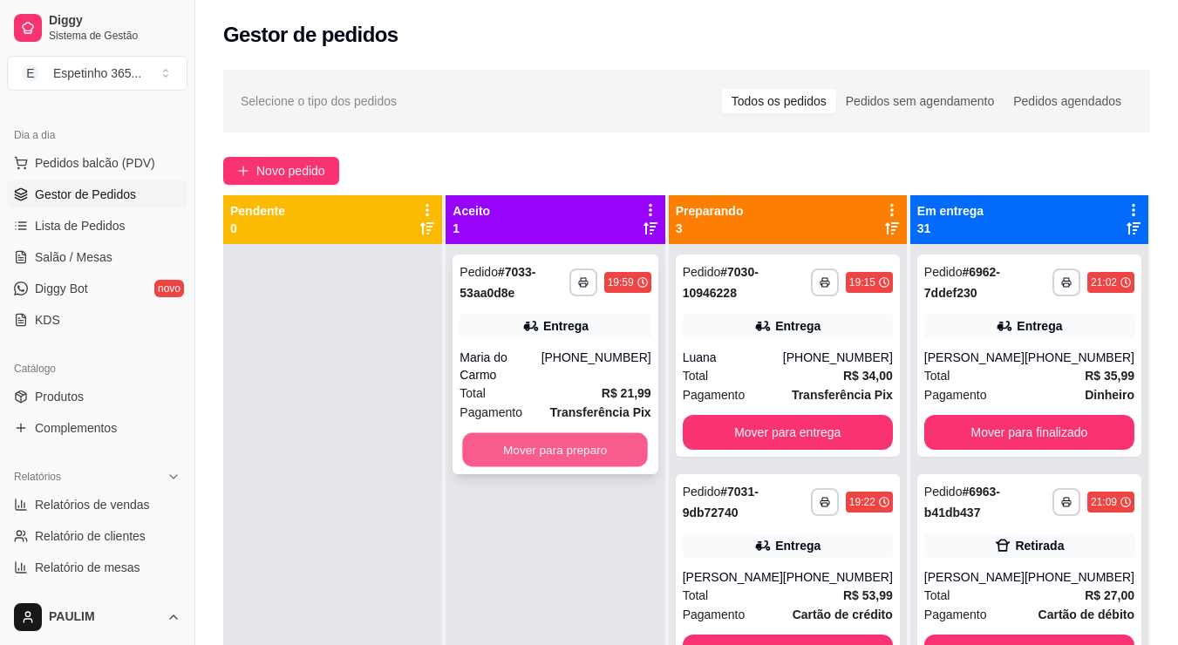
click at [572, 438] on button "Mover para preparo" at bounding box center [556, 450] width 186 height 34
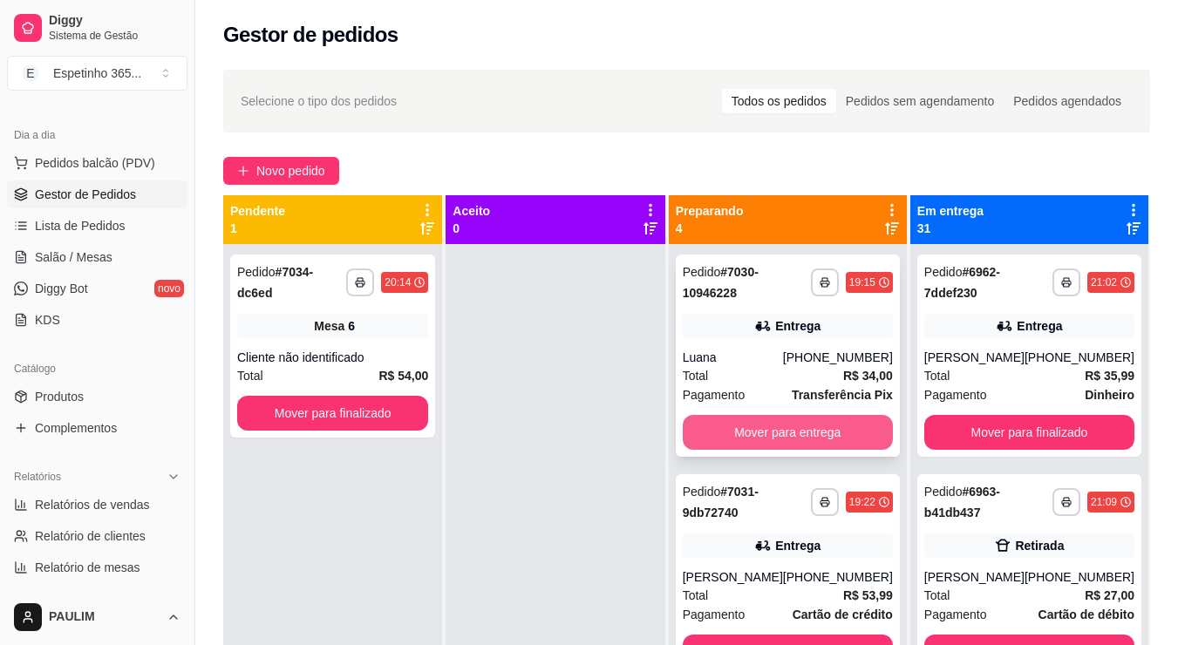
click at [766, 438] on button "Mover para entrega" at bounding box center [787, 432] width 210 height 35
click at [781, 366] on div "[PERSON_NAME]" at bounding box center [732, 357] width 100 height 17
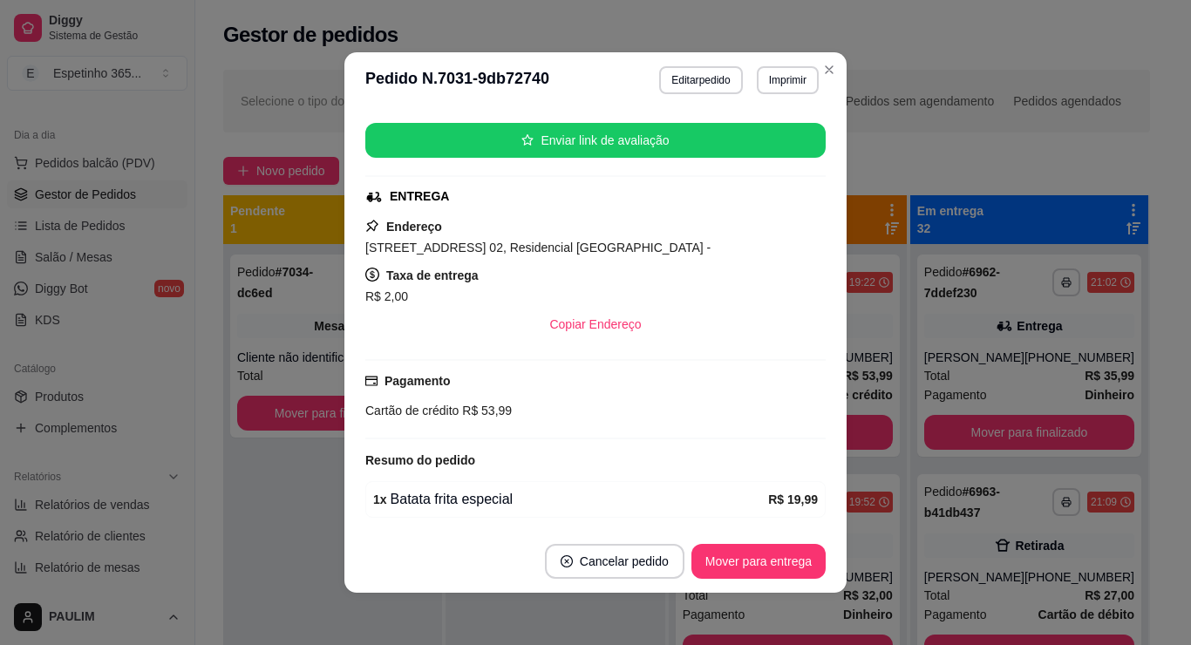
scroll to position [377, 0]
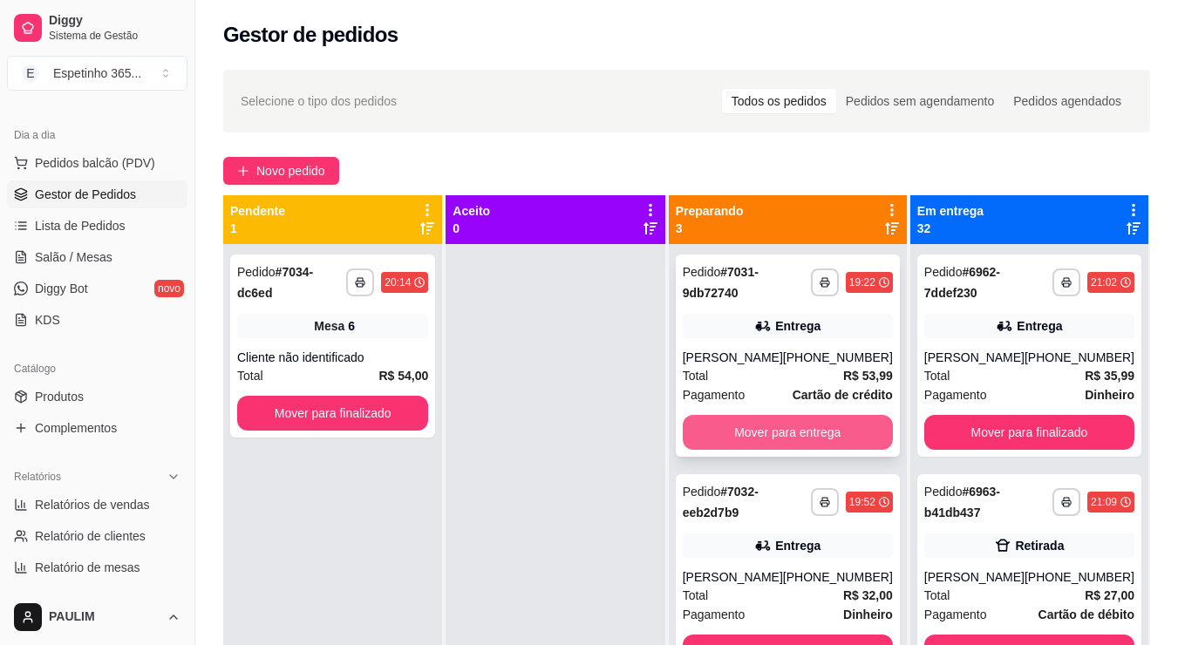
click at [858, 449] on button "Mover para entrega" at bounding box center [787, 432] width 210 height 35
click at [814, 379] on div "Total R$ 32,00" at bounding box center [787, 375] width 210 height 19
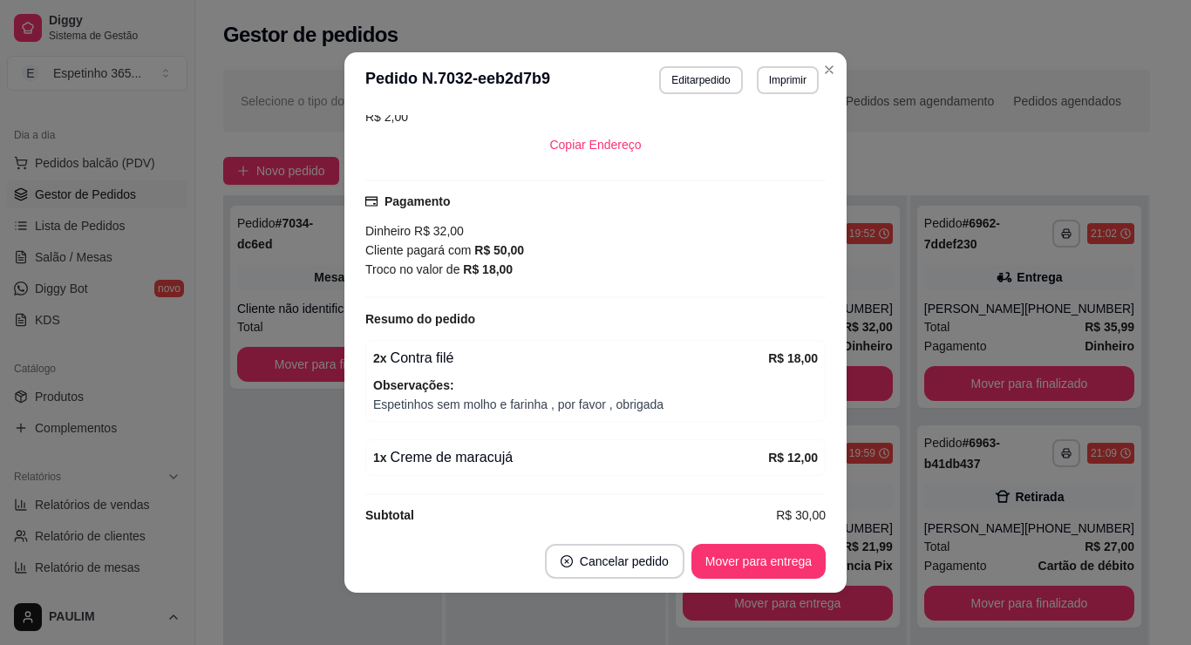
scroll to position [3, 0]
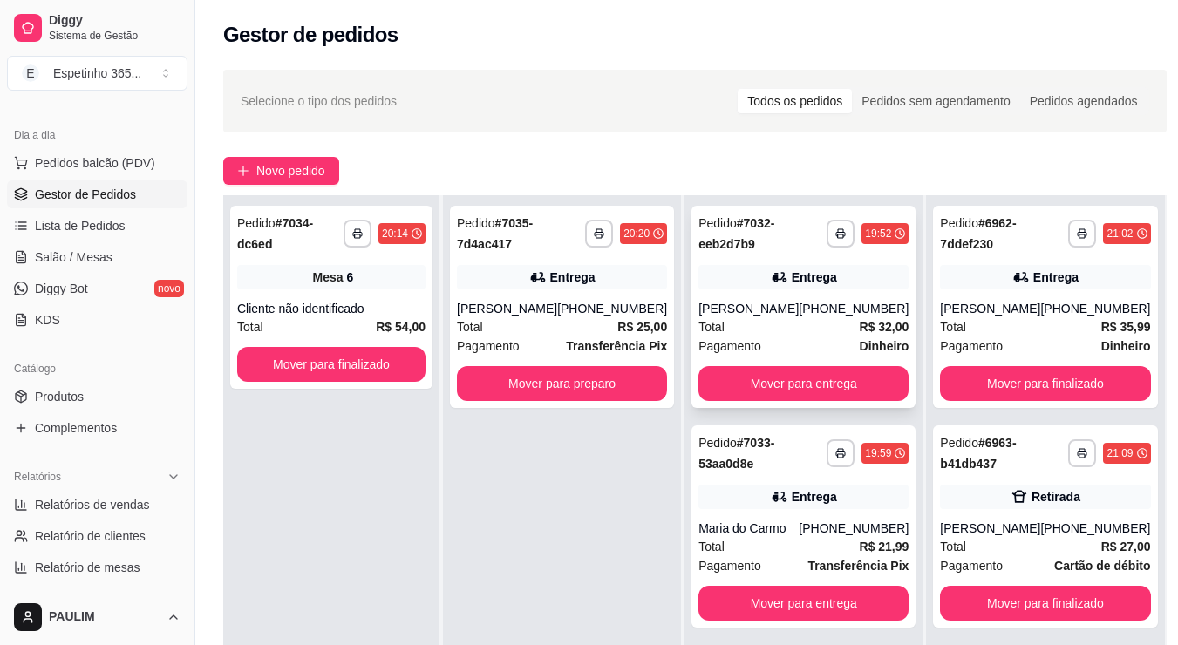
click at [786, 317] on div "Total R$ 32,00" at bounding box center [803, 326] width 210 height 19
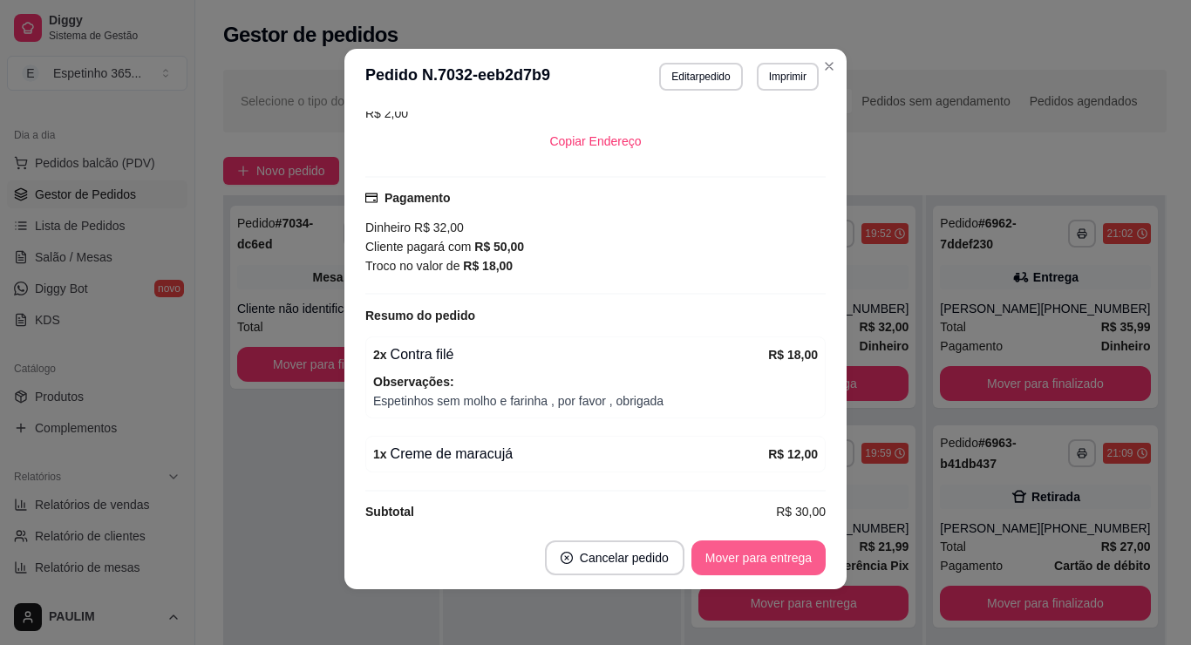
click at [790, 562] on button "Mover para entrega" at bounding box center [758, 557] width 134 height 35
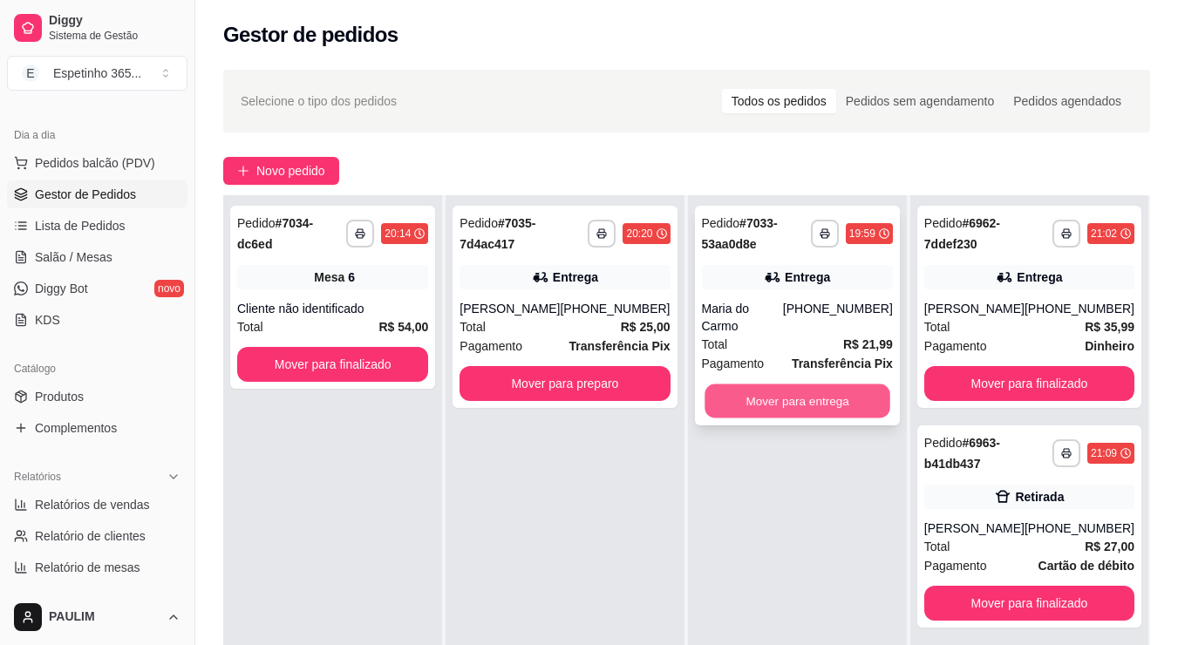
click at [861, 393] on button "Mover para entrega" at bounding box center [797, 401] width 186 height 34
click at [626, 401] on button "Mover para preparo" at bounding box center [564, 383] width 210 height 35
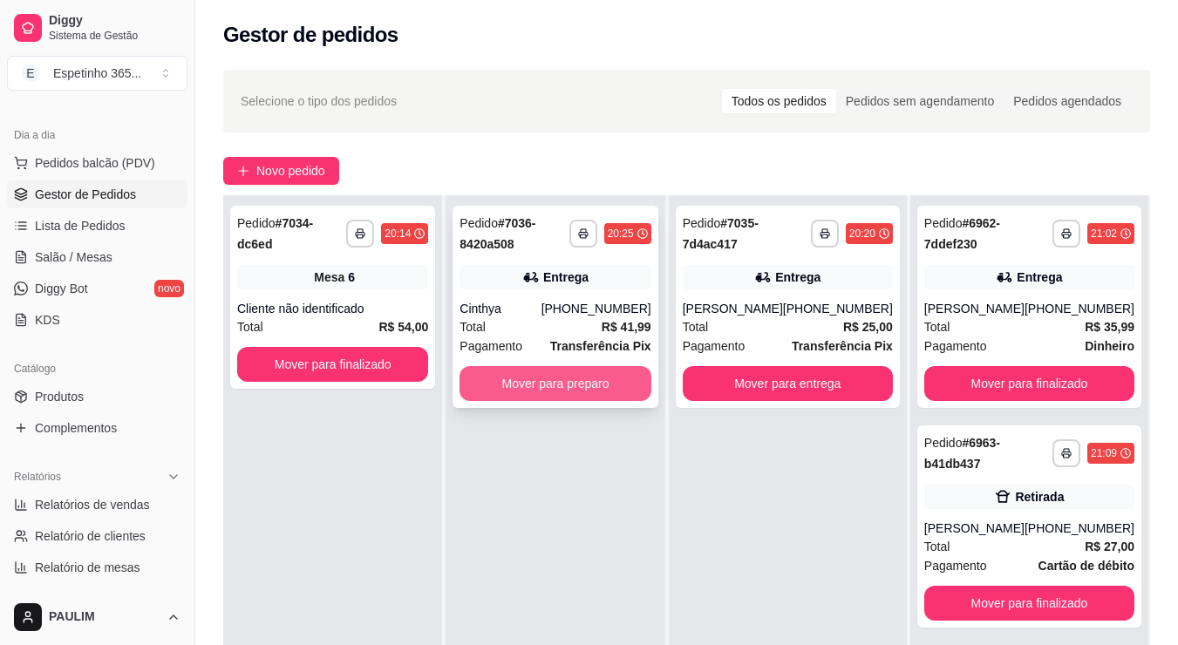
click at [616, 377] on button "Mover para preparo" at bounding box center [554, 383] width 191 height 35
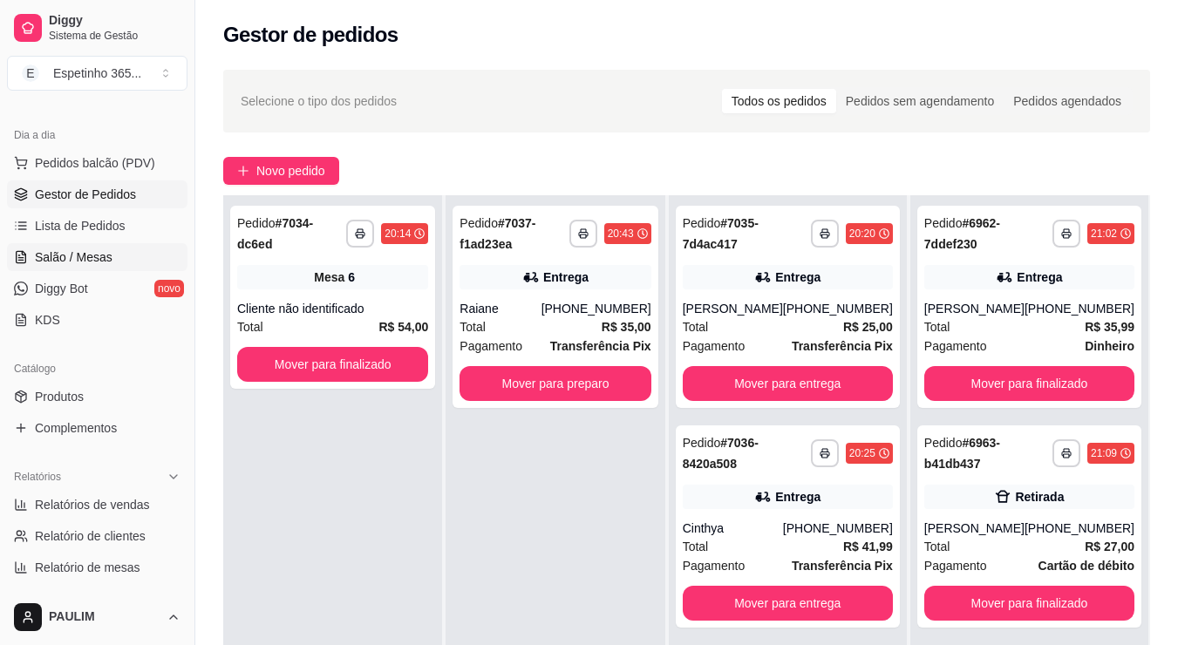
click at [28, 256] on link "Salão / Mesas" at bounding box center [97, 257] width 180 height 28
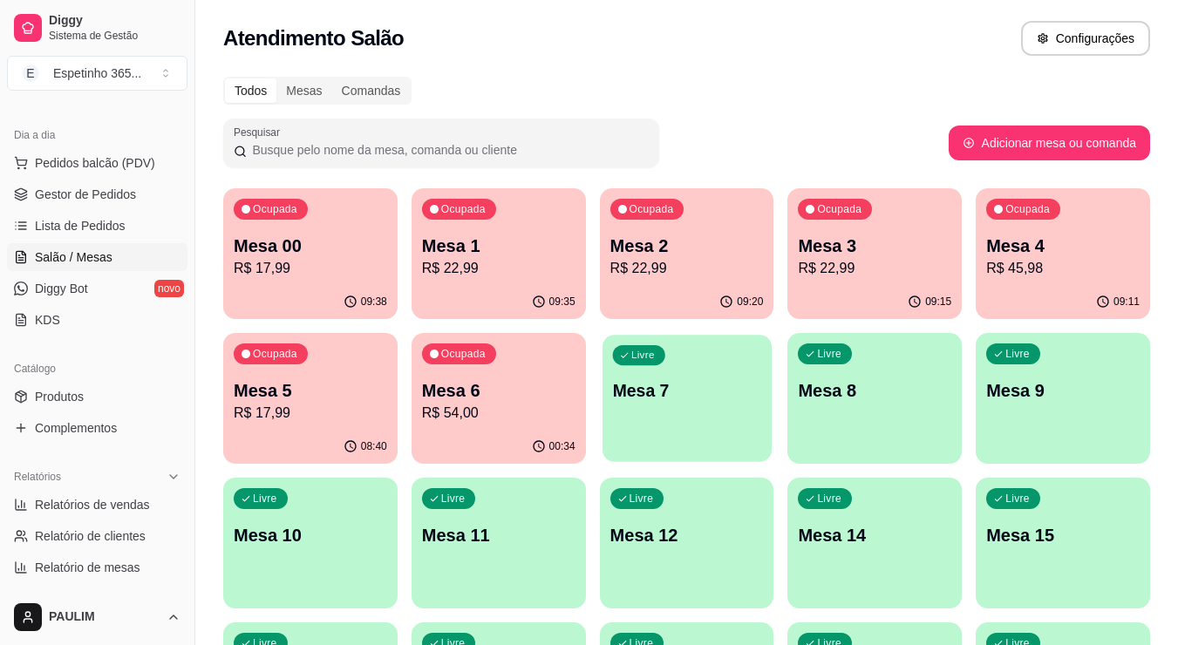
click at [673, 400] on p "Mesa 7" at bounding box center [686, 391] width 149 height 24
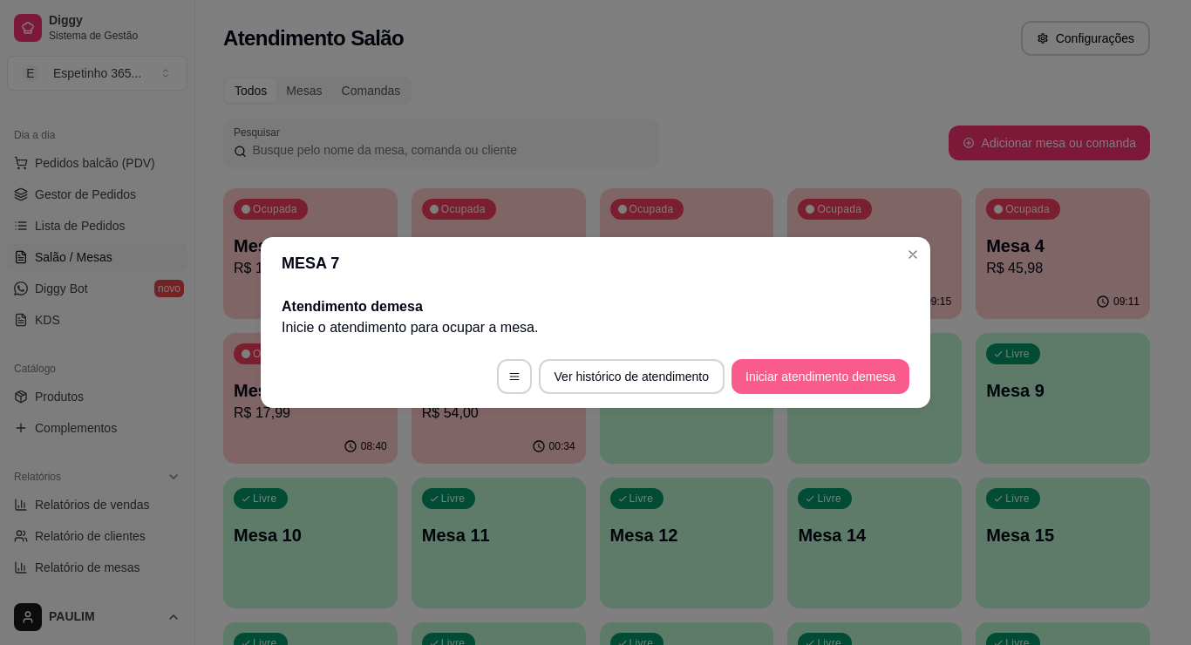
click at [826, 377] on button "Iniciar atendimento de mesa" at bounding box center [820, 376] width 178 height 35
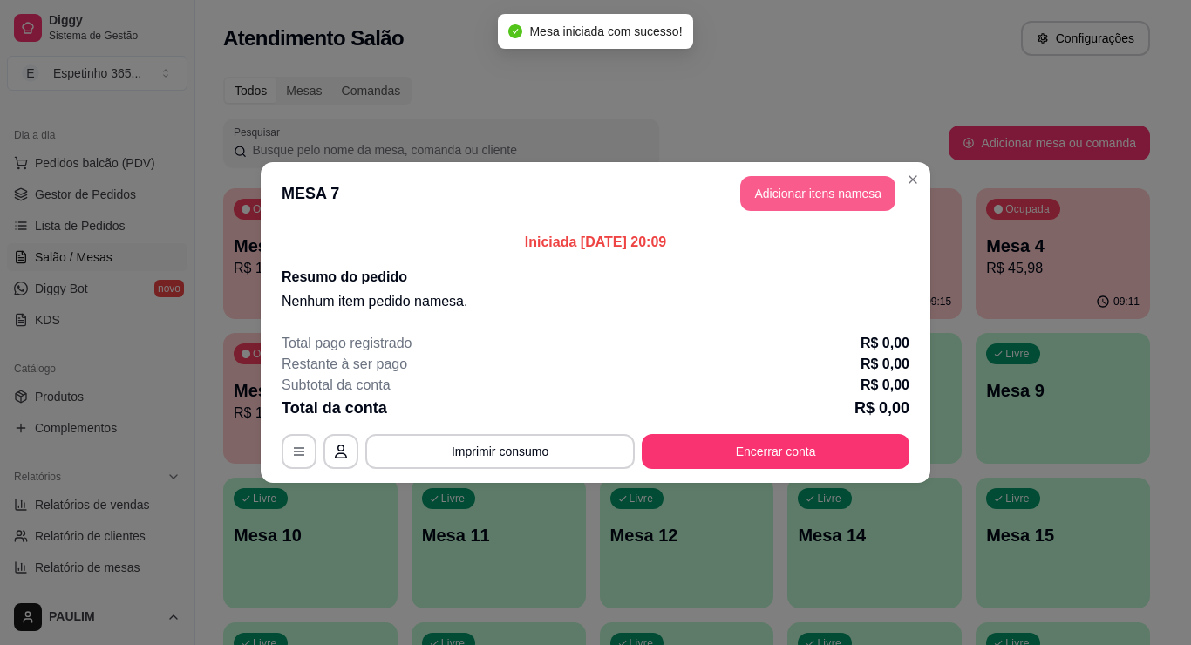
click at [824, 180] on button "Adicionar itens na mesa" at bounding box center [817, 193] width 155 height 35
click at [826, 181] on div "Nenhum produto adicionado" at bounding box center [995, 247] width 340 height 352
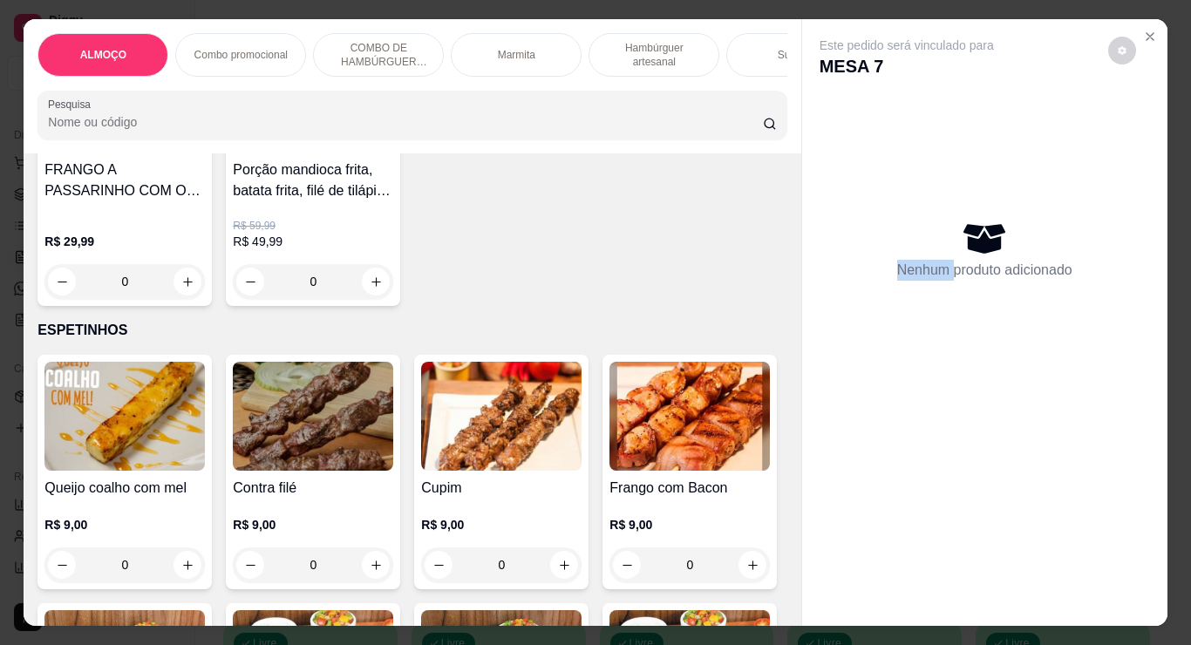
scroll to position [3486, 0]
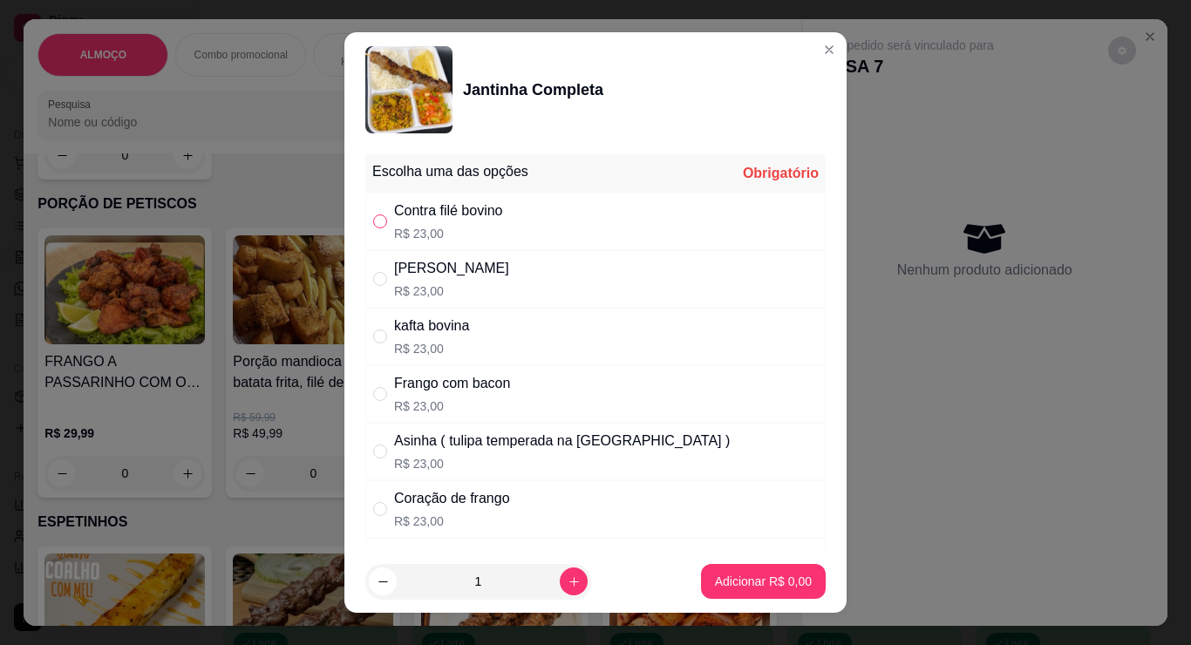
click at [377, 227] on input "" at bounding box center [380, 221] width 14 height 14
radio input "true"
click at [567, 580] on icon "increase-product-quantity" at bounding box center [573, 581] width 13 height 13
type input "2"
click at [727, 587] on p "Adicionar R$ 46,00" at bounding box center [760, 581] width 104 height 17
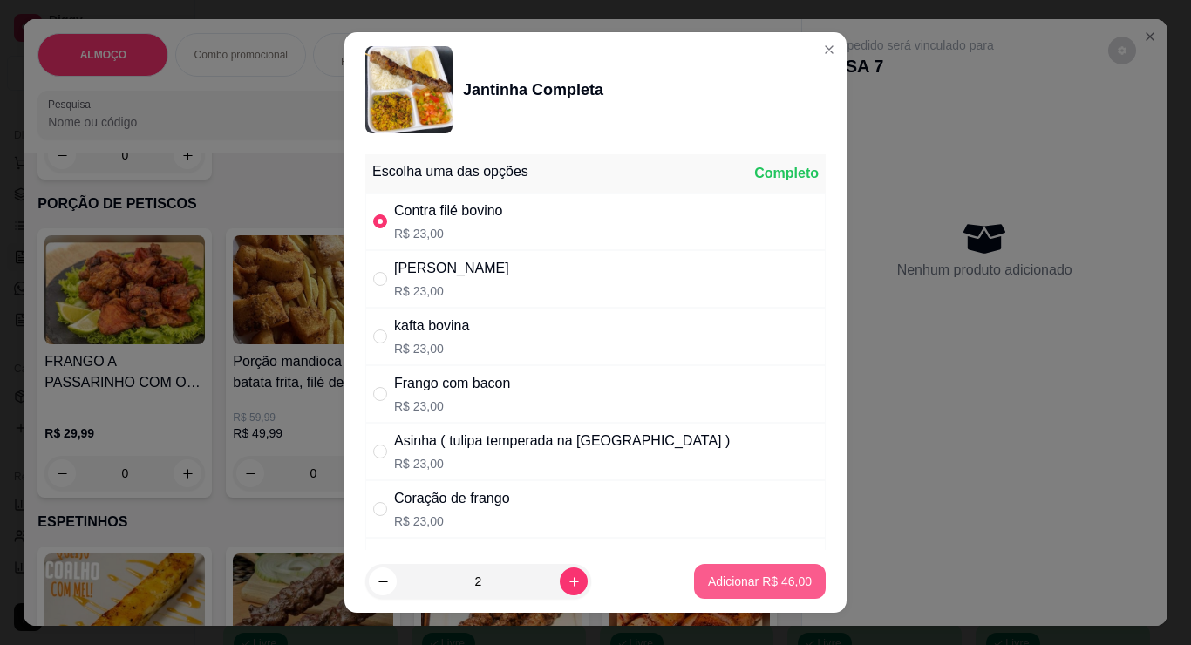
type input "2"
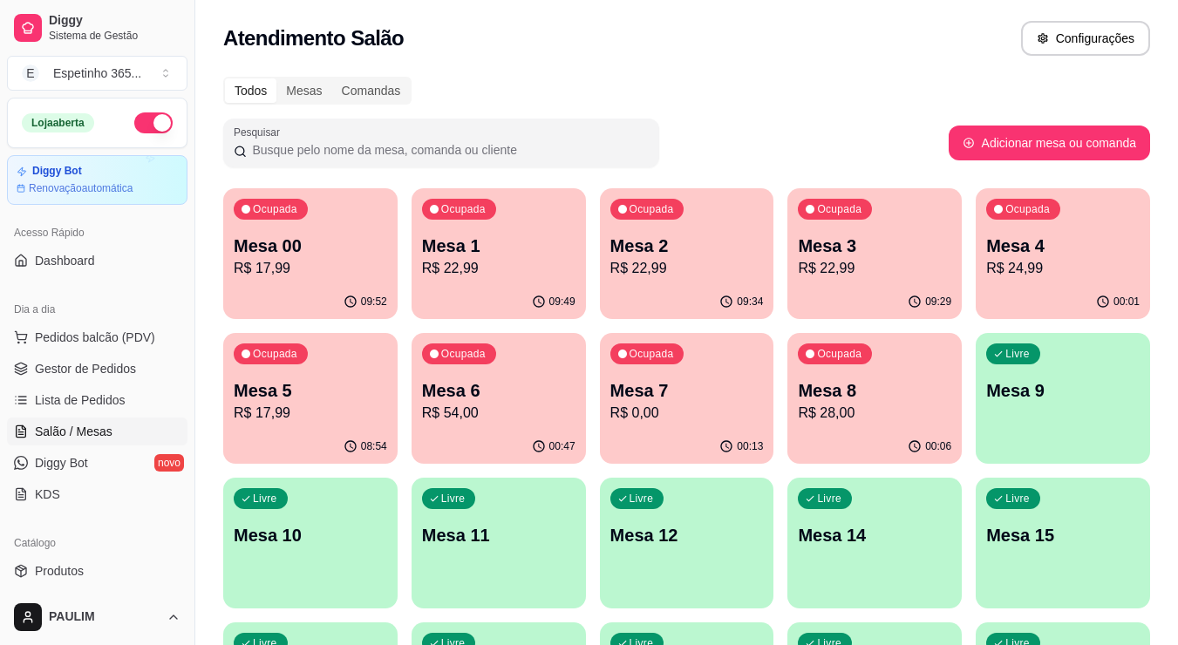
click at [1043, 384] on p "Mesa 9" at bounding box center [1062, 390] width 153 height 24
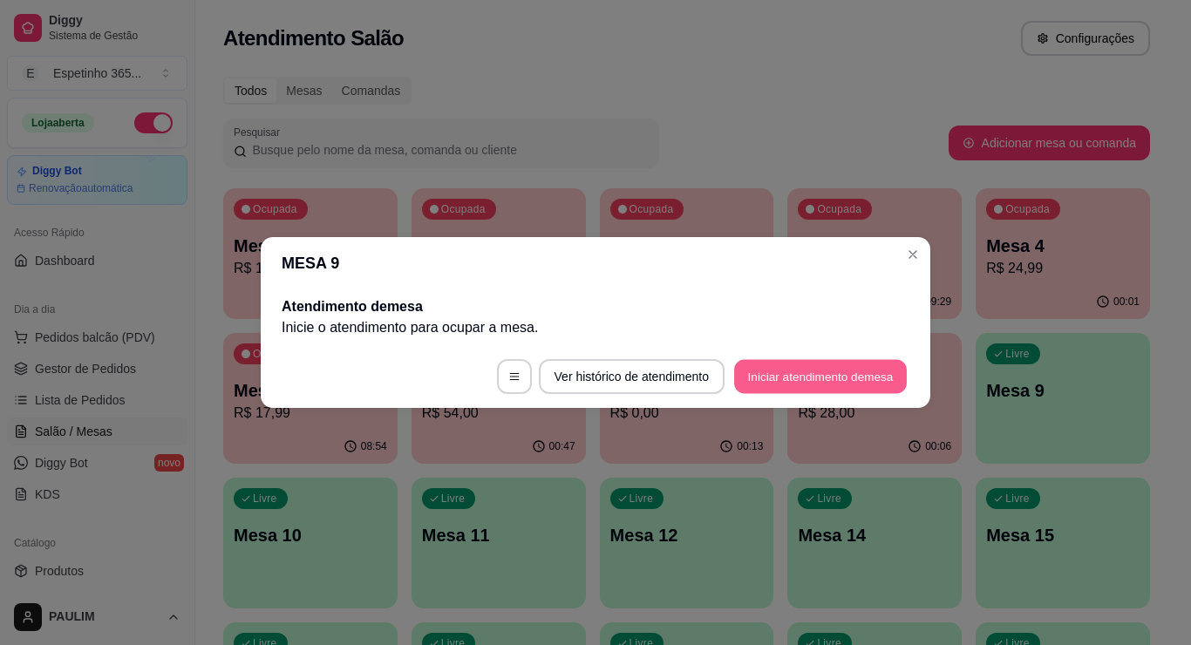
click at [765, 370] on button "Iniciar atendimento de mesa" at bounding box center [820, 377] width 173 height 34
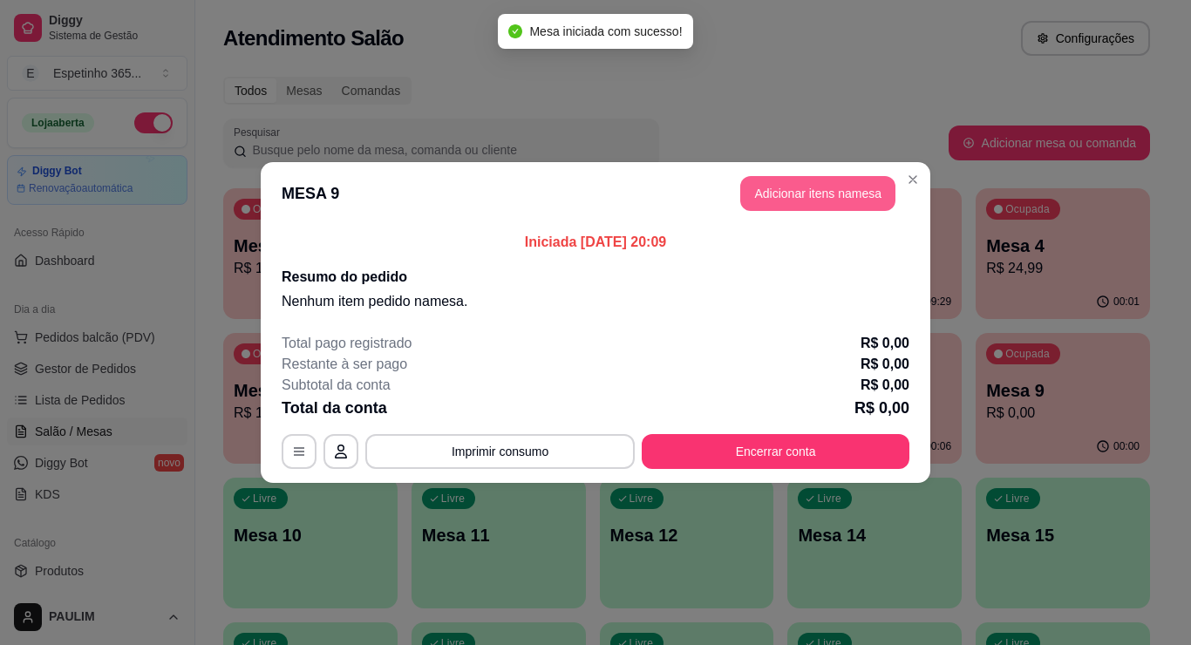
click at [806, 188] on button "Adicionar itens na mesa" at bounding box center [817, 193] width 155 height 35
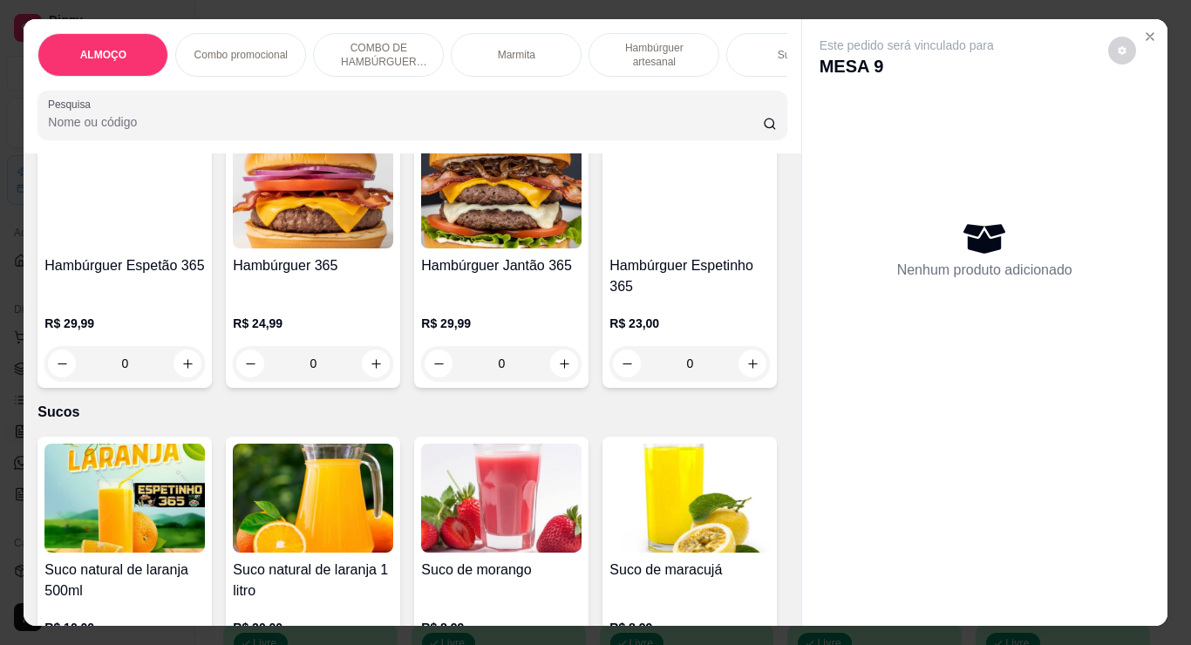
scroll to position [1046, 0]
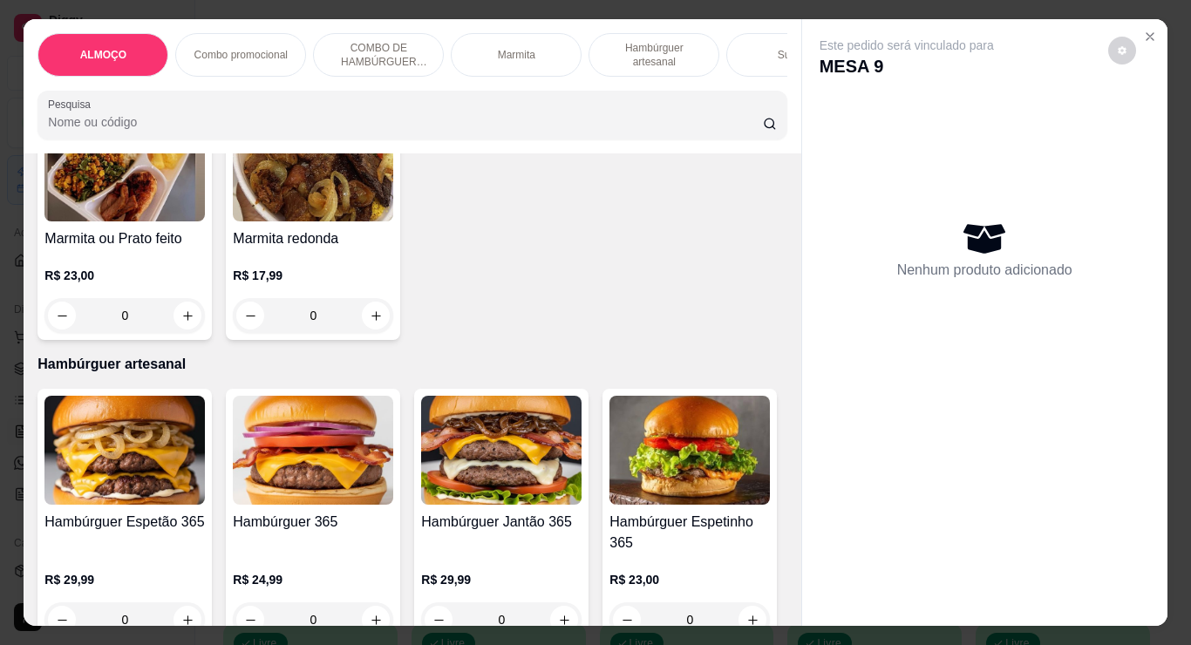
click at [82, 203] on img at bounding box center [124, 166] width 160 height 109
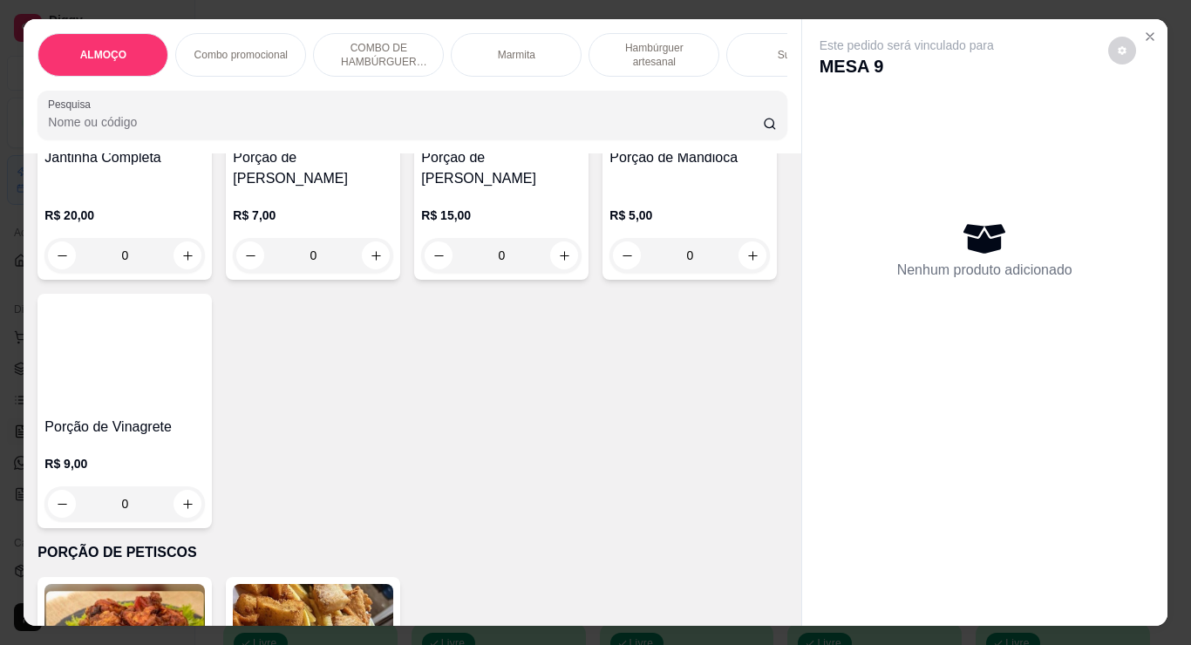
scroll to position [3486, 0]
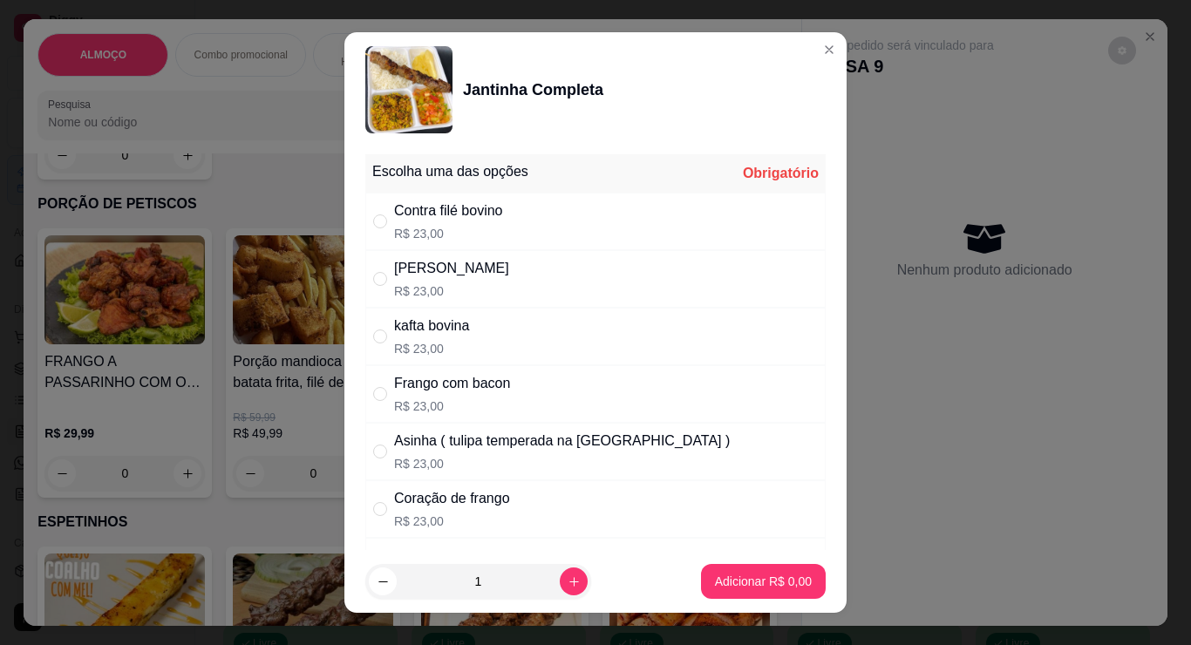
click at [450, 209] on div "Contra filé bovino" at bounding box center [448, 210] width 109 height 21
radio input "true"
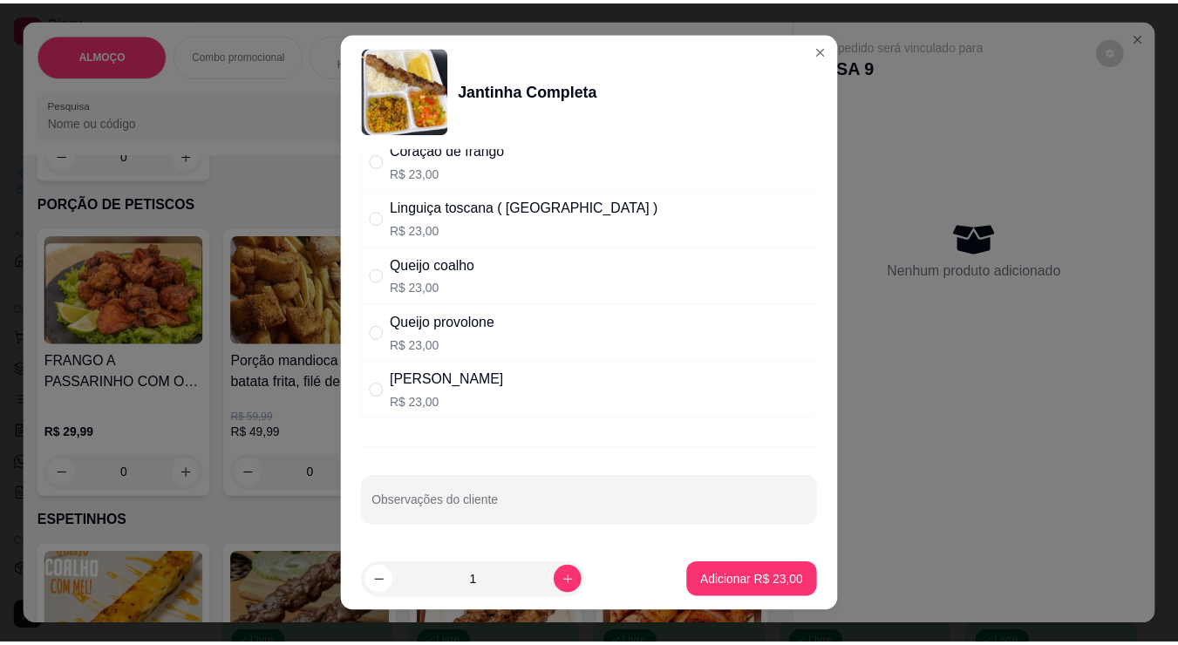
scroll to position [24, 0]
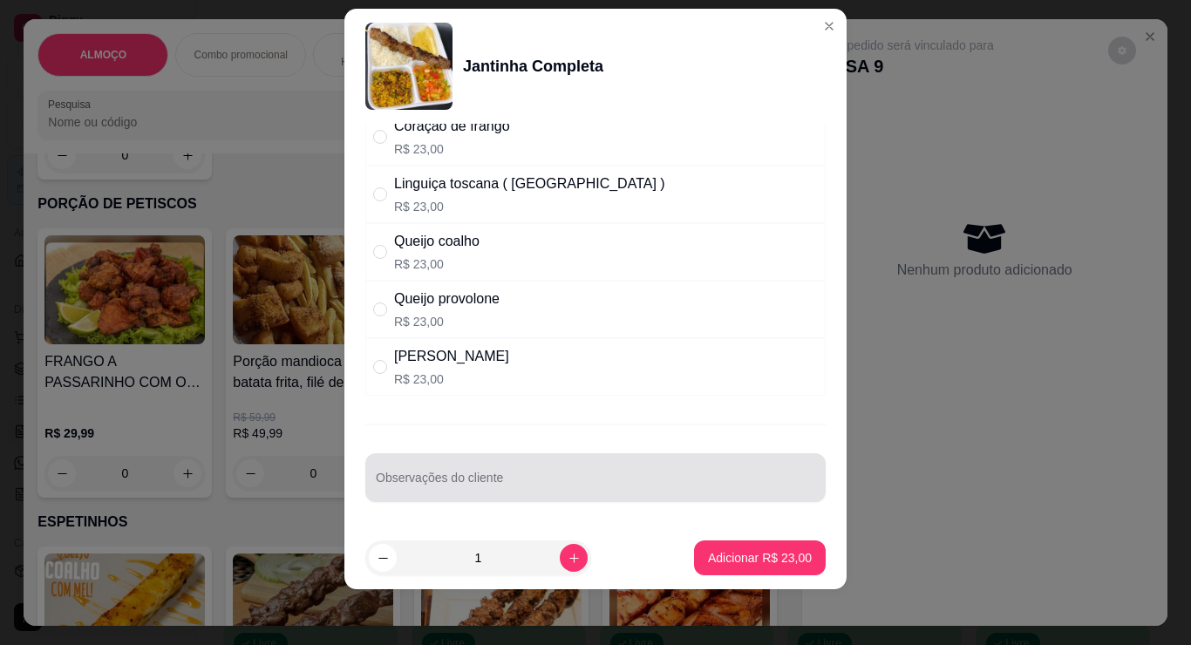
click at [588, 485] on input "Observações do cliente" at bounding box center [595, 484] width 439 height 17
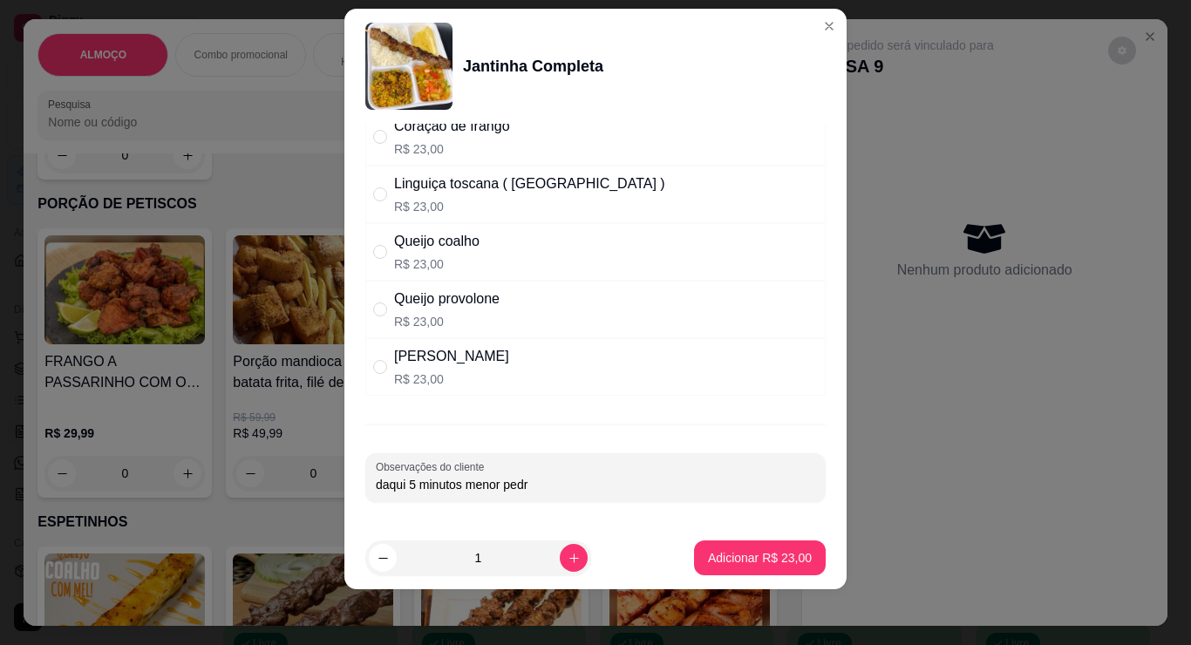
type input "daqui 5 minutos menor pedro"
click at [730, 559] on p "Adicionar R$ 23,00" at bounding box center [760, 557] width 104 height 17
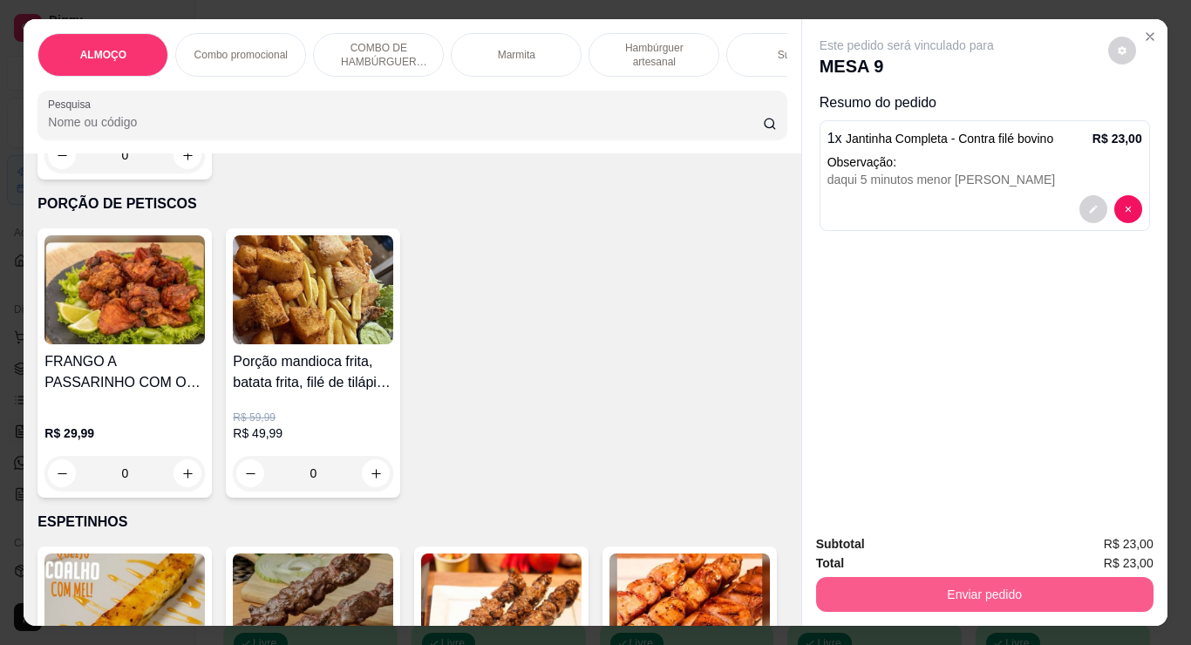
click at [935, 601] on button "Enviar pedido" at bounding box center [984, 594] width 337 height 35
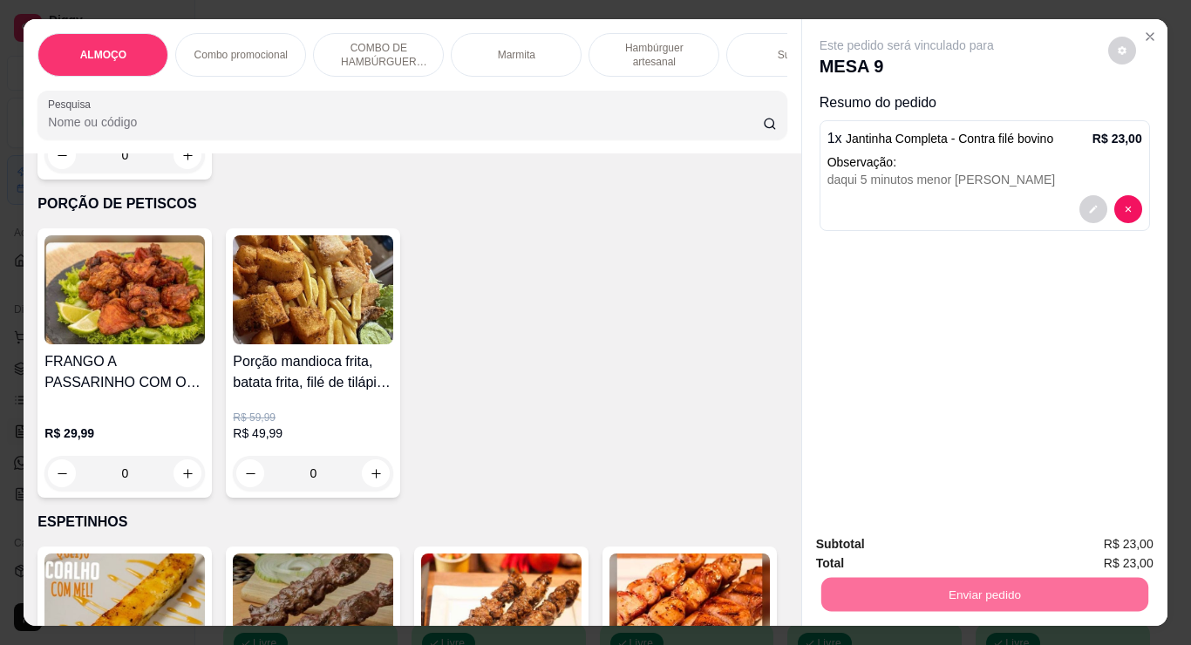
click at [967, 538] on button "Não registrar e enviar pedido" at bounding box center [926, 544] width 176 height 32
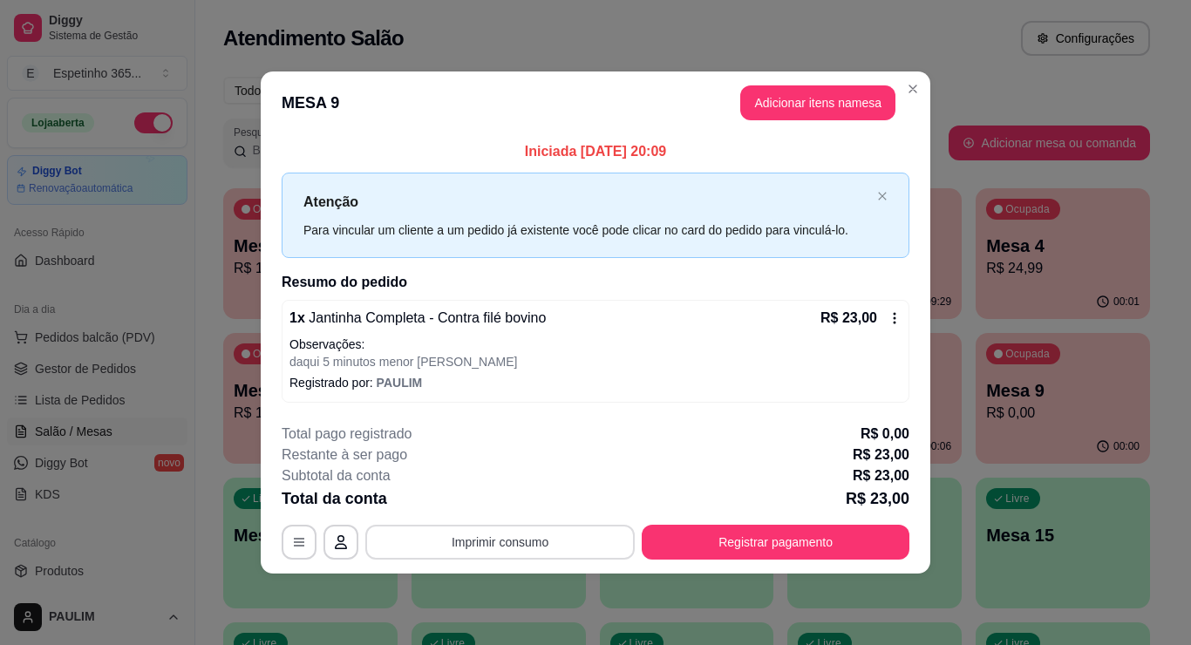
click at [521, 530] on button "Imprimir consumo" at bounding box center [499, 542] width 269 height 35
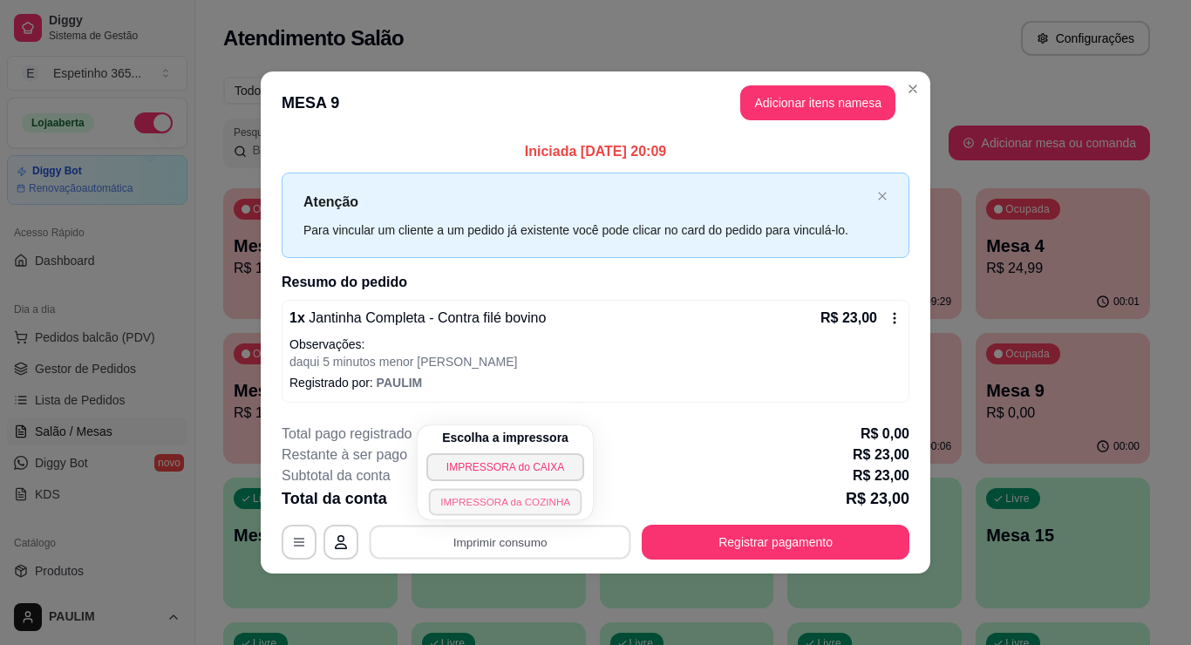
click at [514, 496] on button "IMPRESSORA da COZINHA" at bounding box center [505, 501] width 153 height 27
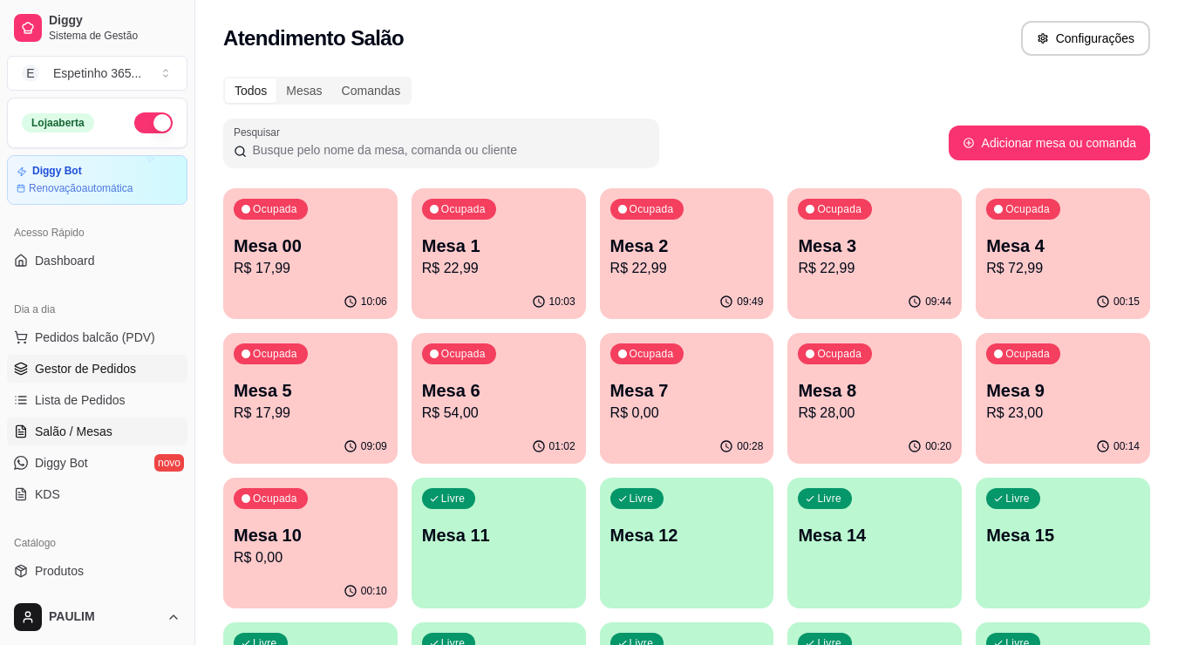
click at [105, 365] on span "Gestor de Pedidos" at bounding box center [85, 368] width 101 height 17
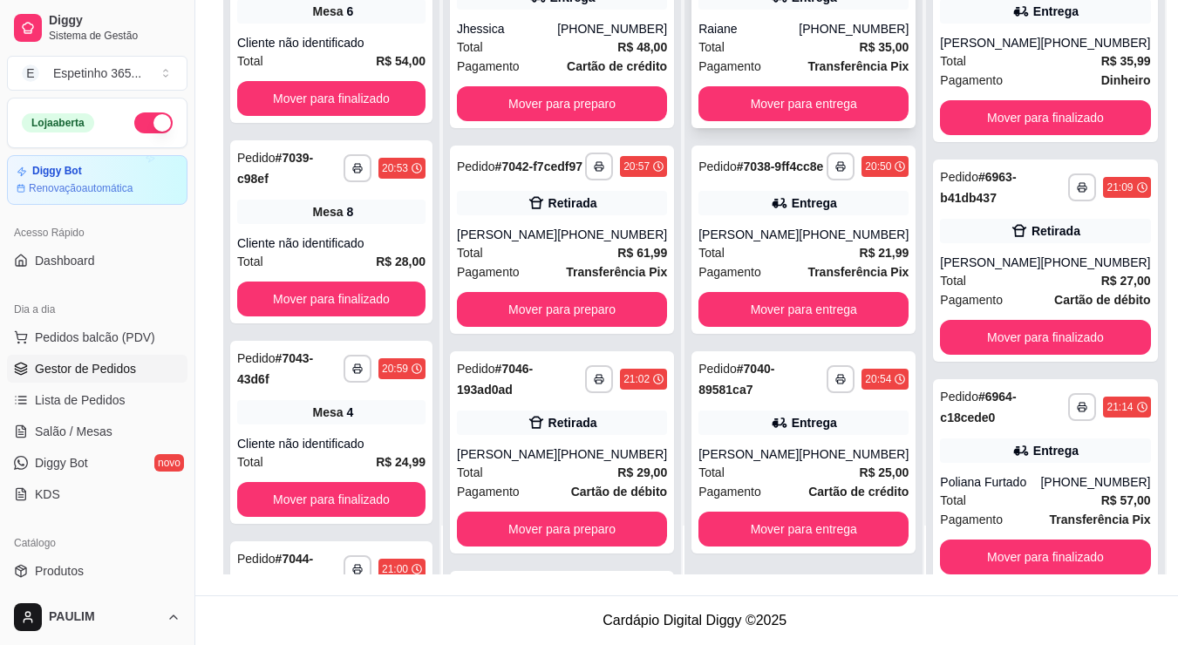
click at [807, 71] on span "Transferência Pix" at bounding box center [857, 66] width 101 height 19
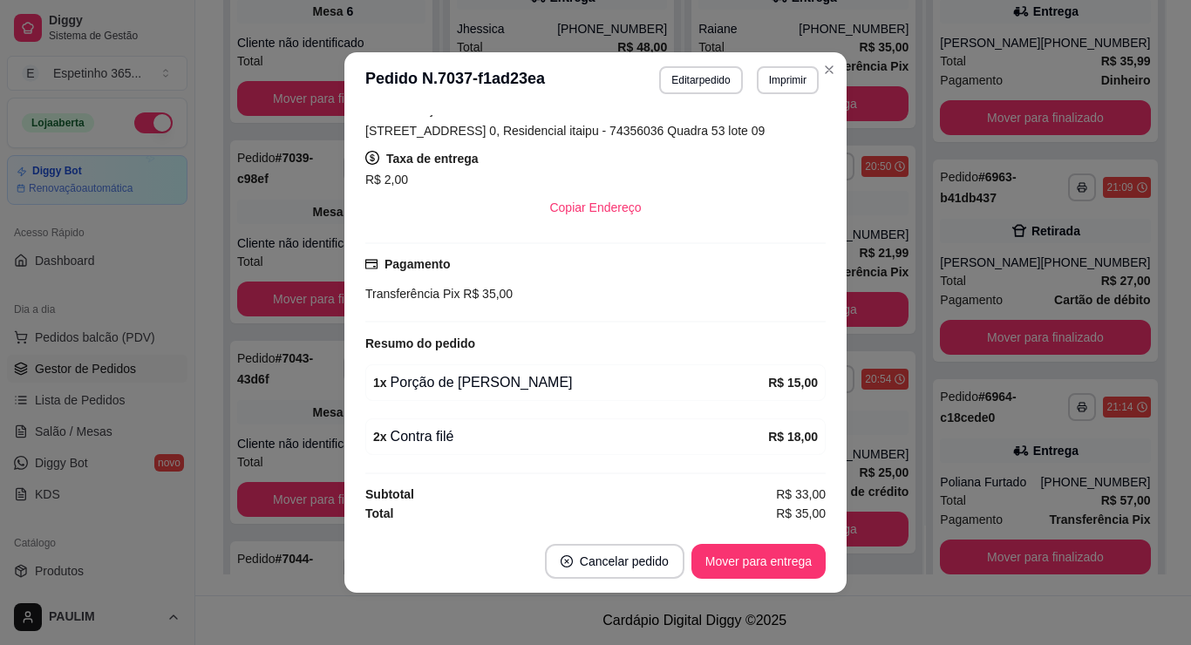
scroll to position [3, 0]
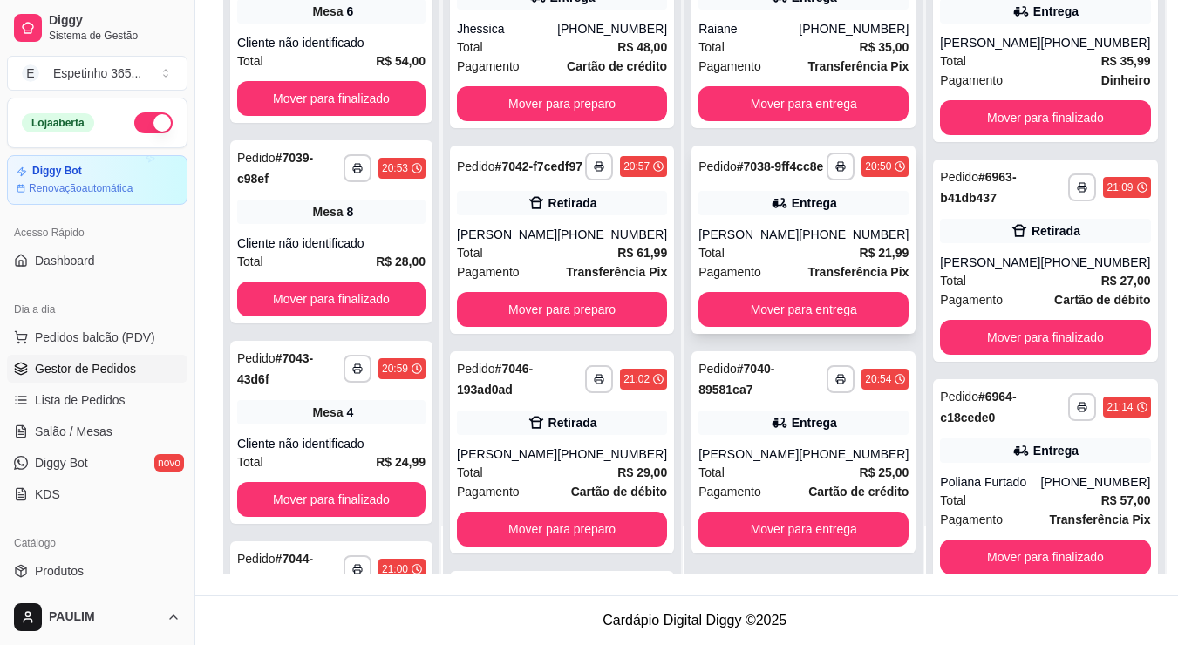
click at [787, 243] on div "Romário Cardoso de sousa" at bounding box center [748, 234] width 100 height 17
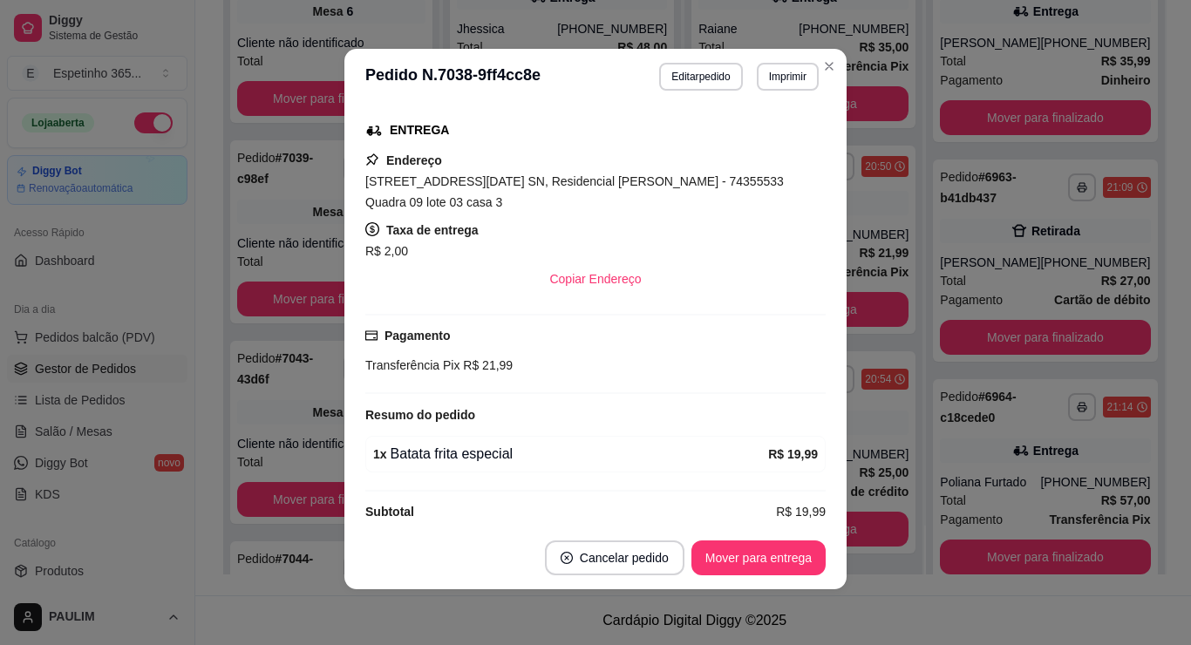
click at [458, 585] on footer "Cancelar pedido Mover para entrega" at bounding box center [595, 557] width 502 height 63
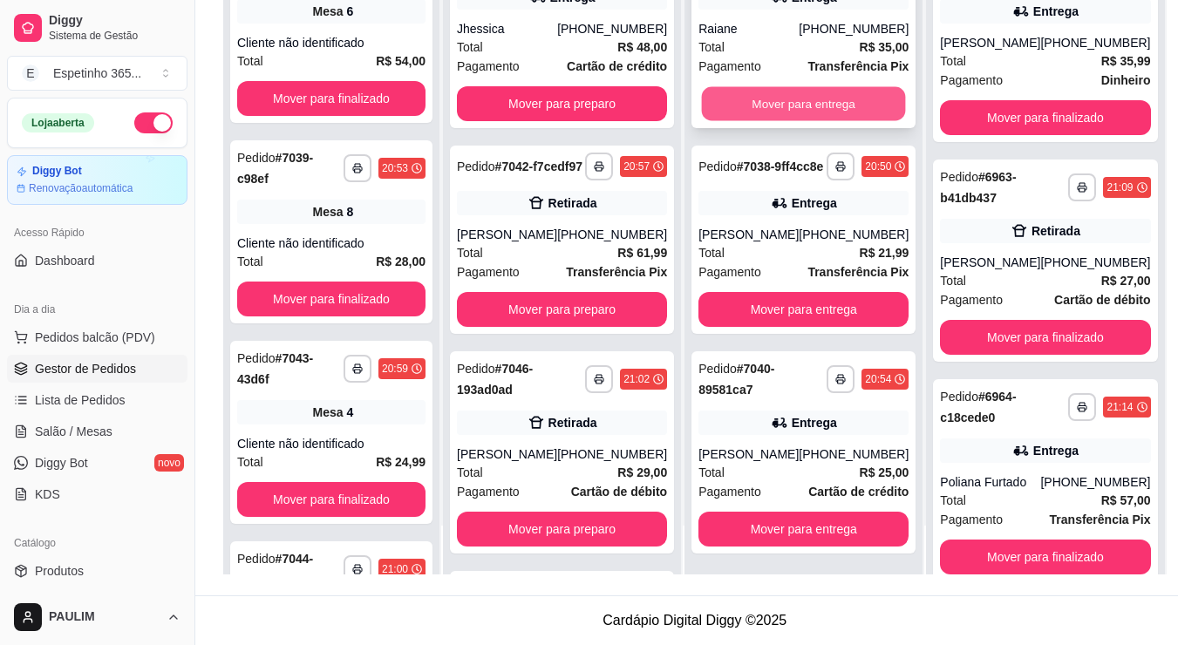
click at [825, 119] on button "Mover para entrega" at bounding box center [804, 104] width 204 height 34
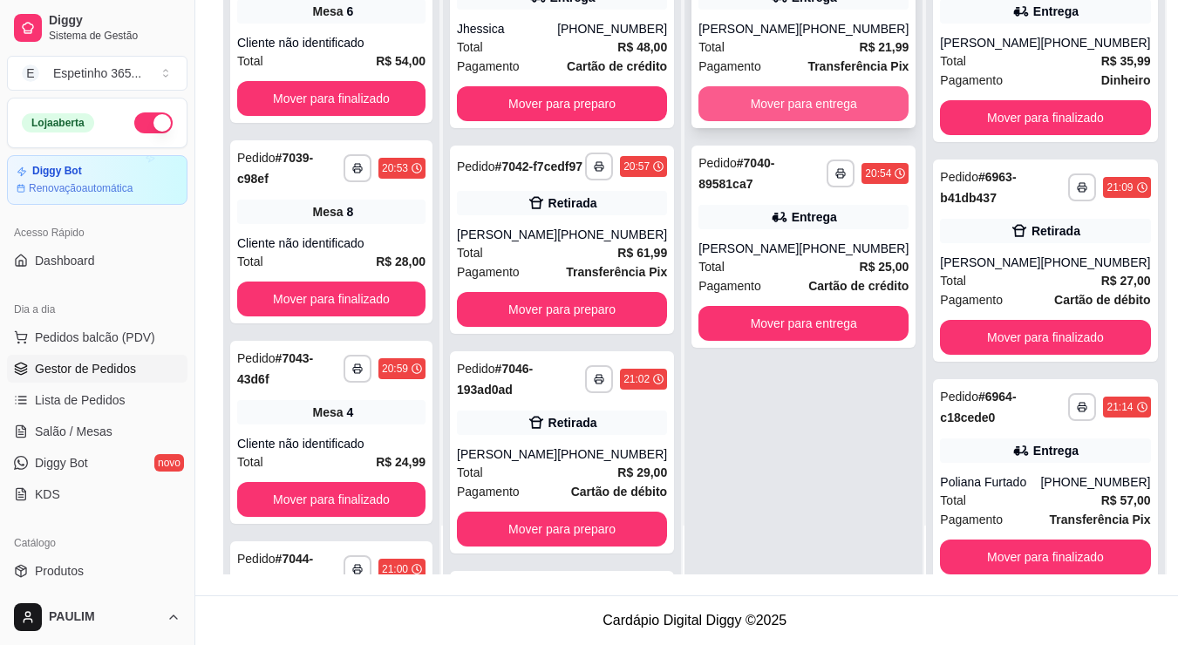
click at [768, 118] on button "Mover para entrega" at bounding box center [803, 103] width 210 height 35
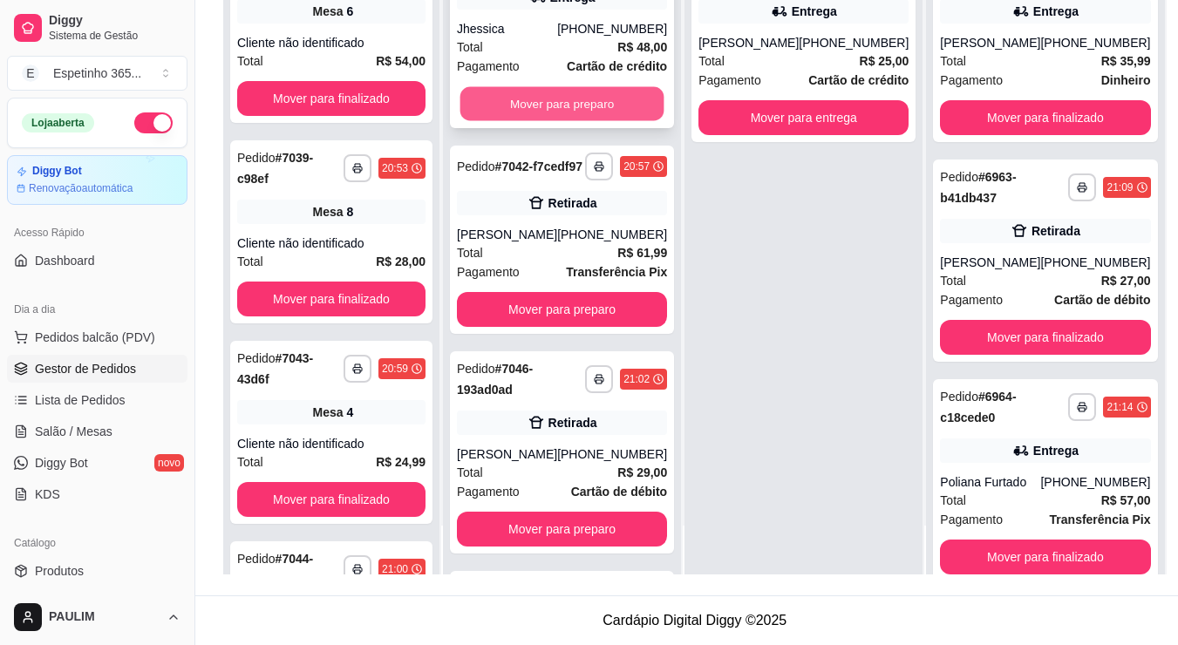
click at [586, 120] on button "Mover para preparo" at bounding box center [562, 104] width 204 height 34
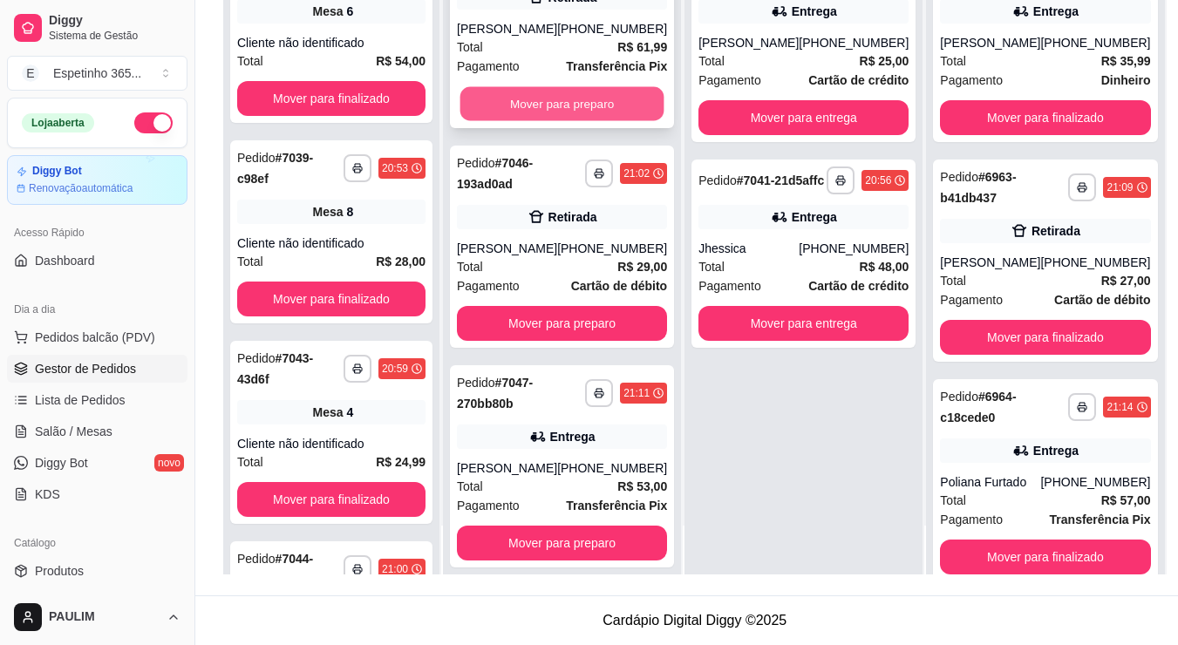
click at [547, 119] on button "Mover para preparo" at bounding box center [562, 104] width 204 height 34
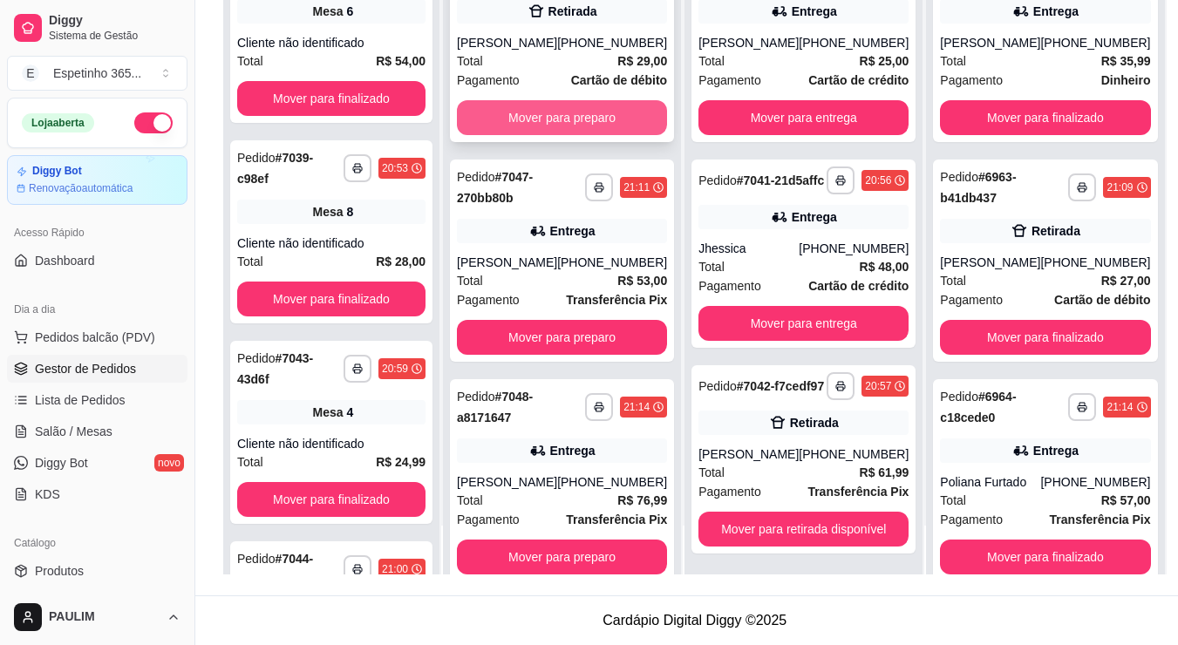
click at [533, 120] on button "Mover para preparo" at bounding box center [562, 117] width 210 height 35
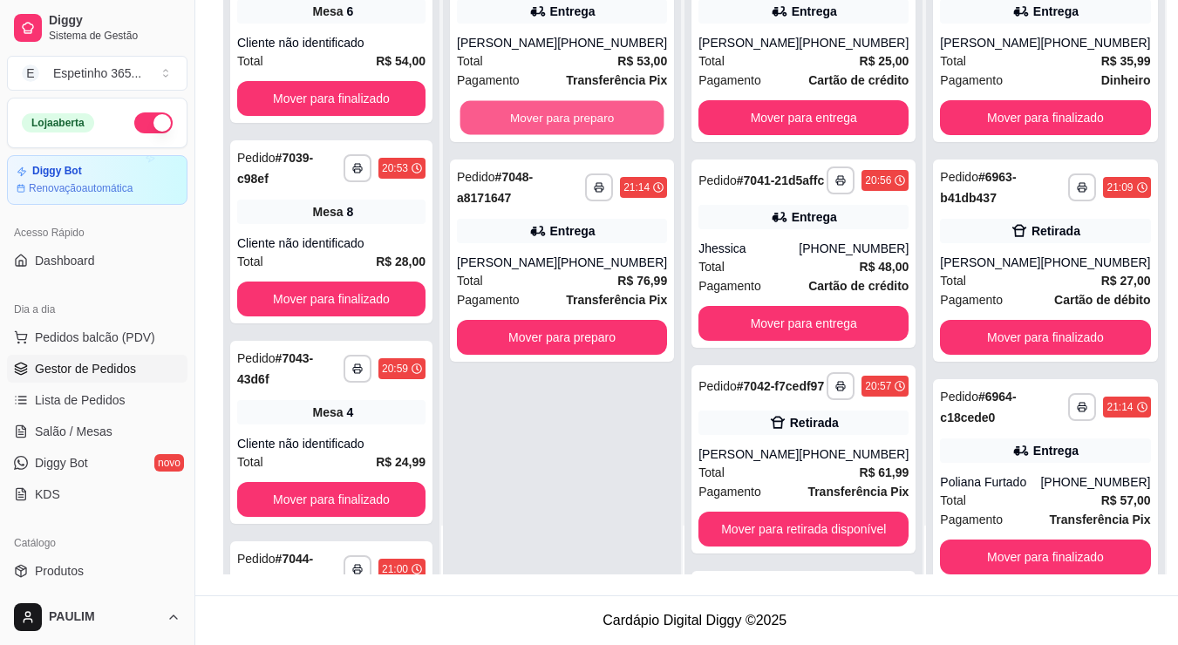
click at [533, 120] on button "Mover para preparo" at bounding box center [562, 118] width 204 height 34
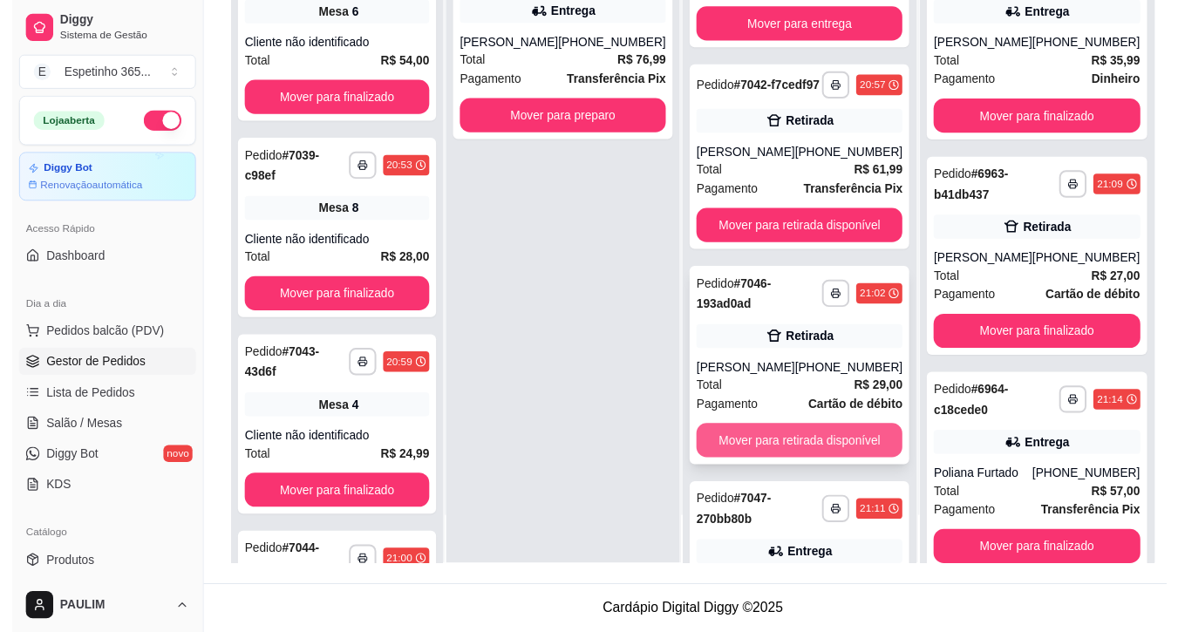
scroll to position [349, 0]
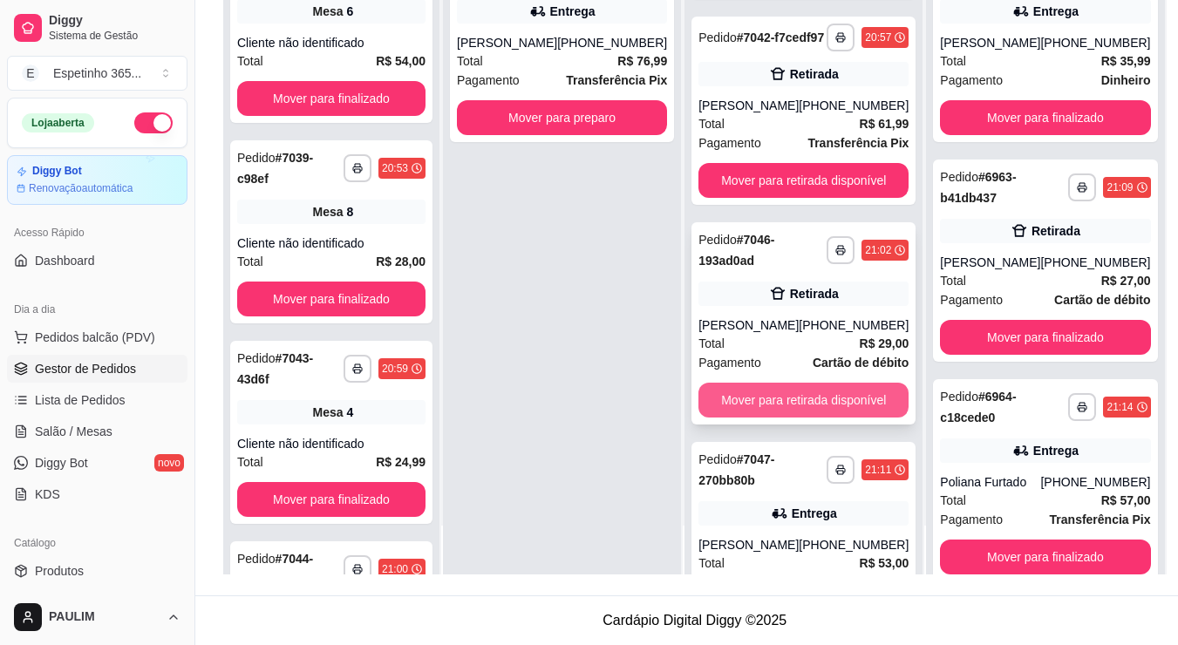
click at [807, 418] on button "Mover para retirada disponível" at bounding box center [803, 400] width 210 height 35
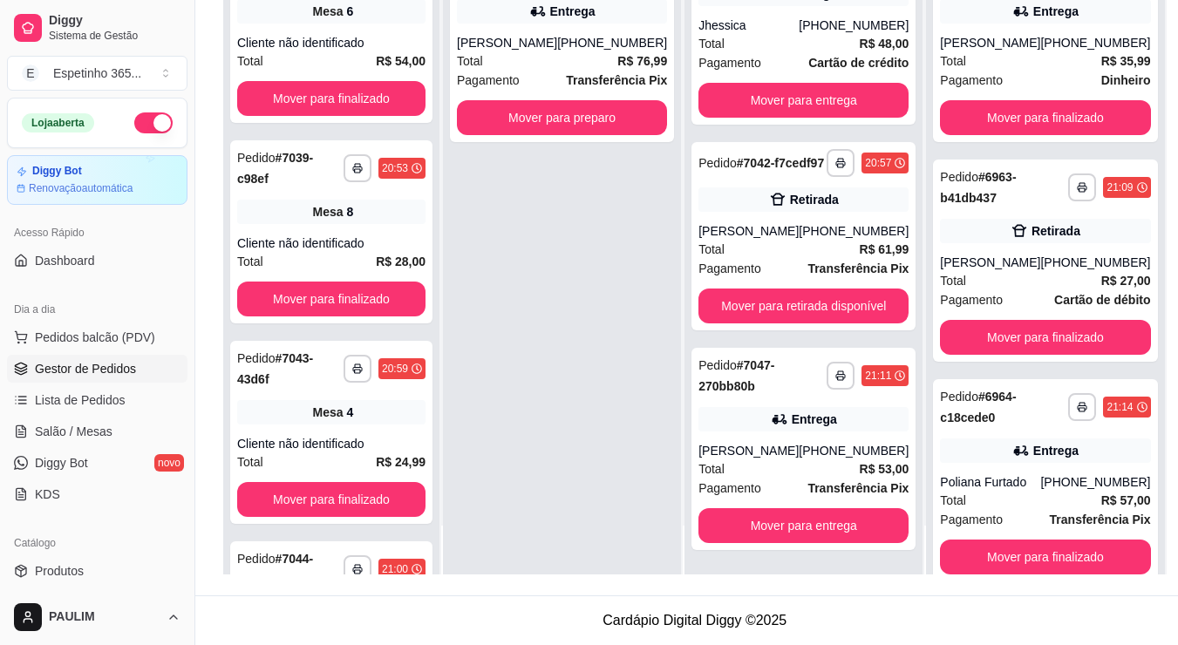
scroll to position [268, 0]
click at [73, 426] on span "Salão / Mesas" at bounding box center [74, 431] width 78 height 17
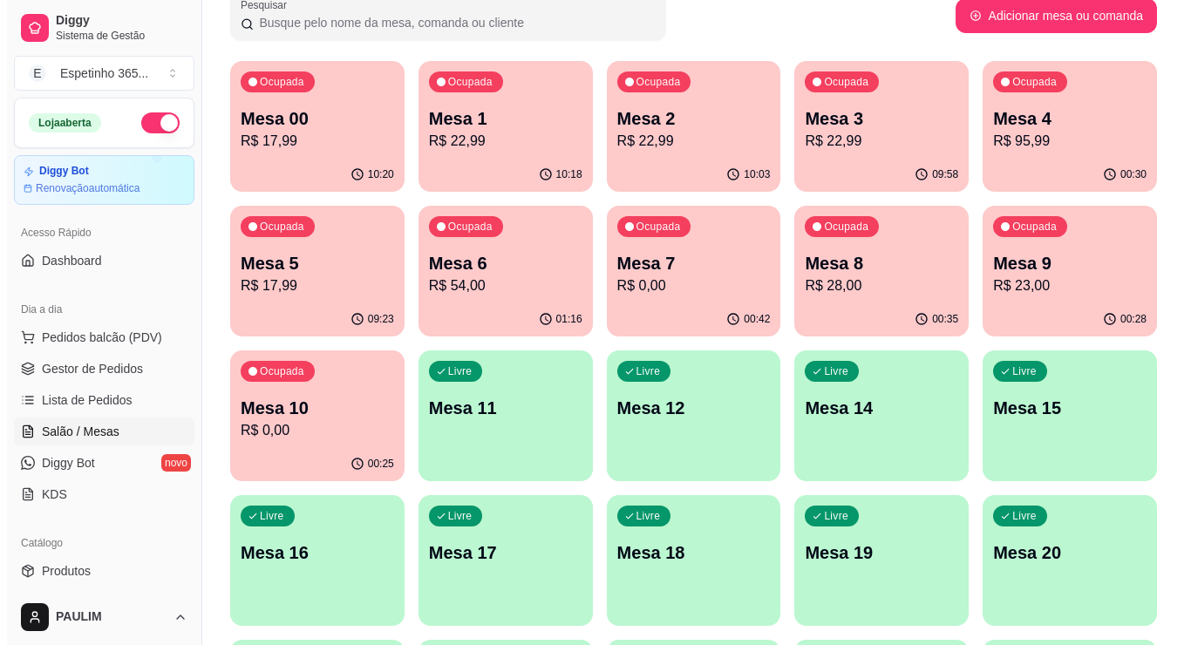
scroll to position [174, 0]
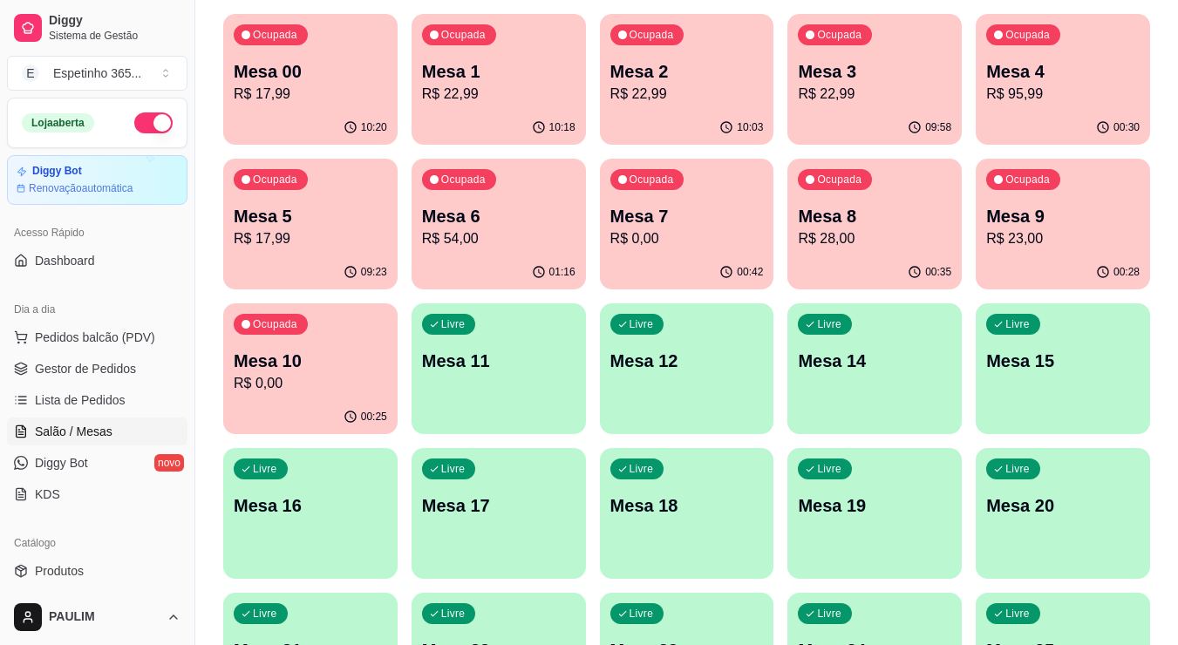
click at [520, 363] on p "Mesa 11" at bounding box center [498, 361] width 153 height 24
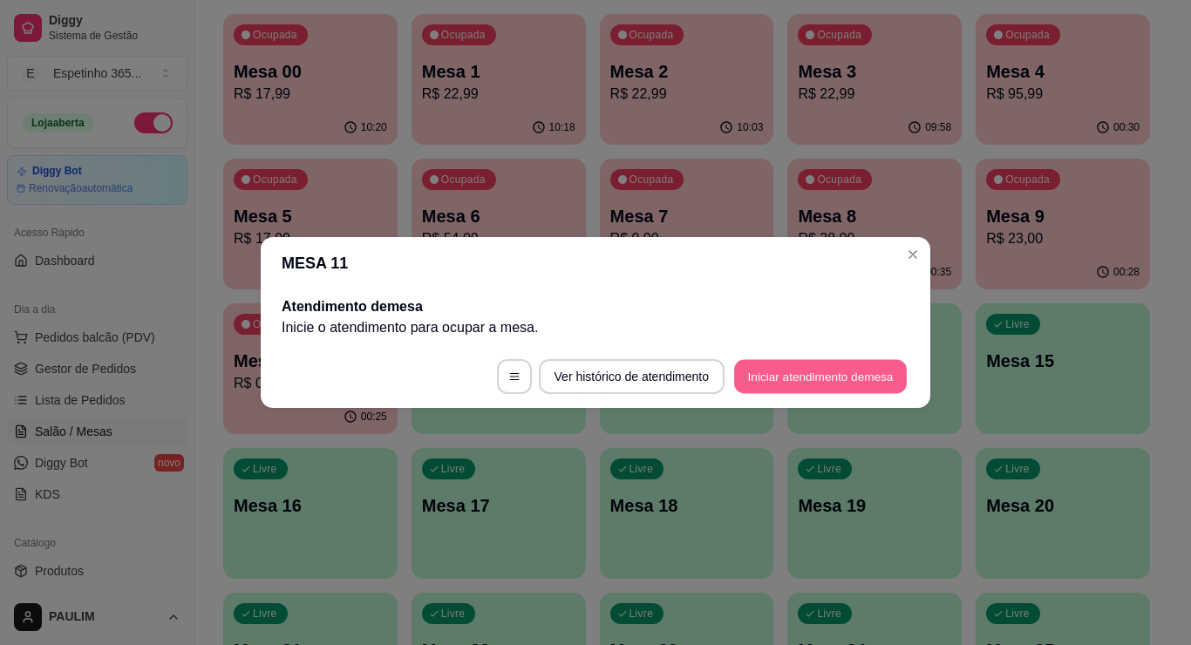
click at [779, 381] on button "Iniciar atendimento de mesa" at bounding box center [820, 377] width 173 height 34
click at [779, 381] on footer "Ver histórico de atendimento Iniciar atendimento de mesa" at bounding box center [595, 376] width 669 height 63
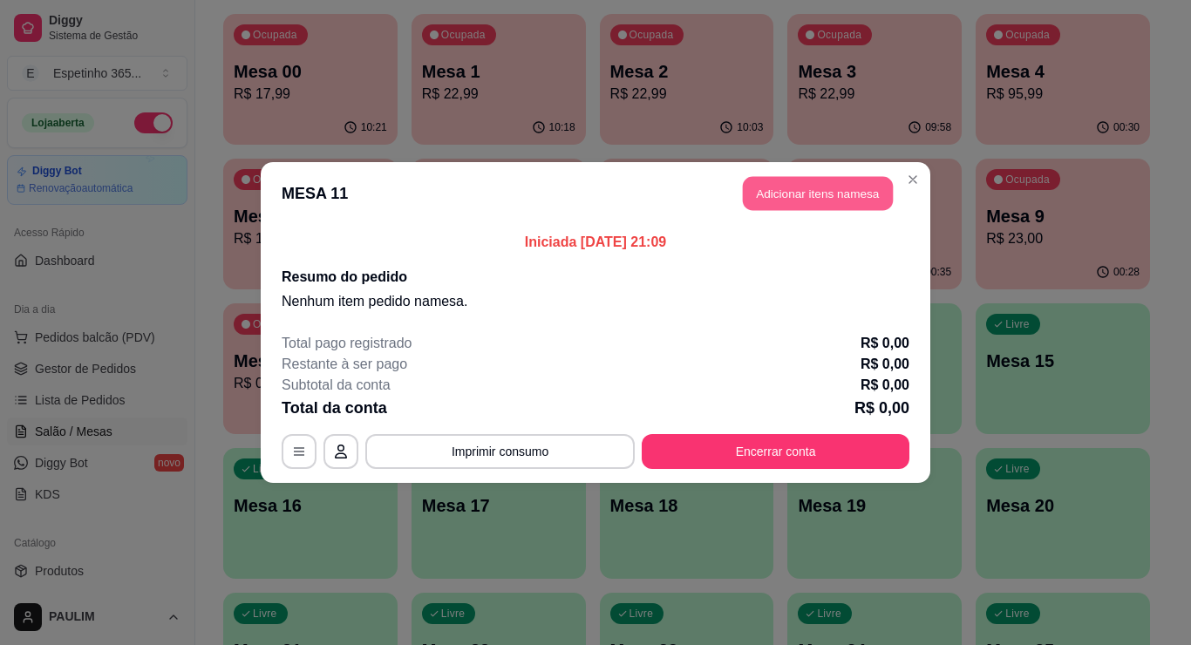
click at [791, 188] on button "Adicionar itens na mesa" at bounding box center [818, 194] width 150 height 34
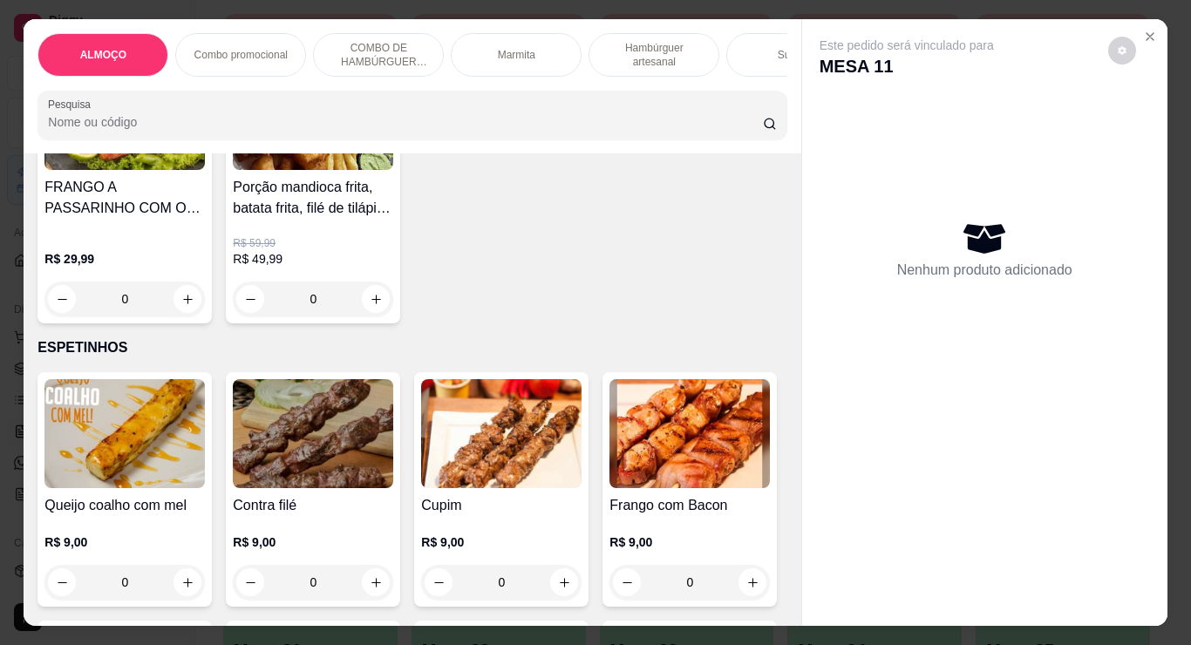
scroll to position [3312, 0]
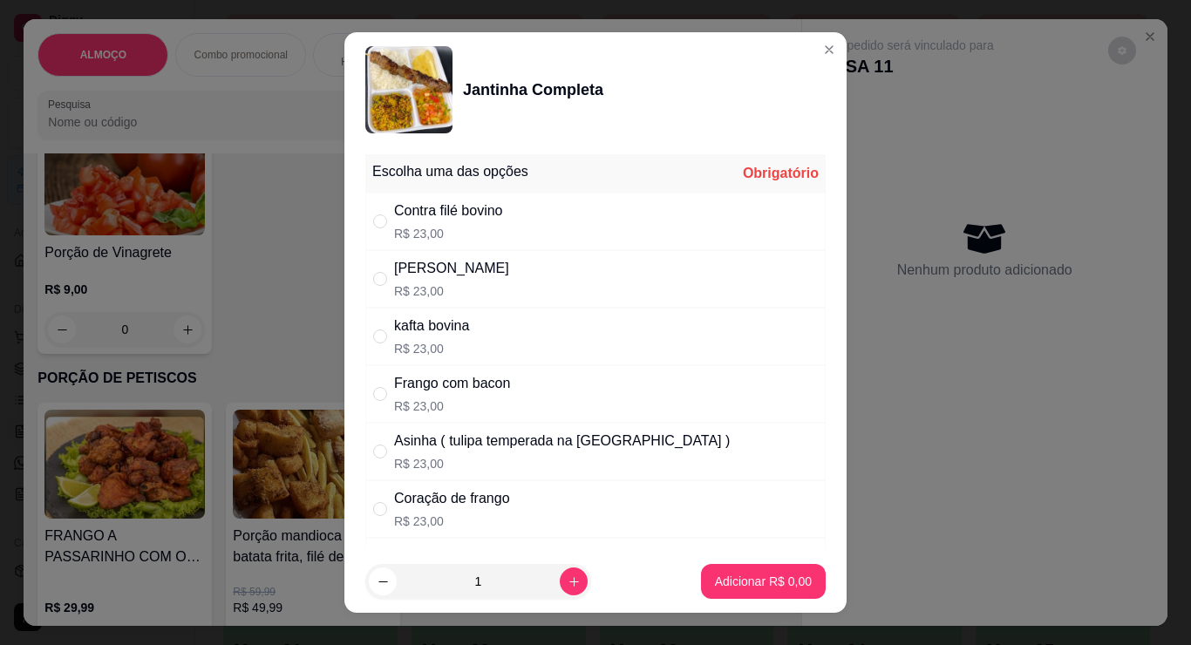
click at [427, 211] on div "Contra filé bovino" at bounding box center [448, 210] width 109 height 21
radio input "true"
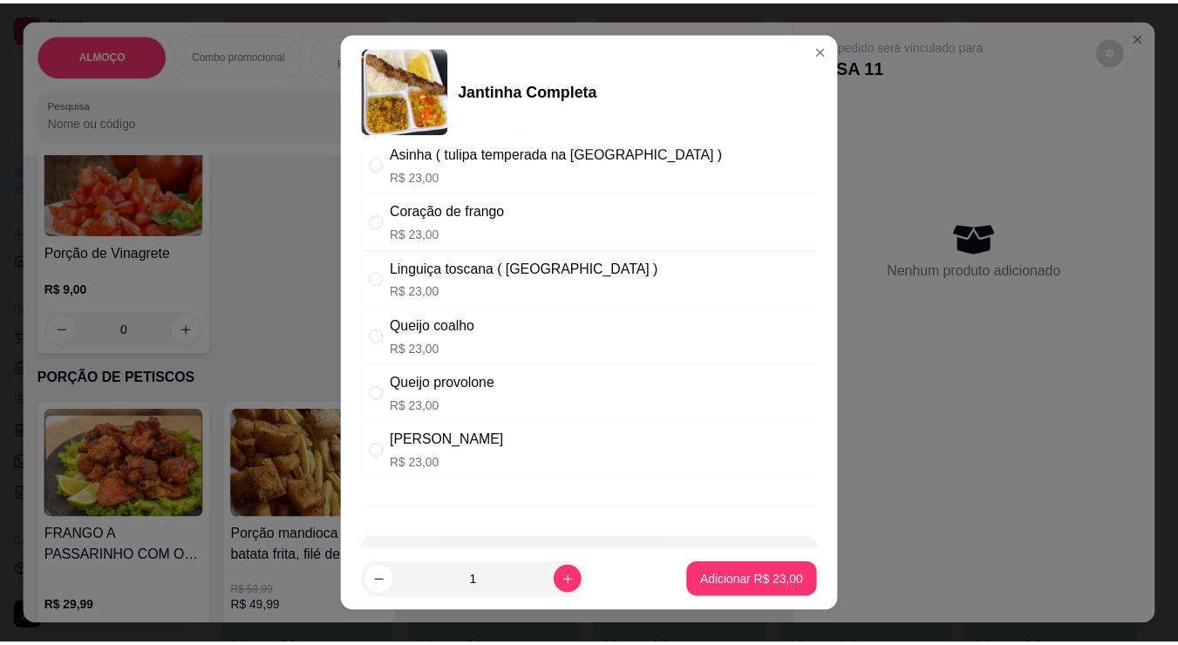
scroll to position [349, 0]
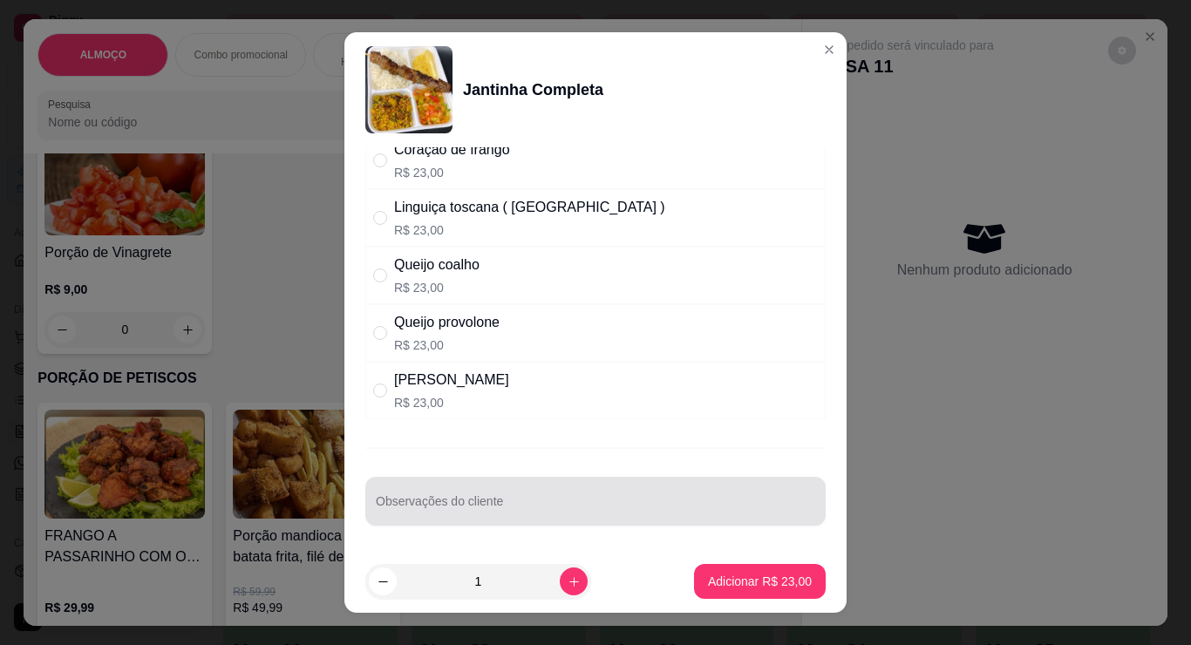
click at [567, 502] on input "Observações do cliente" at bounding box center [595, 507] width 439 height 17
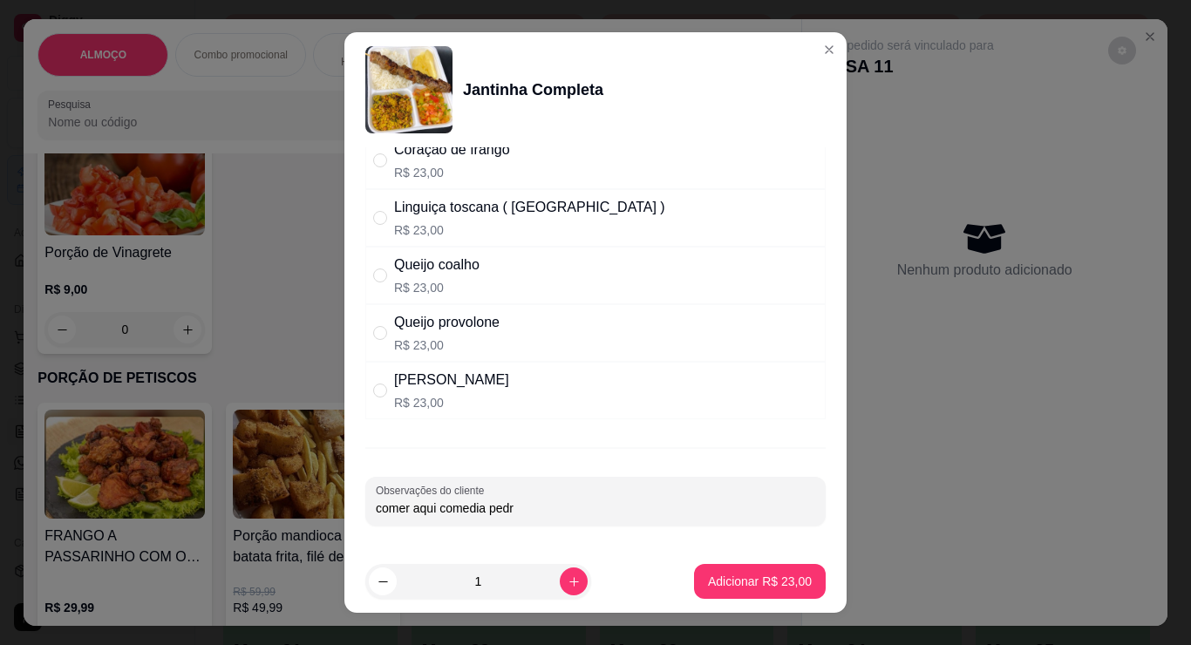
type input "comer aqui comedia pedro"
click at [718, 587] on p "Adicionar R$ 23,00" at bounding box center [760, 581] width 104 height 17
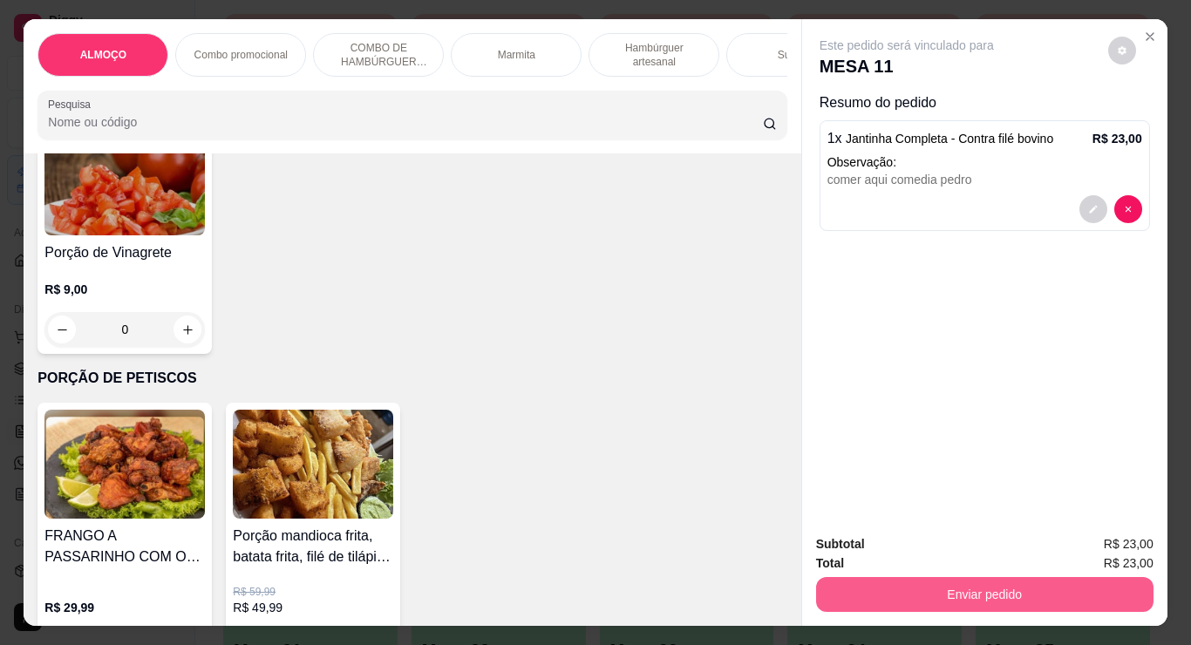
click at [951, 590] on button "Enviar pedido" at bounding box center [984, 594] width 337 height 35
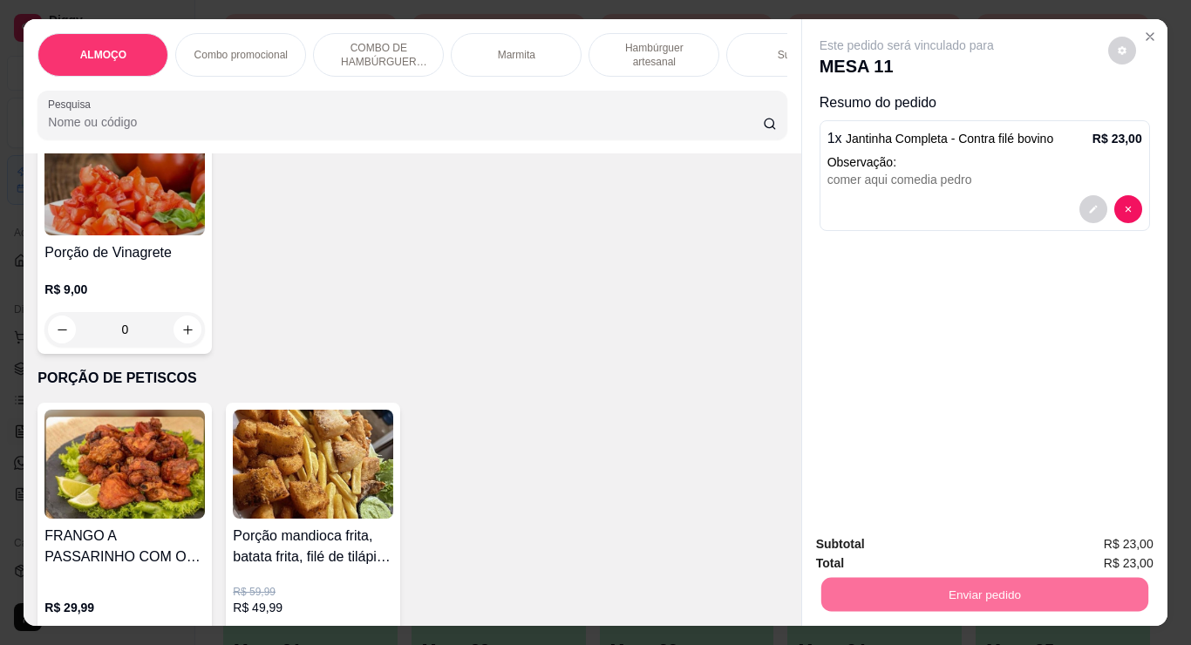
click at [939, 558] on button "Não registrar e enviar pedido" at bounding box center [926, 544] width 176 height 32
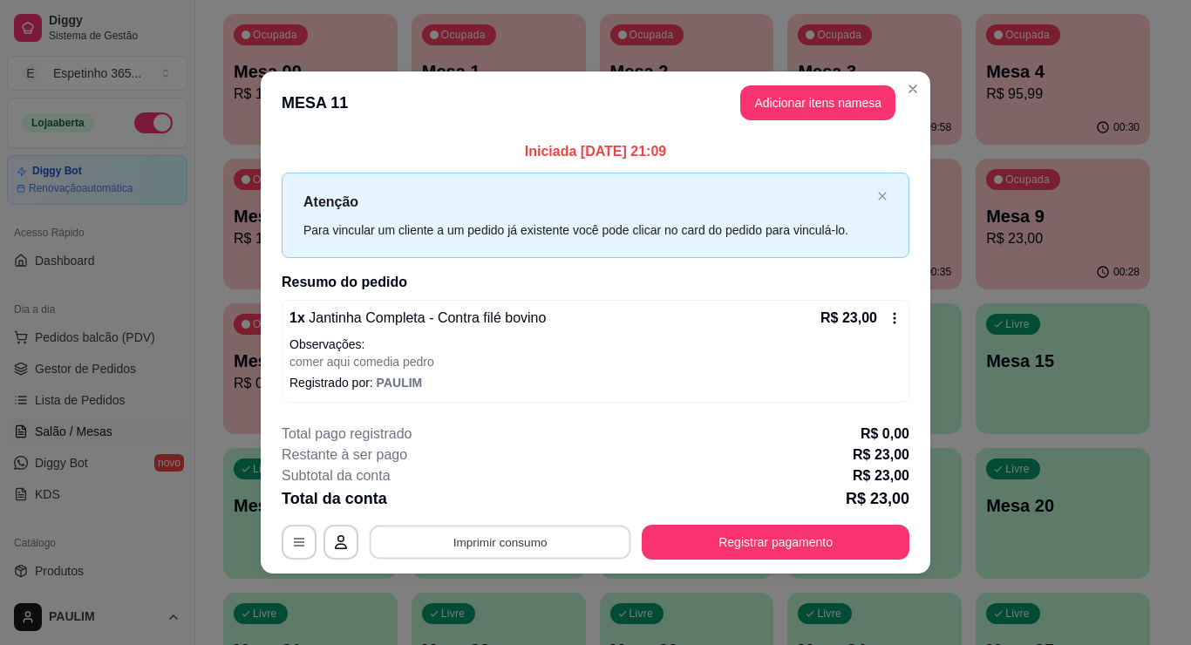
click at [519, 540] on button "Imprimir consumo" at bounding box center [500, 542] width 261 height 34
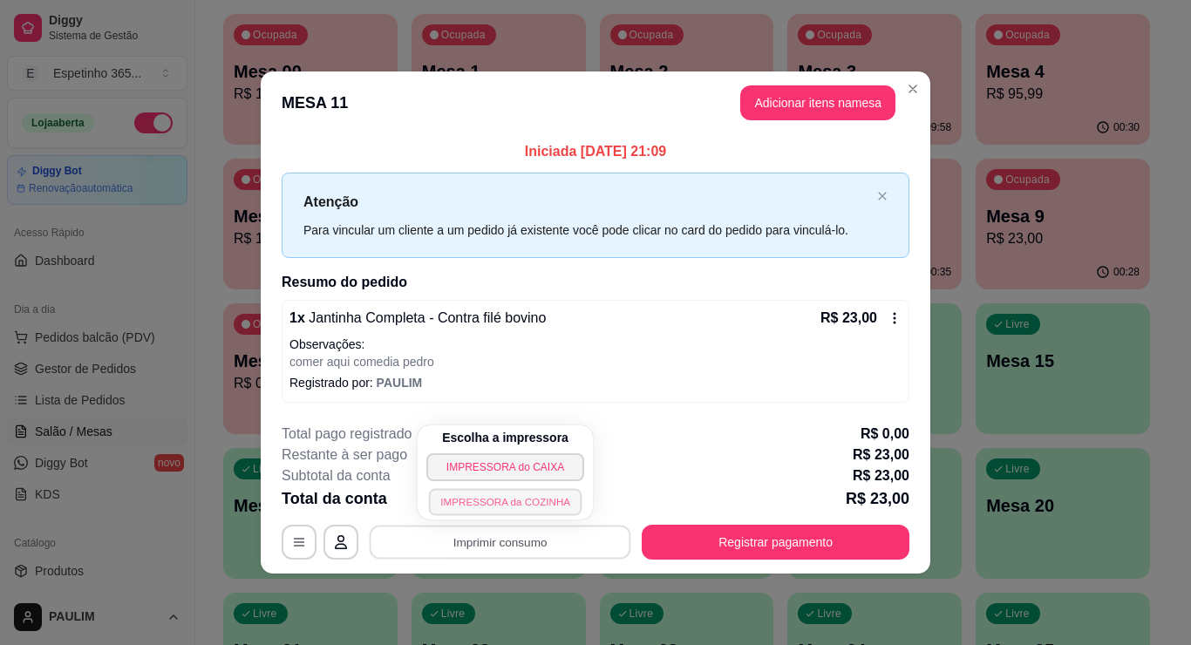
click at [530, 500] on button "IMPRESSORA da COZINHA" at bounding box center [505, 501] width 153 height 27
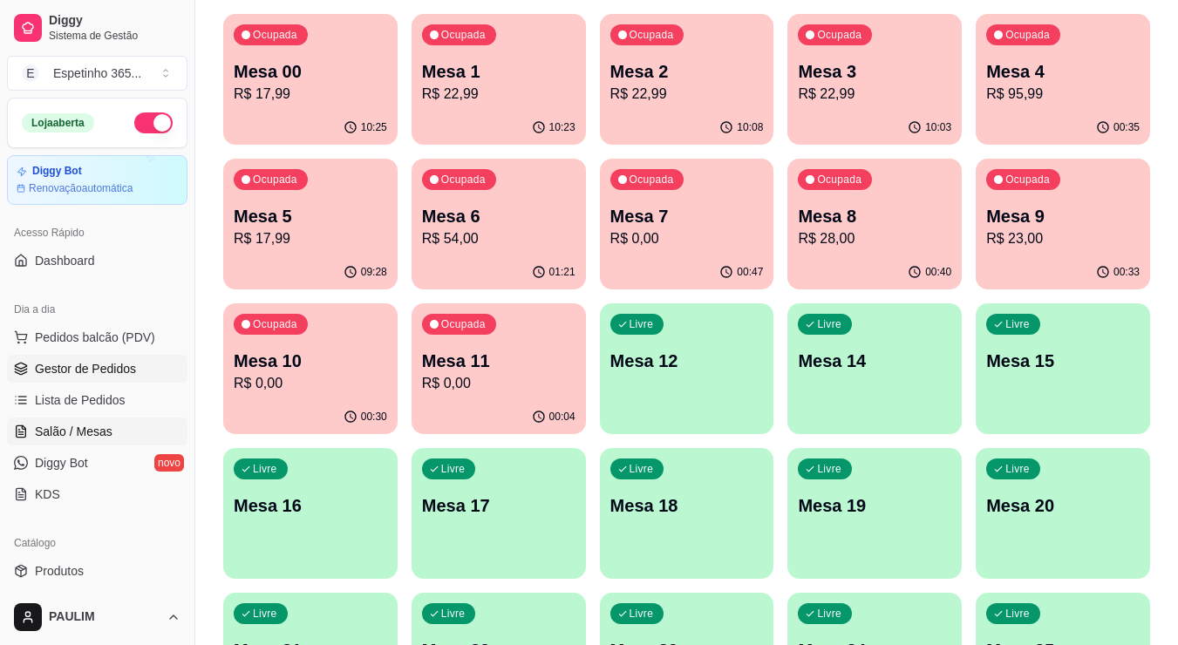
click at [108, 365] on span "Gestor de Pedidos" at bounding box center [85, 368] width 101 height 17
click at [77, 361] on span "Gestor de Pedidos" at bounding box center [85, 368] width 101 height 17
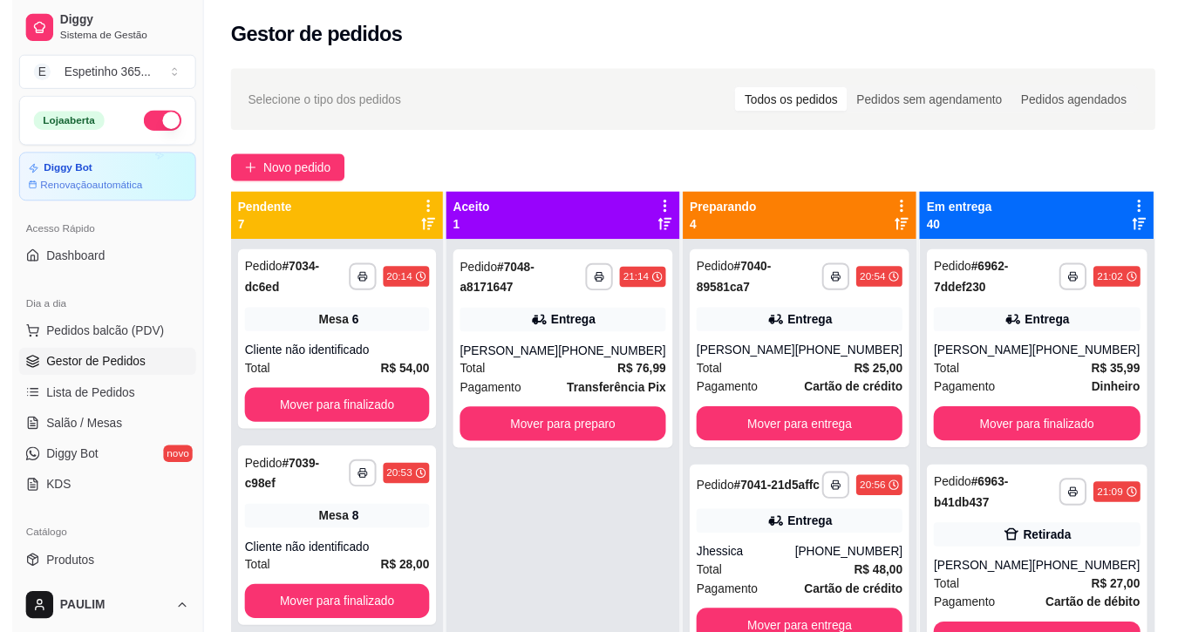
scroll to position [268, 0]
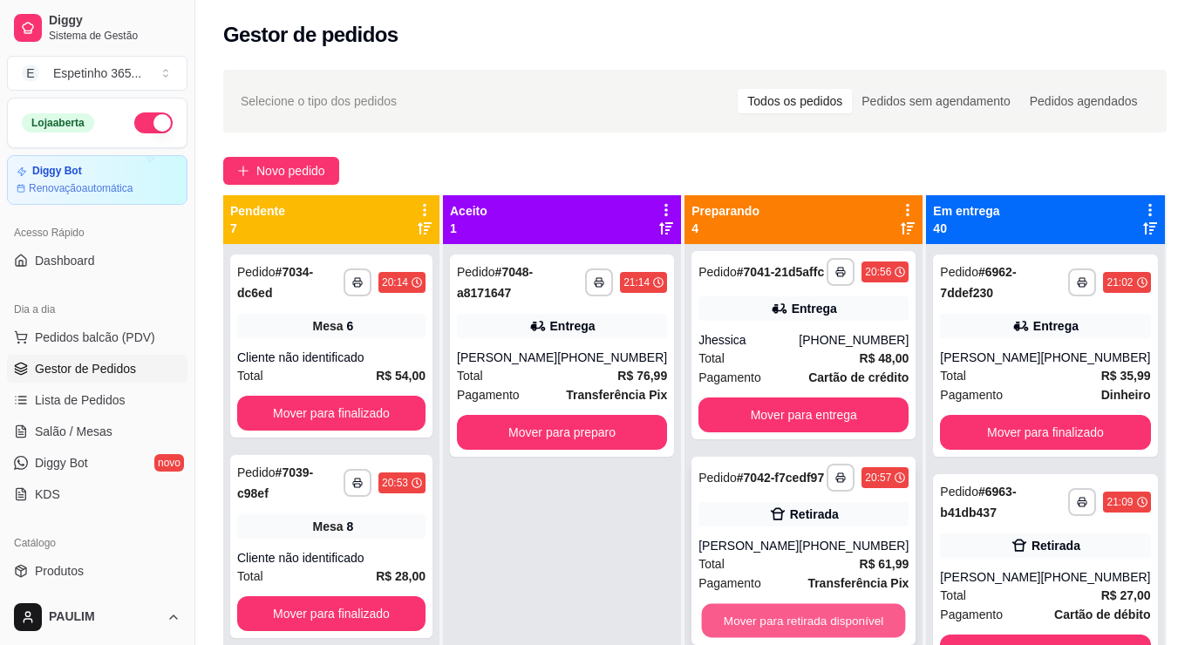
click at [782, 612] on button "Mover para retirada disponível" at bounding box center [804, 621] width 204 height 34
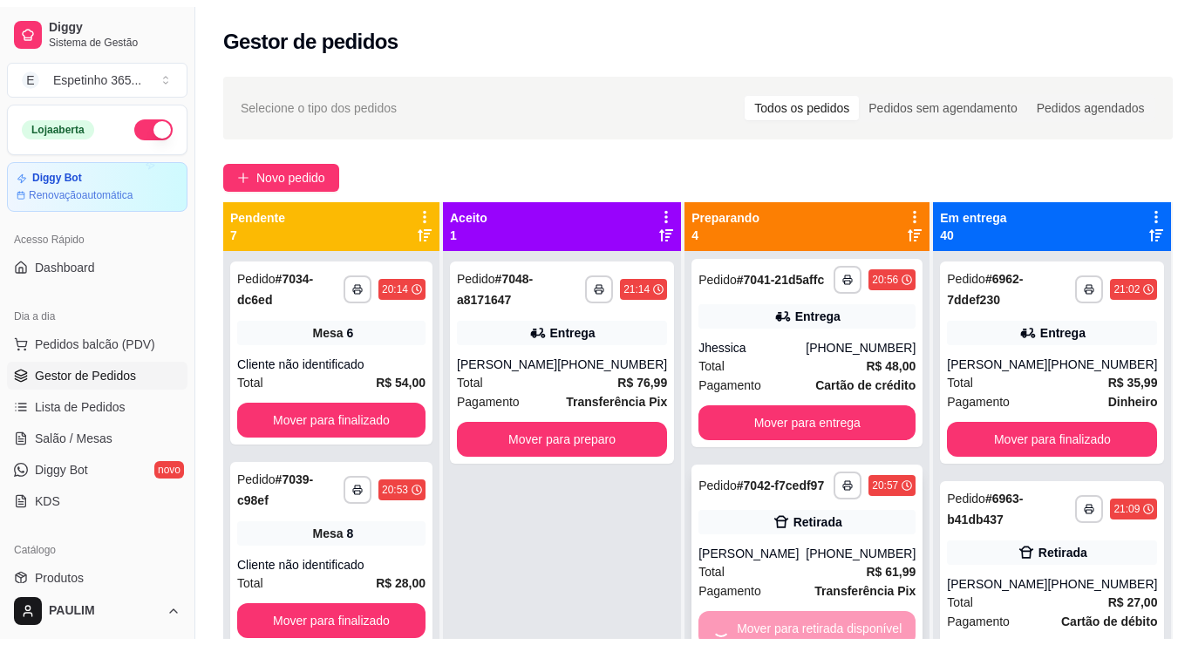
scroll to position [195, 0]
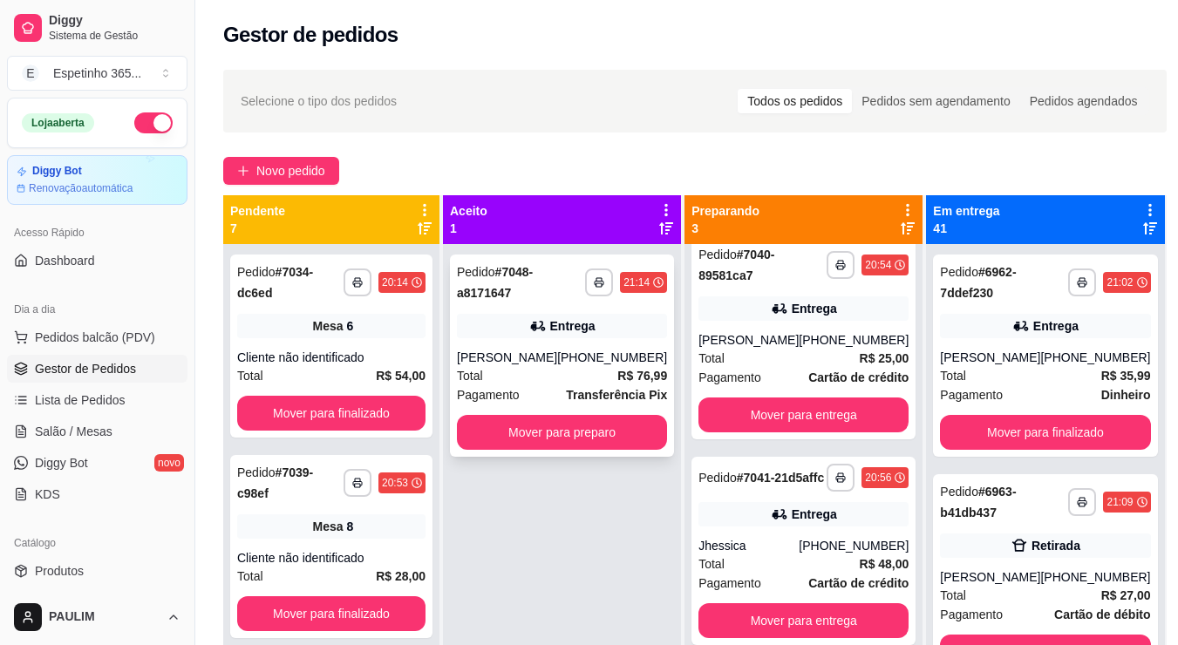
click at [574, 432] on button "Mover para preparo" at bounding box center [562, 432] width 210 height 35
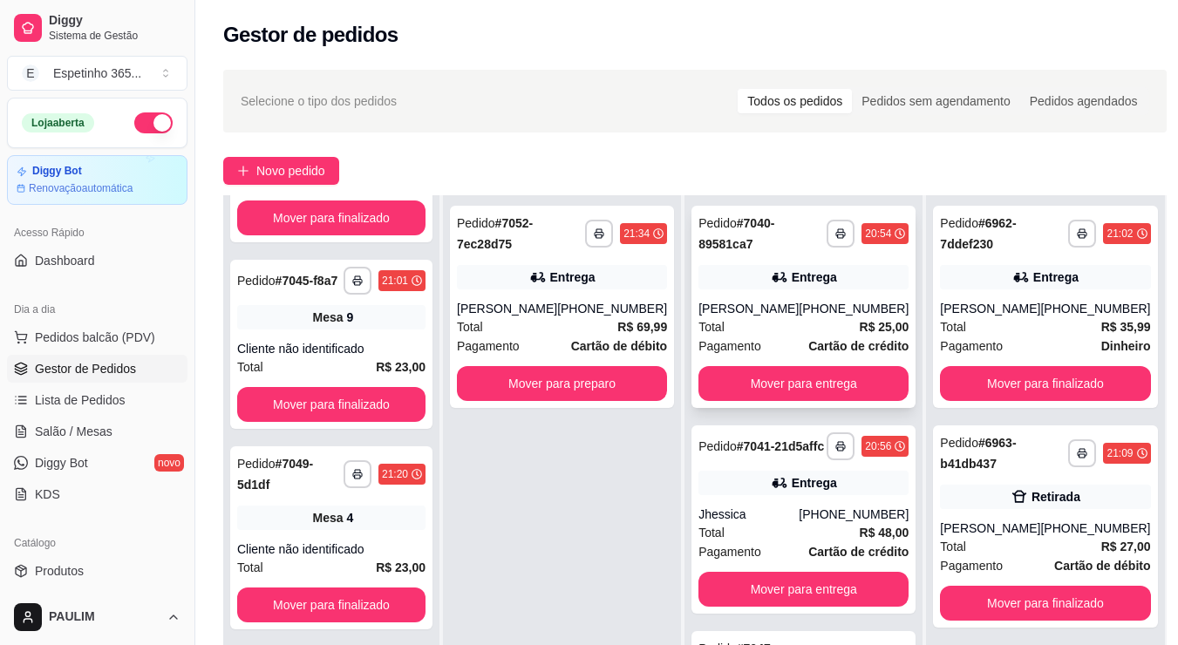
scroll to position [0, 0]
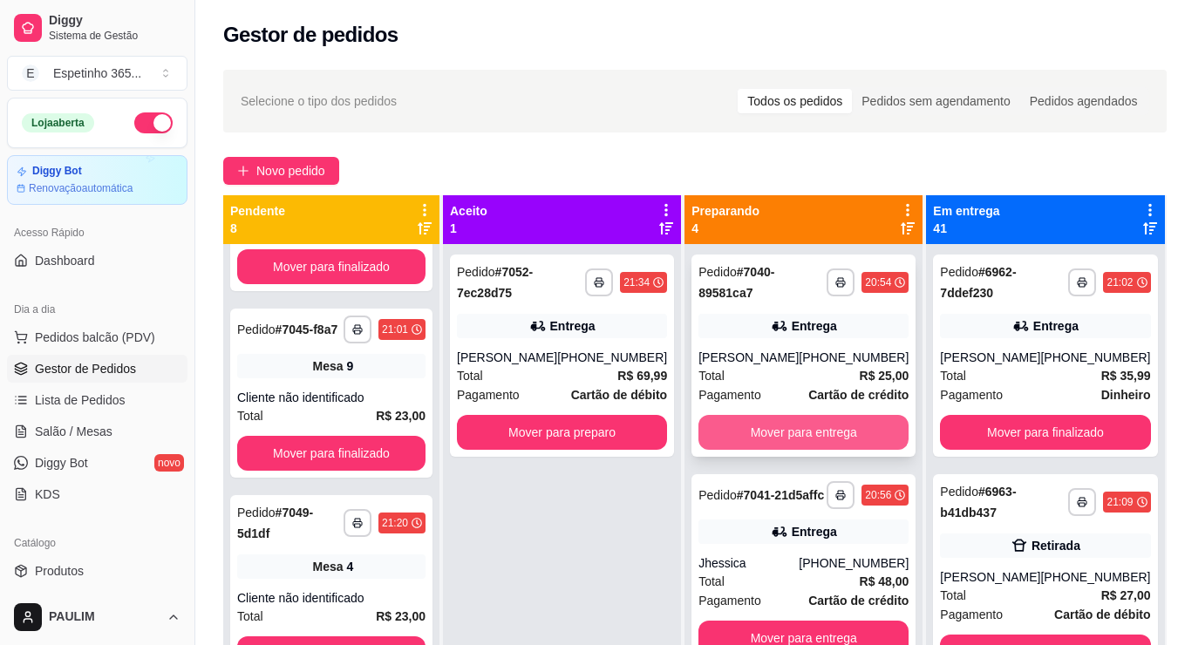
click at [788, 450] on button "Mover para entrega" at bounding box center [803, 432] width 210 height 35
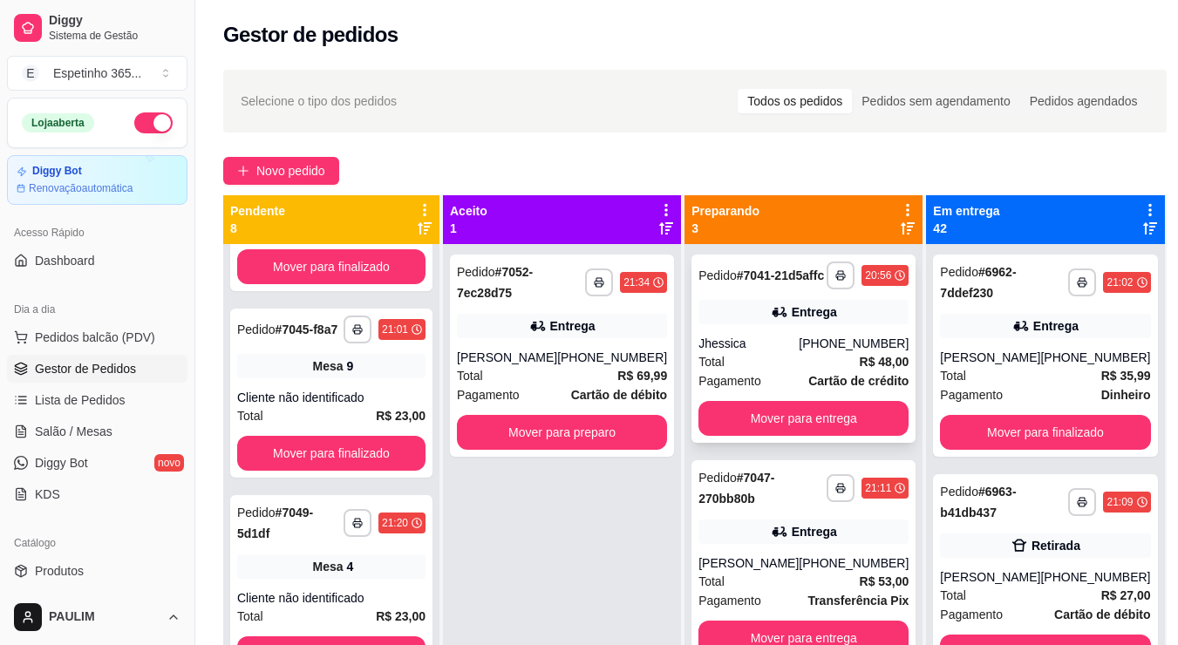
scroll to position [87, 0]
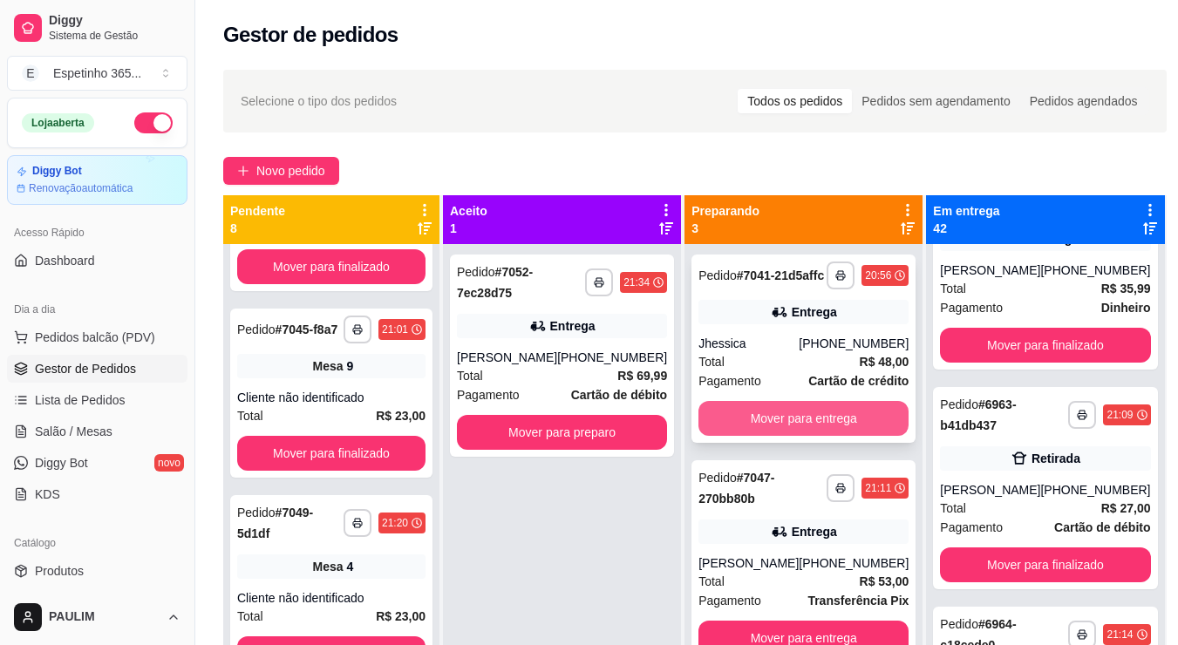
click at [818, 428] on button "Mover para entrega" at bounding box center [803, 418] width 210 height 35
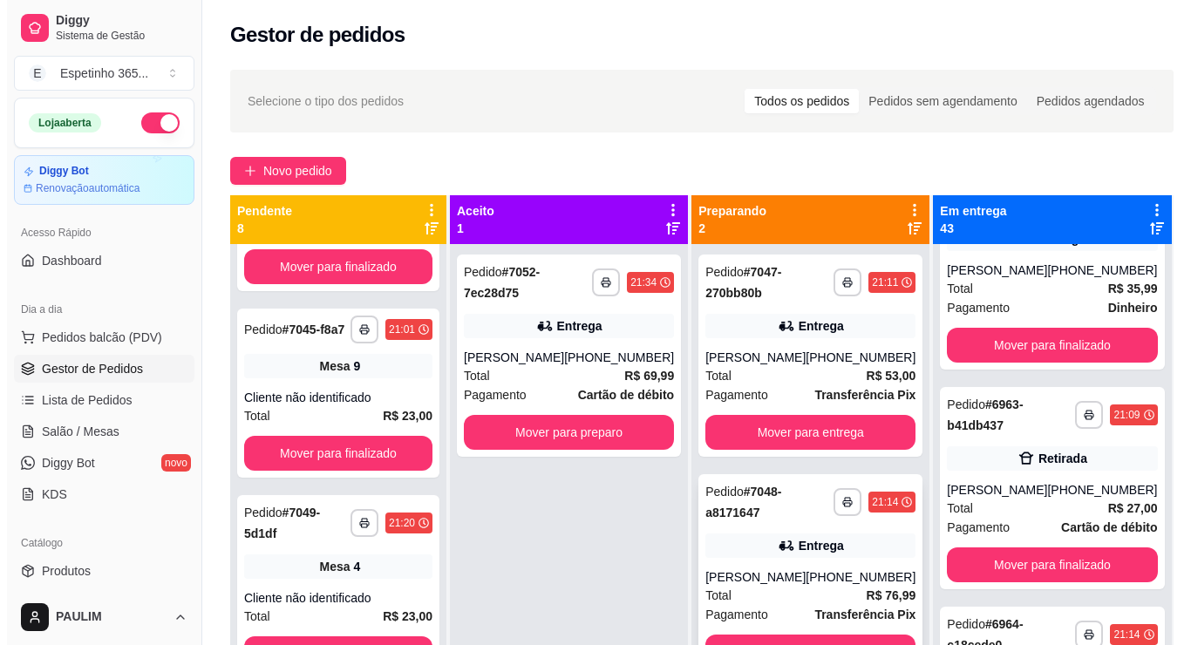
scroll to position [49, 0]
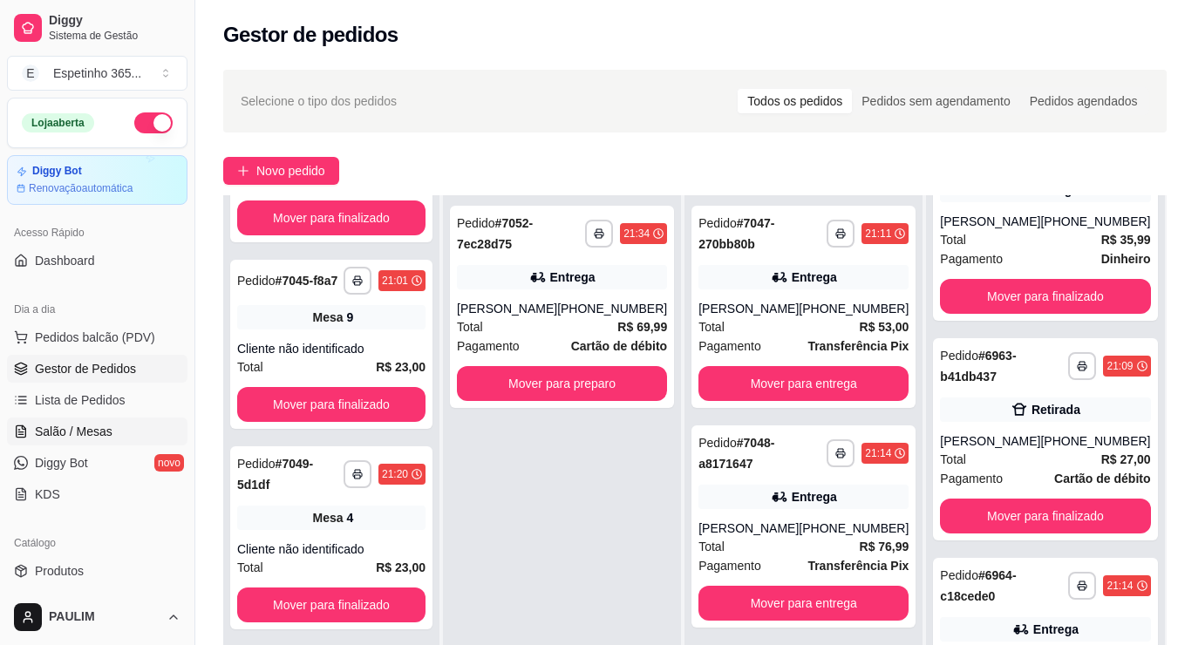
click at [30, 430] on link "Salão / Mesas" at bounding box center [97, 432] width 180 height 28
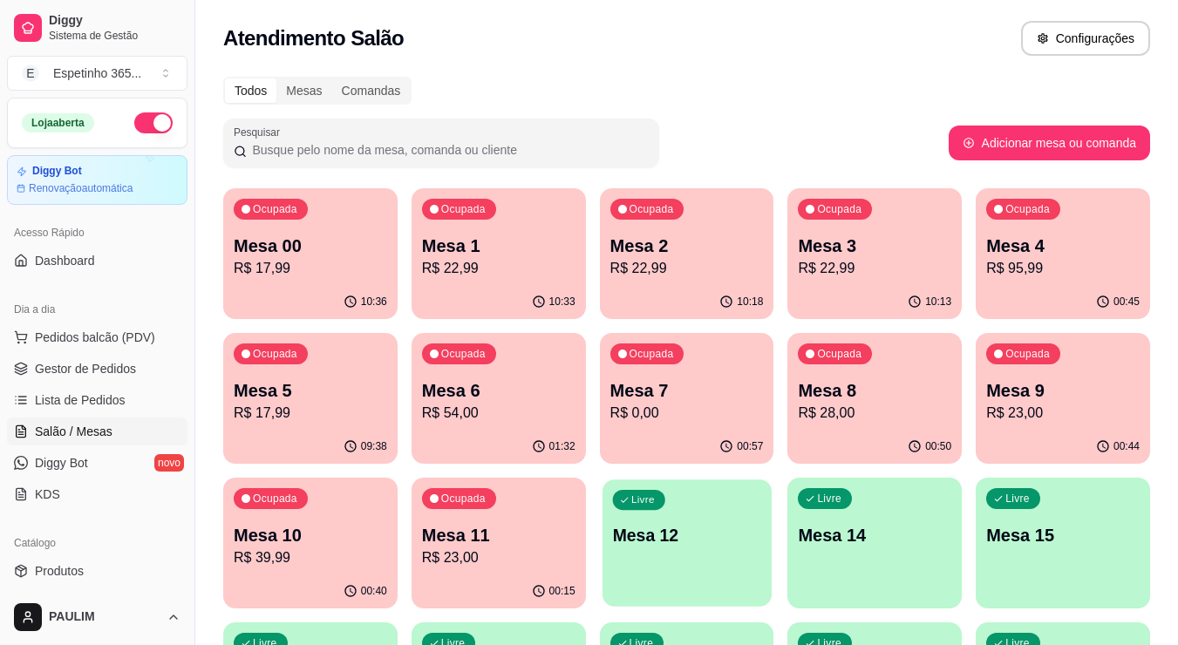
click at [663, 506] on div "Livre Mesa 12" at bounding box center [686, 532] width 169 height 106
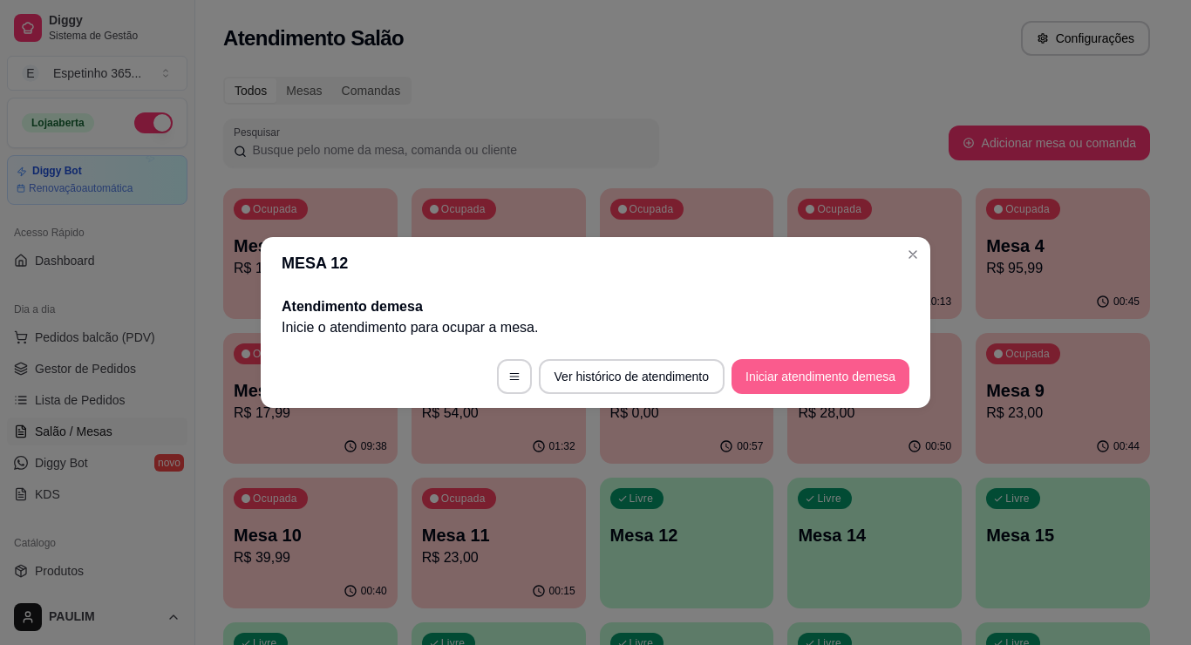
drag, startPoint x: 751, startPoint y: 371, endPoint x: 726, endPoint y: 398, distance: 37.0
click at [726, 398] on footer "Ver histórico de atendimento Iniciar atendimento de mesa" at bounding box center [595, 376] width 669 height 63
click at [773, 369] on button "Iniciar atendimento de mesa" at bounding box center [820, 376] width 178 height 35
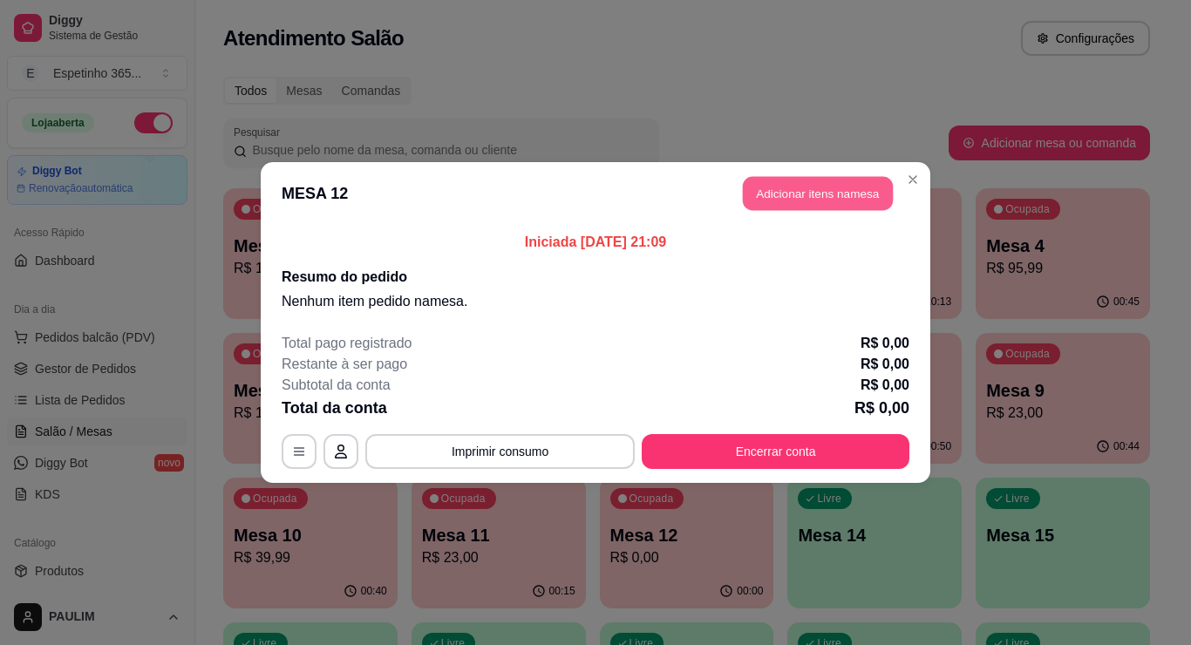
click at [791, 190] on button "Adicionar itens na mesa" at bounding box center [818, 194] width 150 height 34
click at [808, 192] on div "Este pedido será vinculado para MESA 12 Nenhum produto adicionado" at bounding box center [996, 308] width 377 height 596
click at [802, 192] on div "Este pedido será vinculado para MESA 12 Nenhum produto adicionado" at bounding box center [984, 308] width 365 height 579
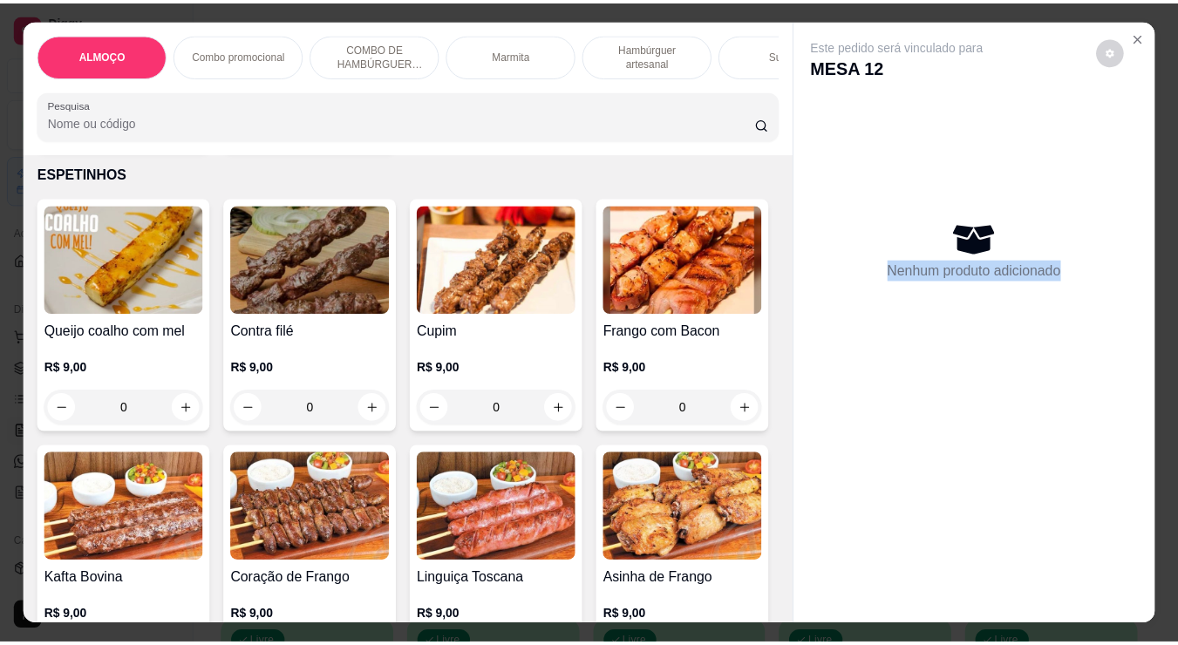
scroll to position [4009, 0]
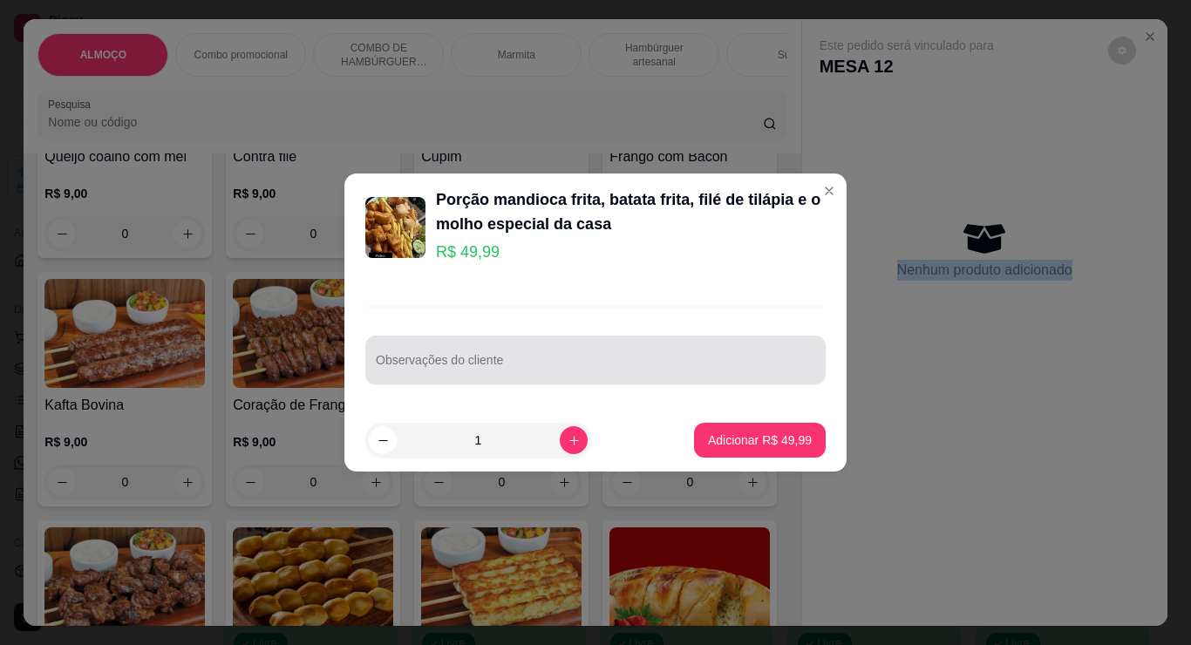
click at [397, 364] on div "Observações do cliente" at bounding box center [595, 360] width 460 height 49
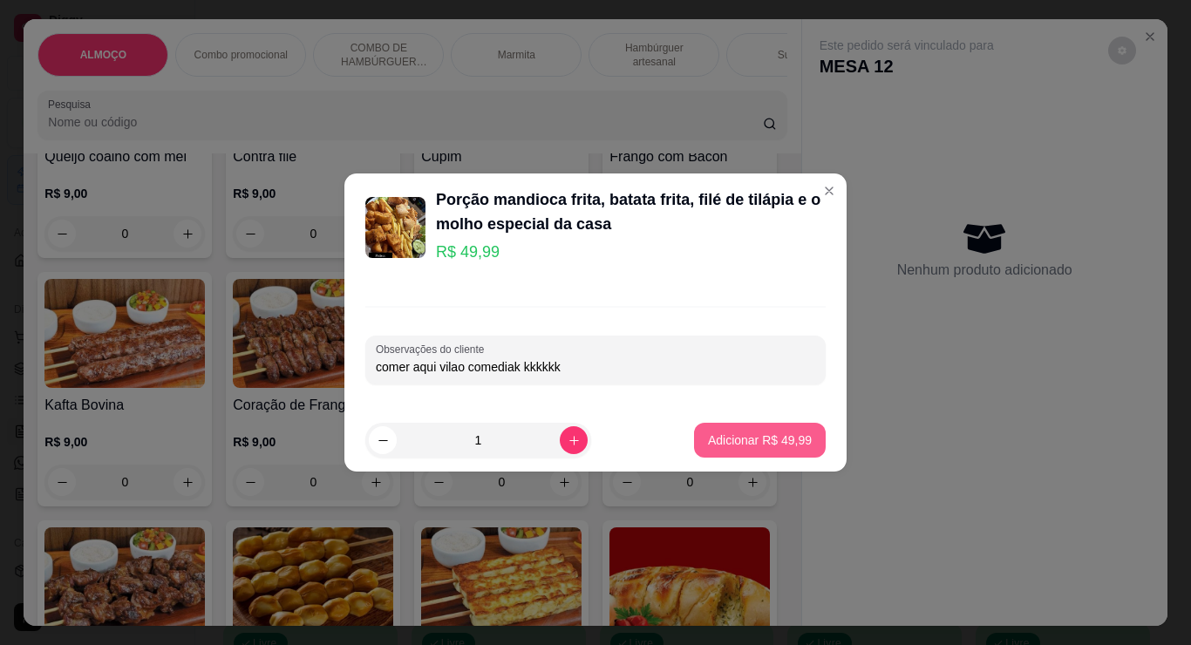
type input "comer aqui vilao comediak kkkkkkk"
click at [764, 448] on p "Adicionar R$ 49,99" at bounding box center [760, 439] width 104 height 17
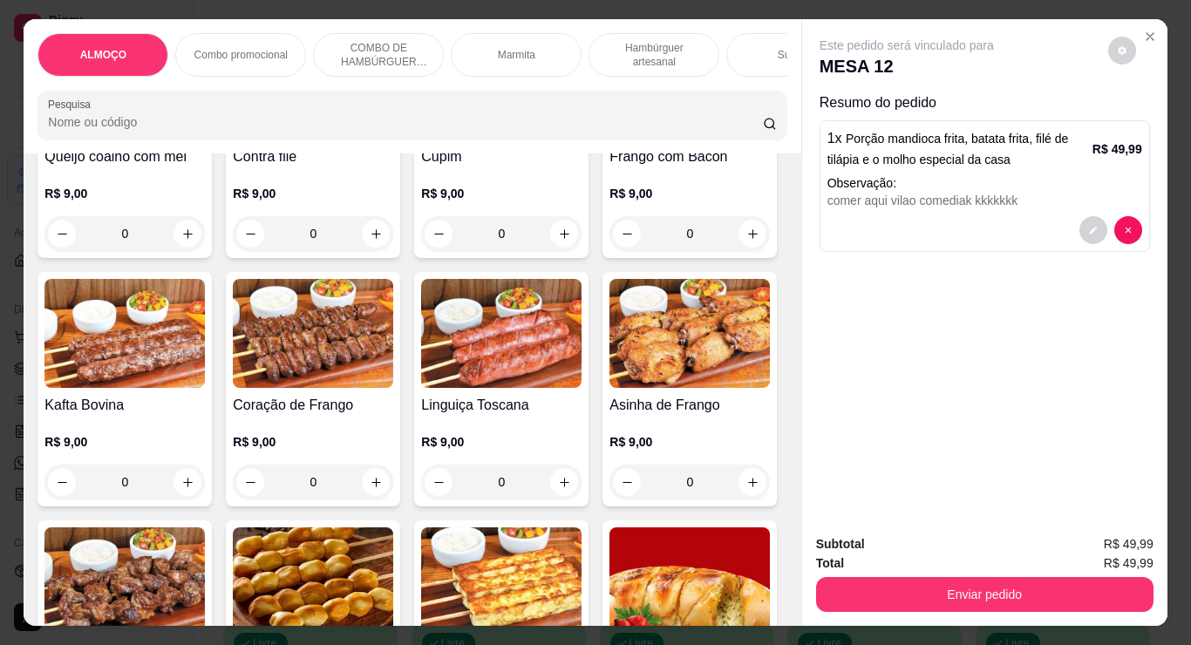
drag, startPoint x: 940, startPoint y: 553, endPoint x: 944, endPoint y: 537, distance: 16.1
click at [942, 543] on div "Subtotal R$ 49,99 Total R$ 49,99 Enviar pedido" at bounding box center [984, 573] width 337 height 78
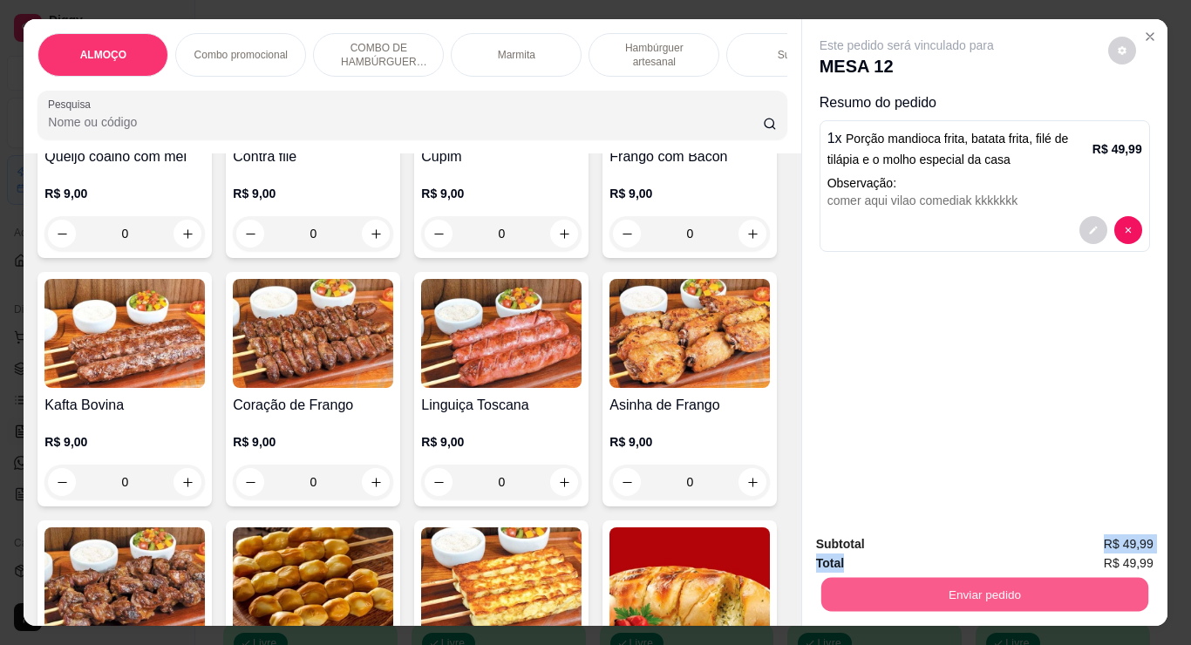
click at [911, 593] on button "Enviar pedido" at bounding box center [983, 594] width 327 height 34
click at [955, 530] on button "Não registrar e enviar pedido" at bounding box center [926, 544] width 181 height 33
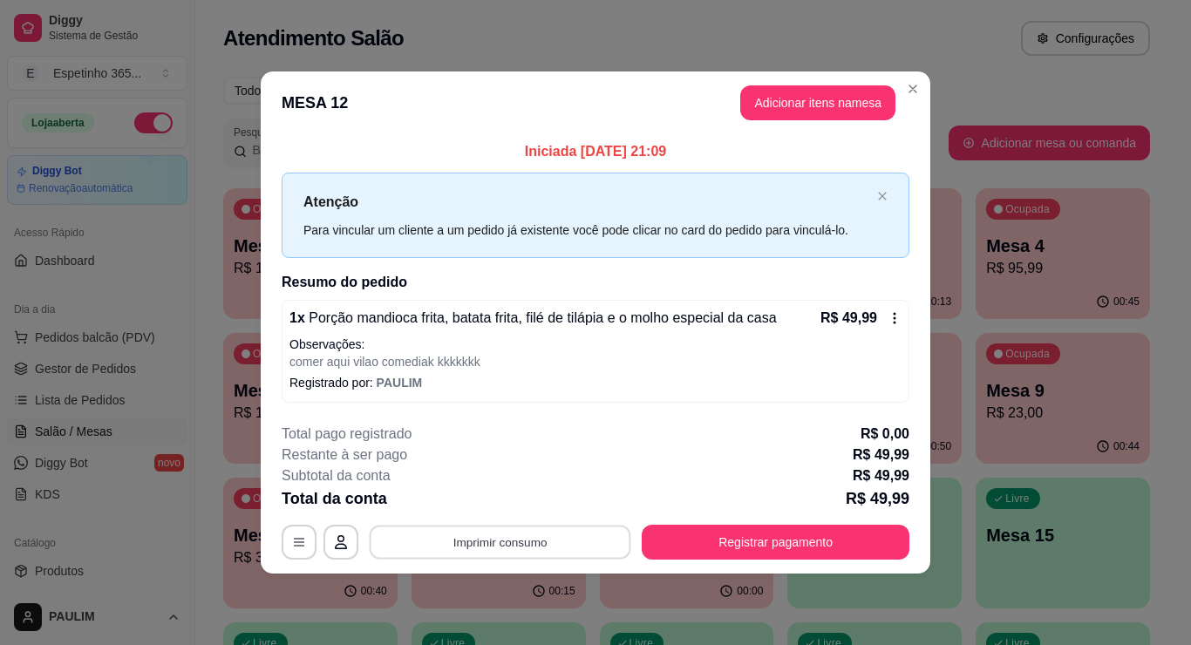
click at [548, 547] on button "Imprimir consumo" at bounding box center [500, 542] width 261 height 34
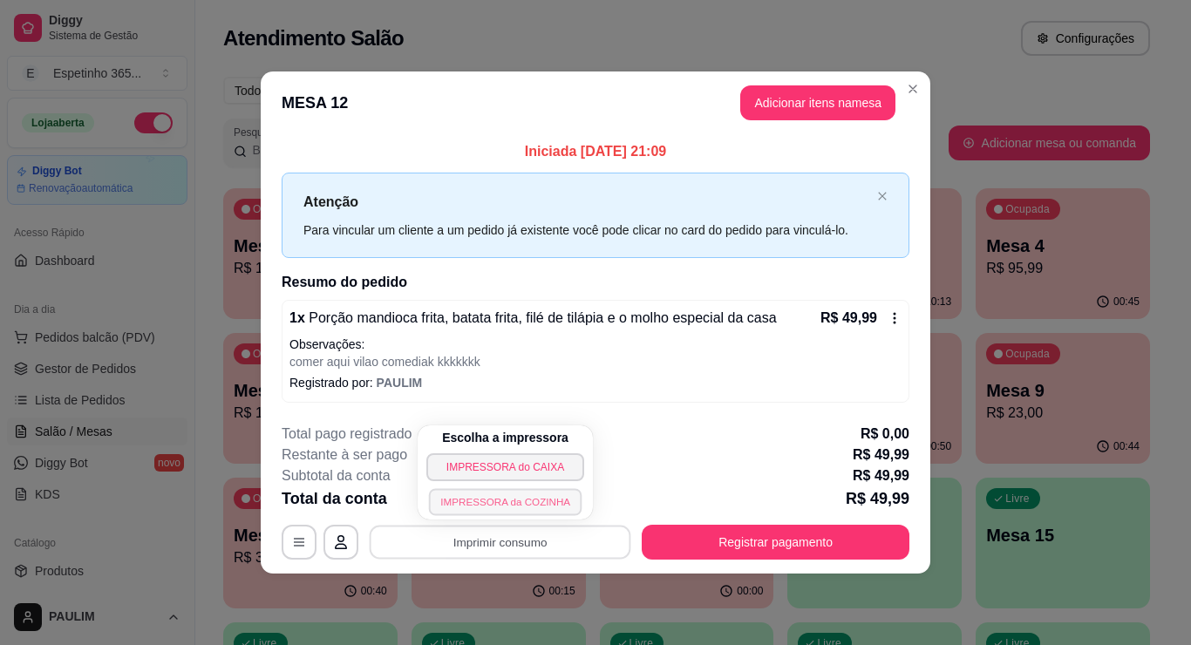
click at [537, 497] on button "IMPRESSORA da COZINHA" at bounding box center [505, 501] width 153 height 27
